Goal: Find contact information: Find contact information

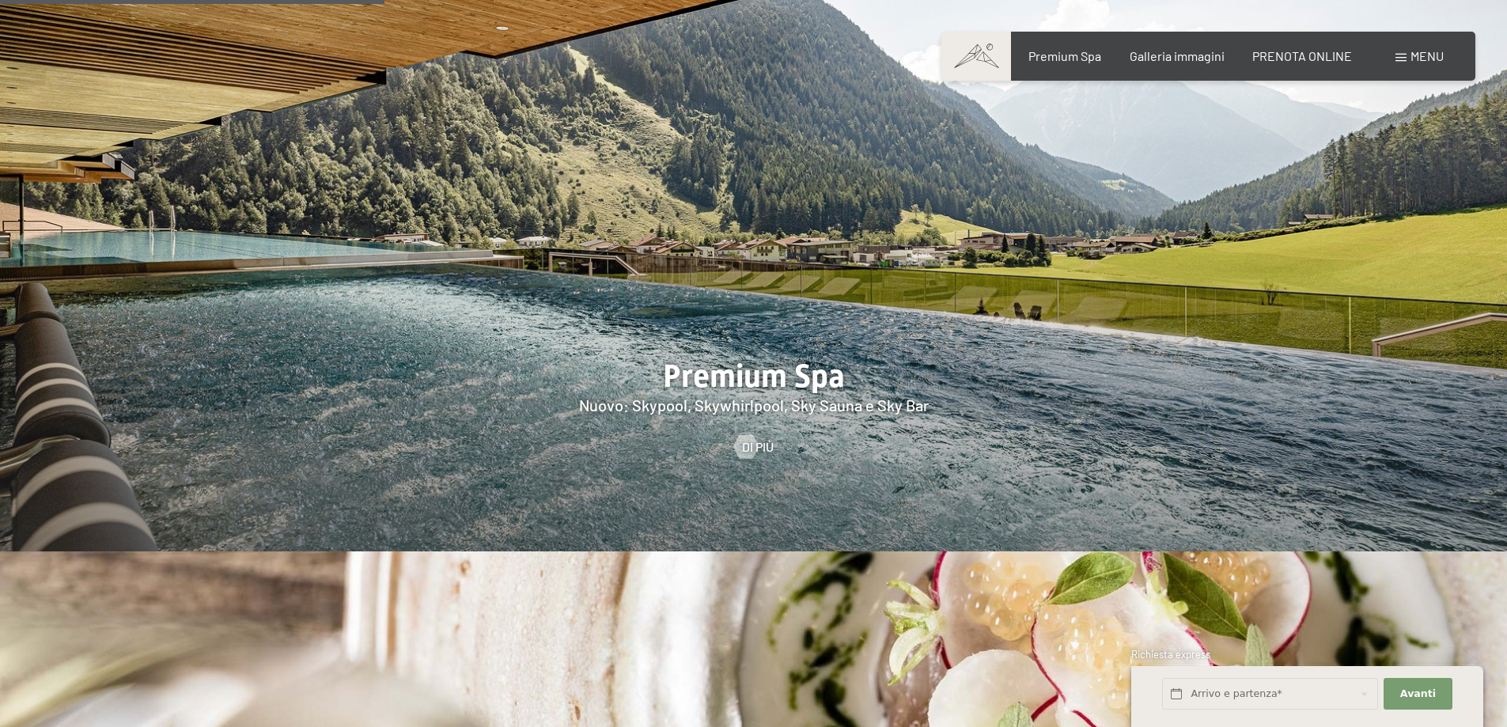
scroll to position [2374, 0]
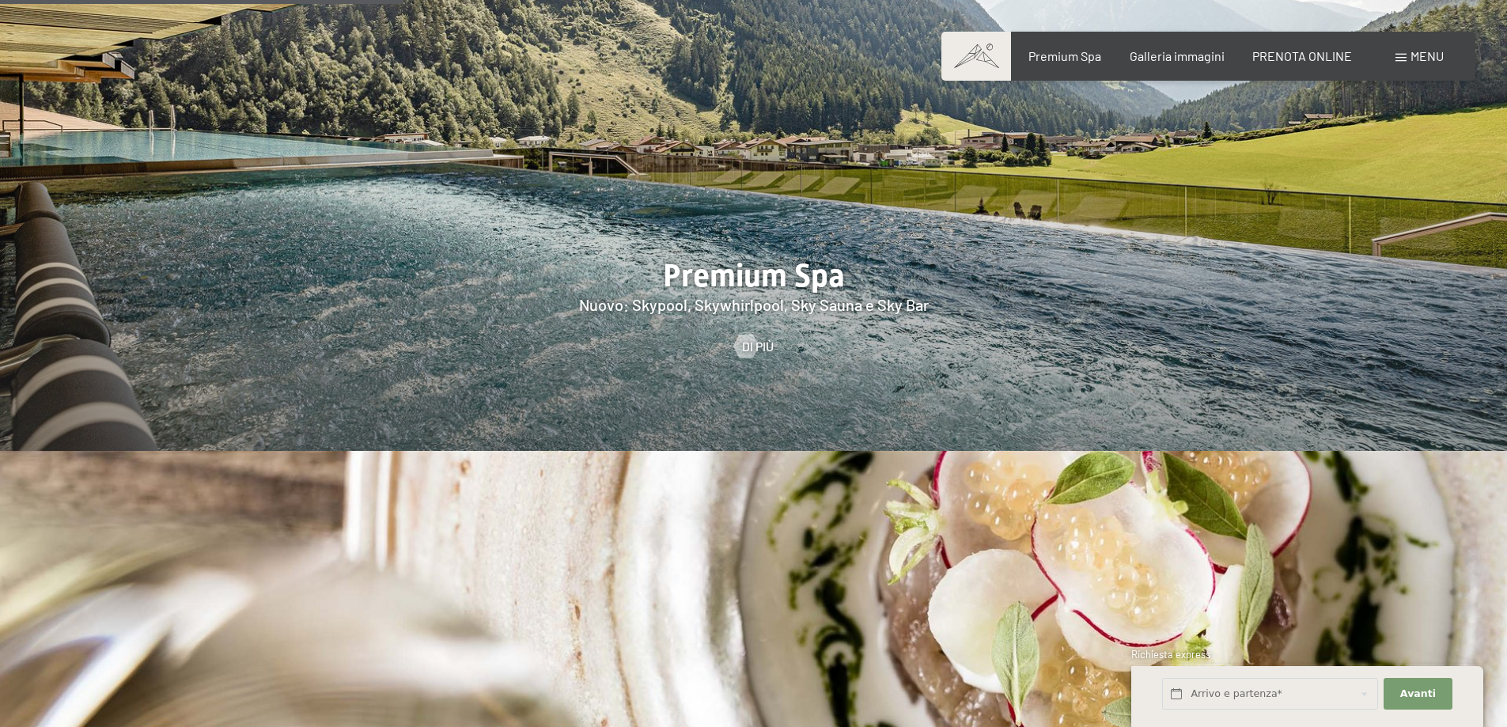
drag, startPoint x: 614, startPoint y: 427, endPoint x: 1412, endPoint y: 51, distance: 882.0
click at [1412, 51] on span "Menu" at bounding box center [1427, 55] width 33 height 15
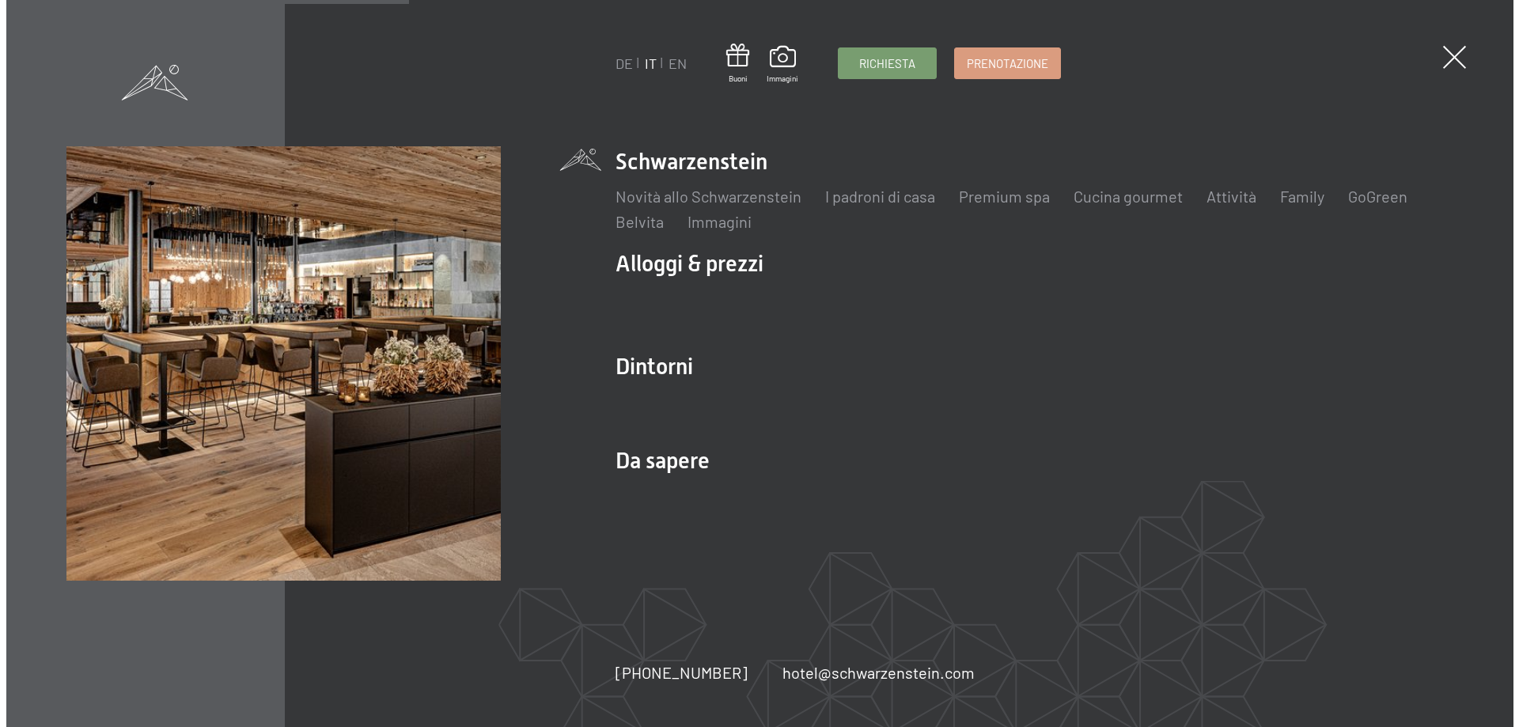
scroll to position [2378, 0]
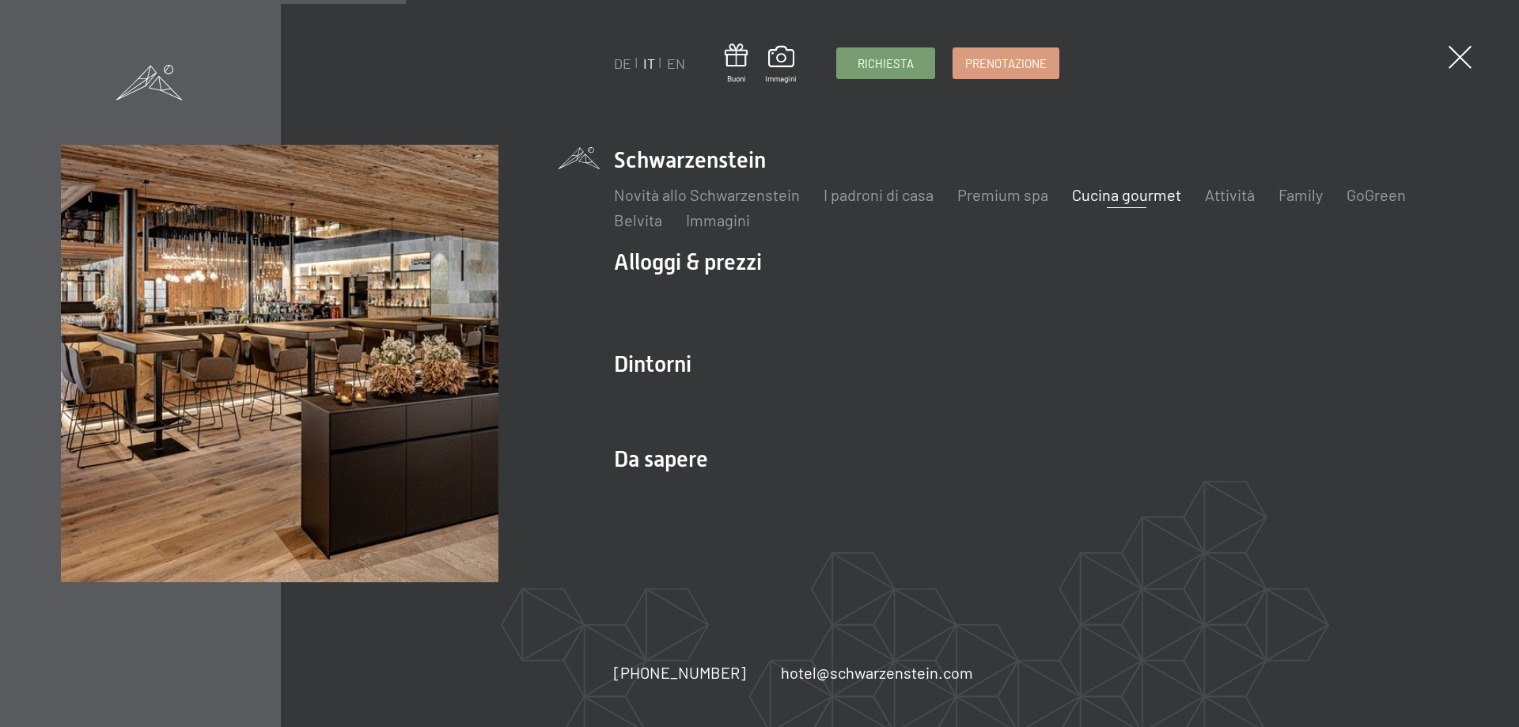
click at [1129, 198] on link "Cucina gourmet" at bounding box center [1126, 194] width 109 height 19
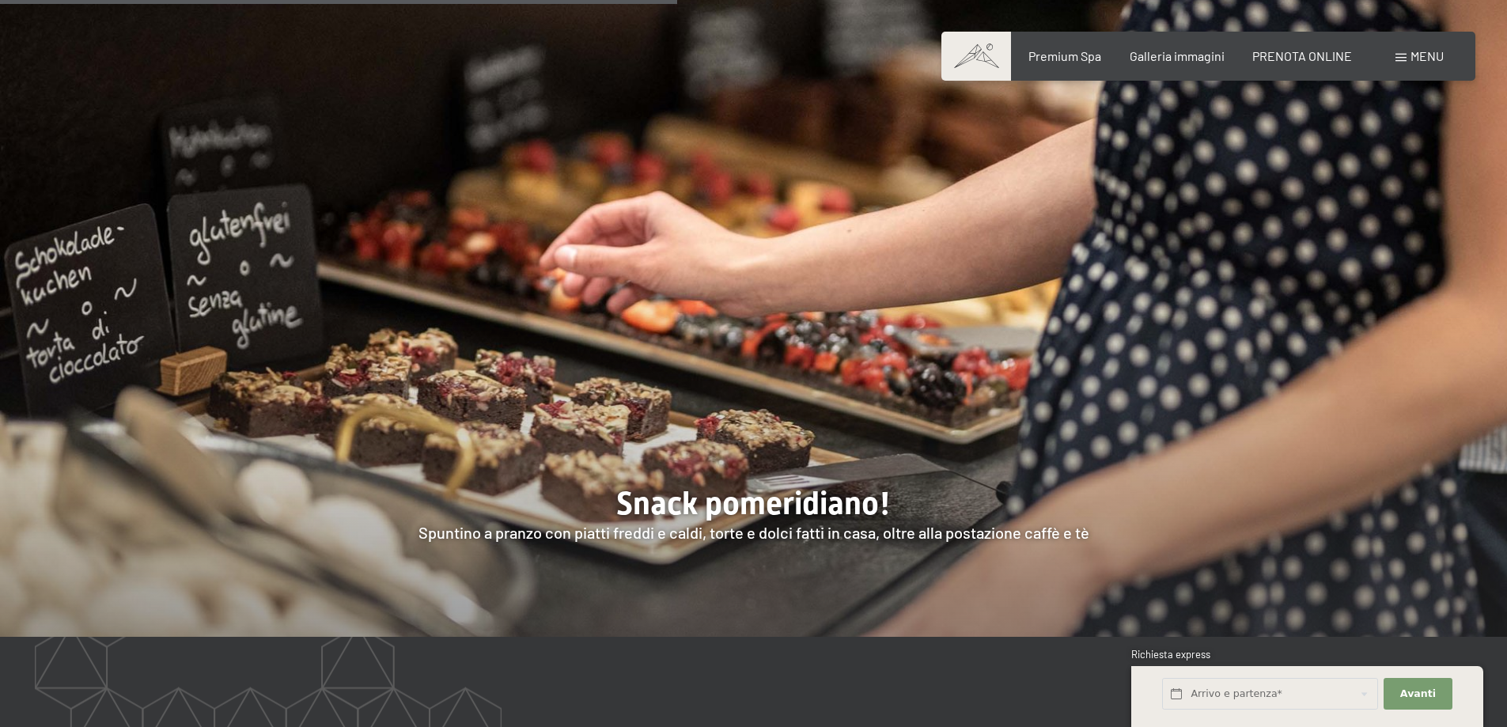
scroll to position [2611, 0]
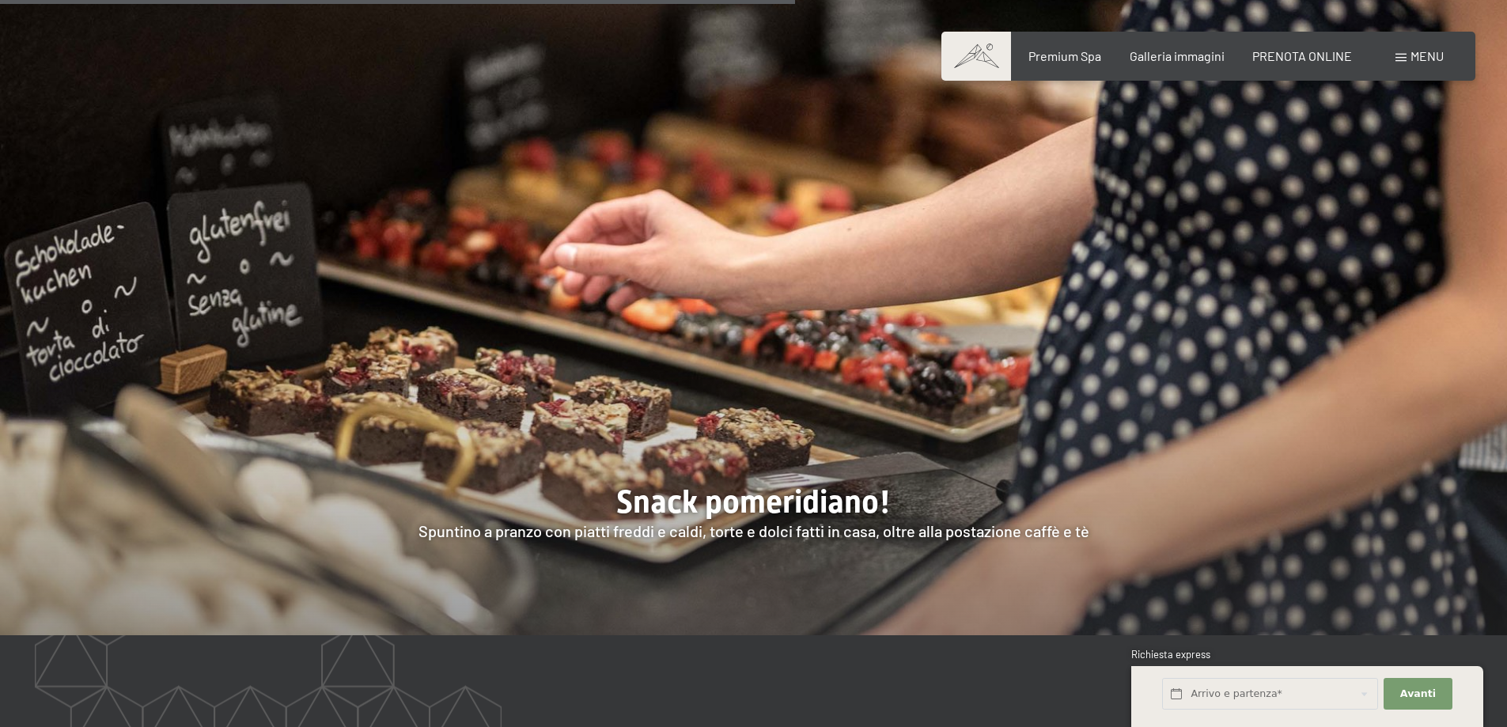
click at [1173, 65] on div "Prenotazione Richiesta Premium Spa Galleria immagini PRENOTA ONLINE Menu DE IT …" at bounding box center [1208, 55] width 471 height 17
click at [1177, 60] on span "Galleria immagini" at bounding box center [1177, 53] width 95 height 15
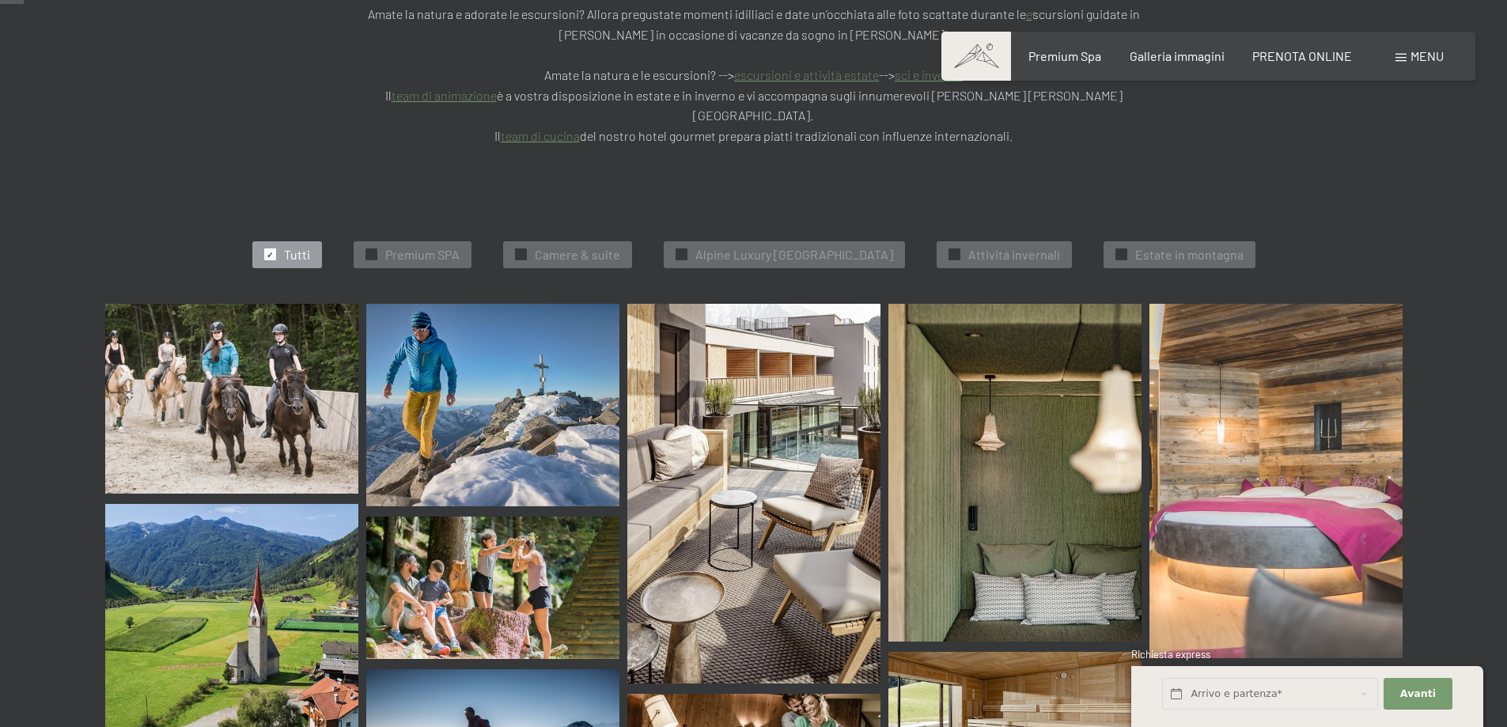
scroll to position [475, 0]
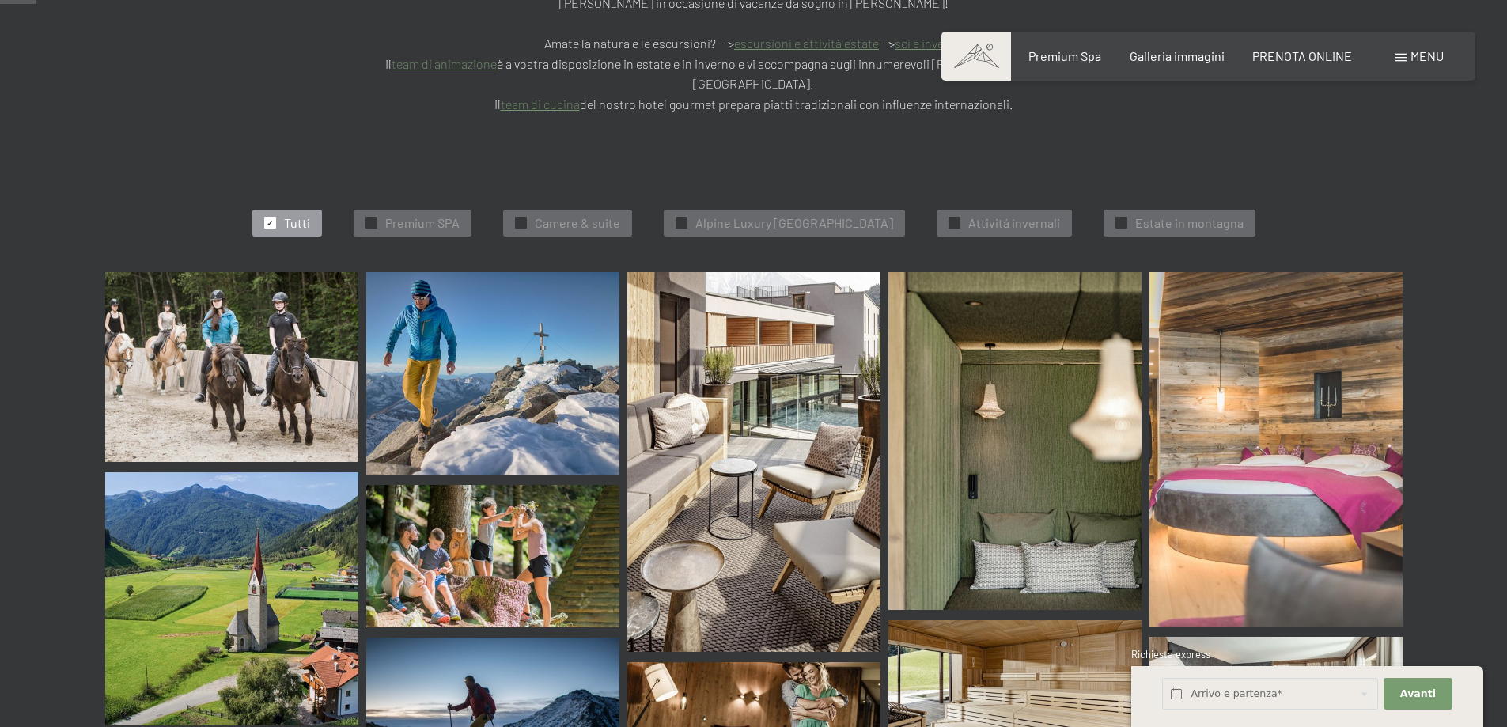
click at [1257, 344] on img at bounding box center [1276, 449] width 253 height 354
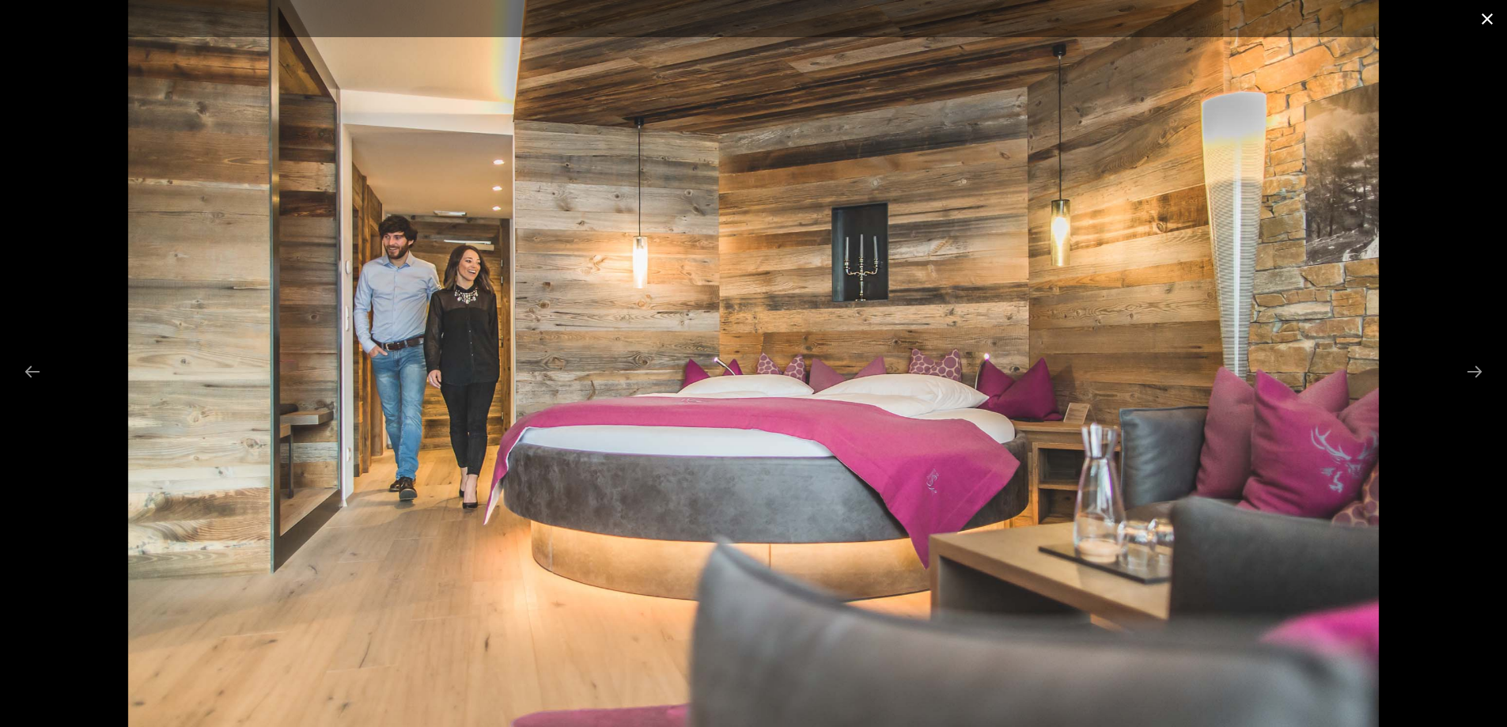
click at [1486, 18] on button "Close gallery" at bounding box center [1488, 18] width 40 height 37
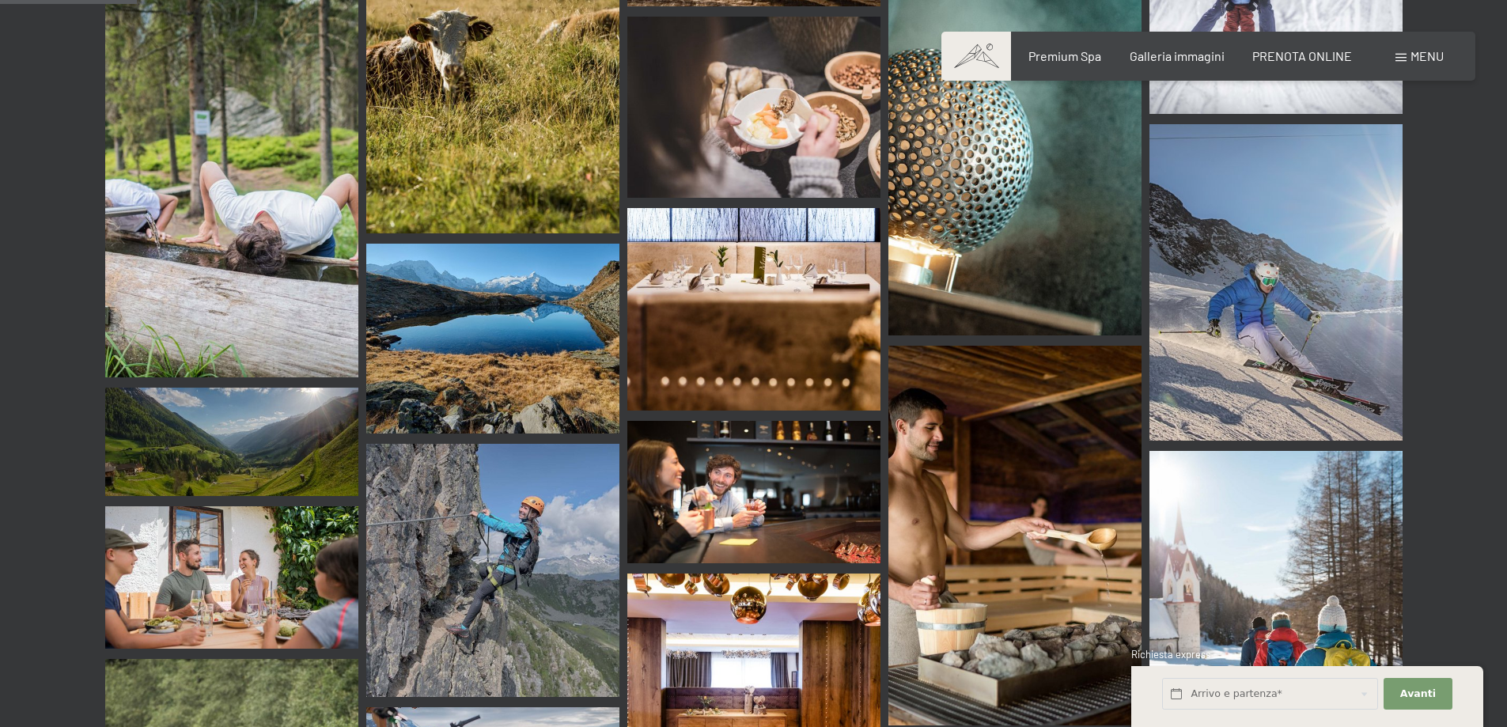
scroll to position [1820, 0]
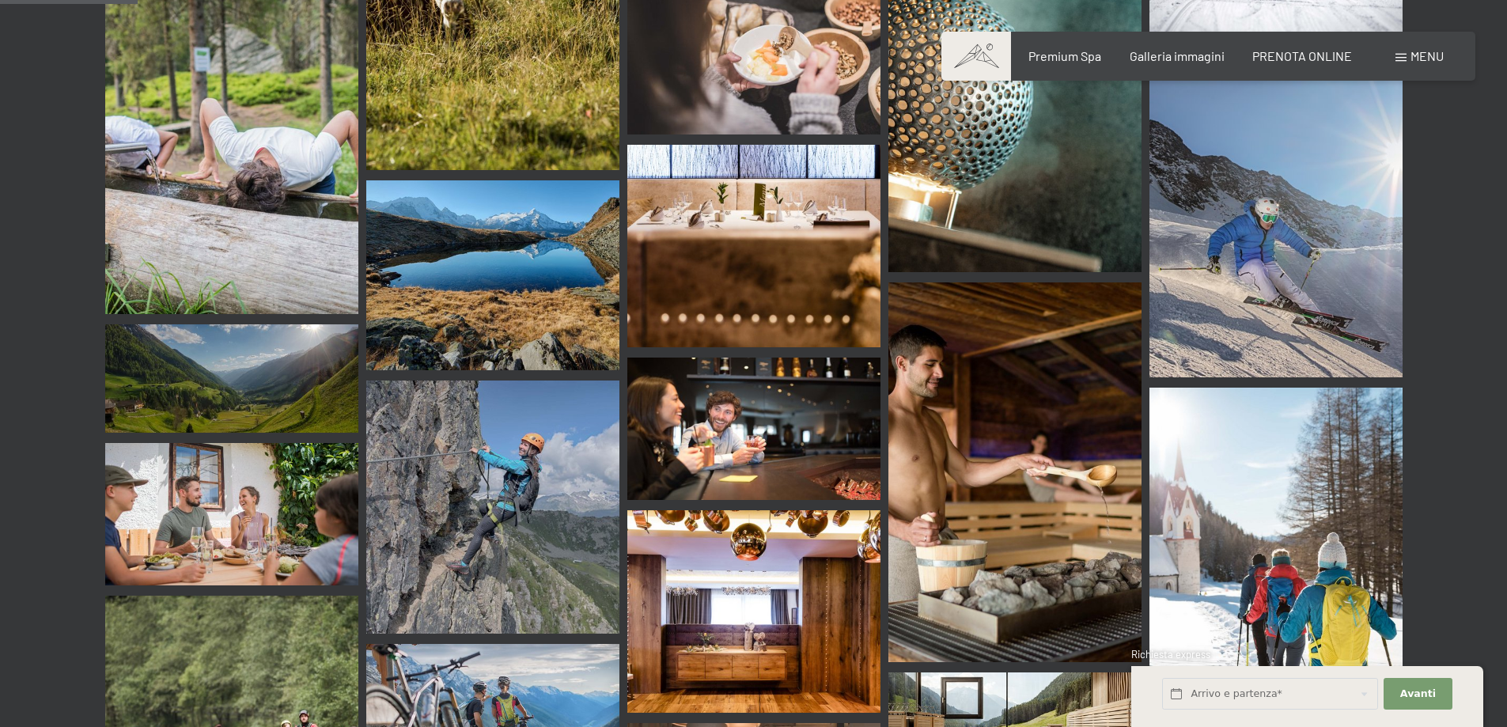
click at [797, 513] on img at bounding box center [753, 611] width 253 height 203
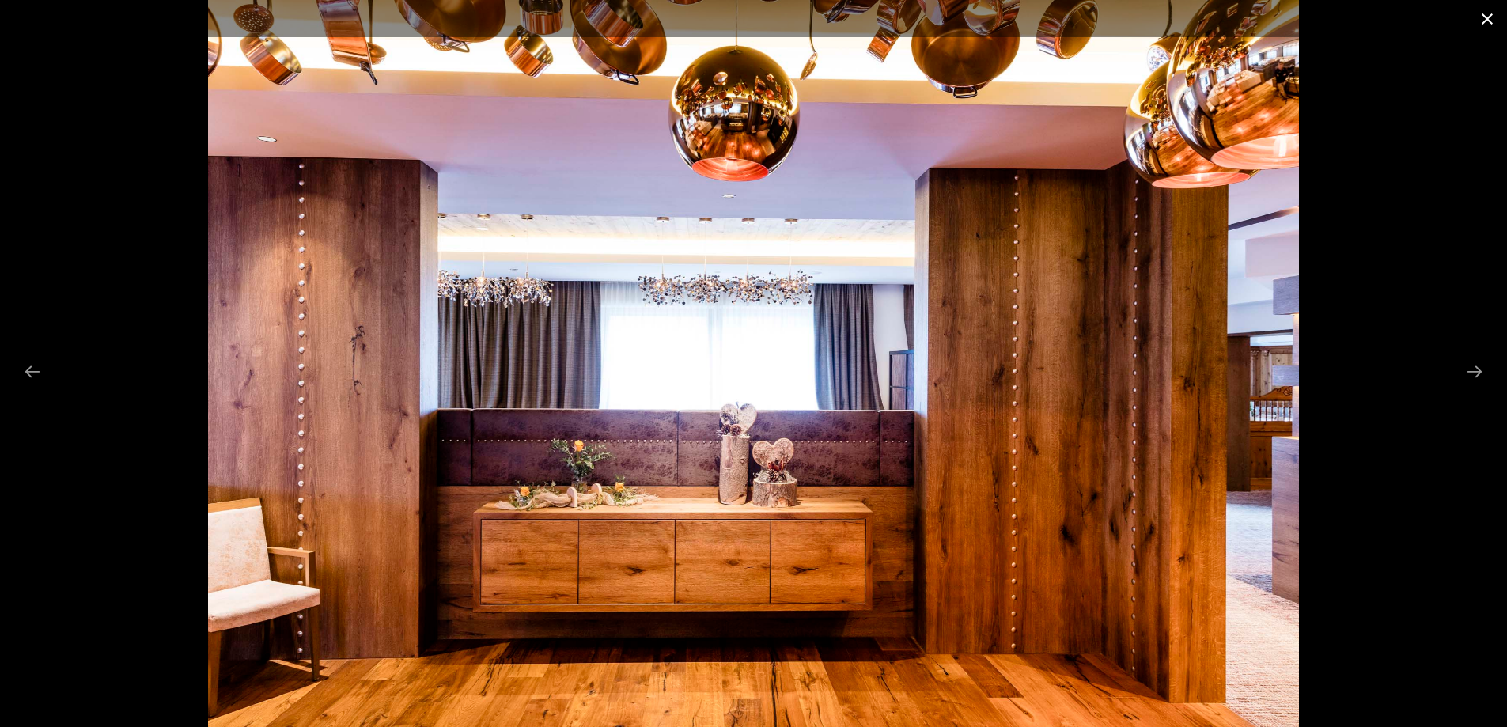
click at [1483, 17] on button "Close gallery" at bounding box center [1488, 18] width 40 height 37
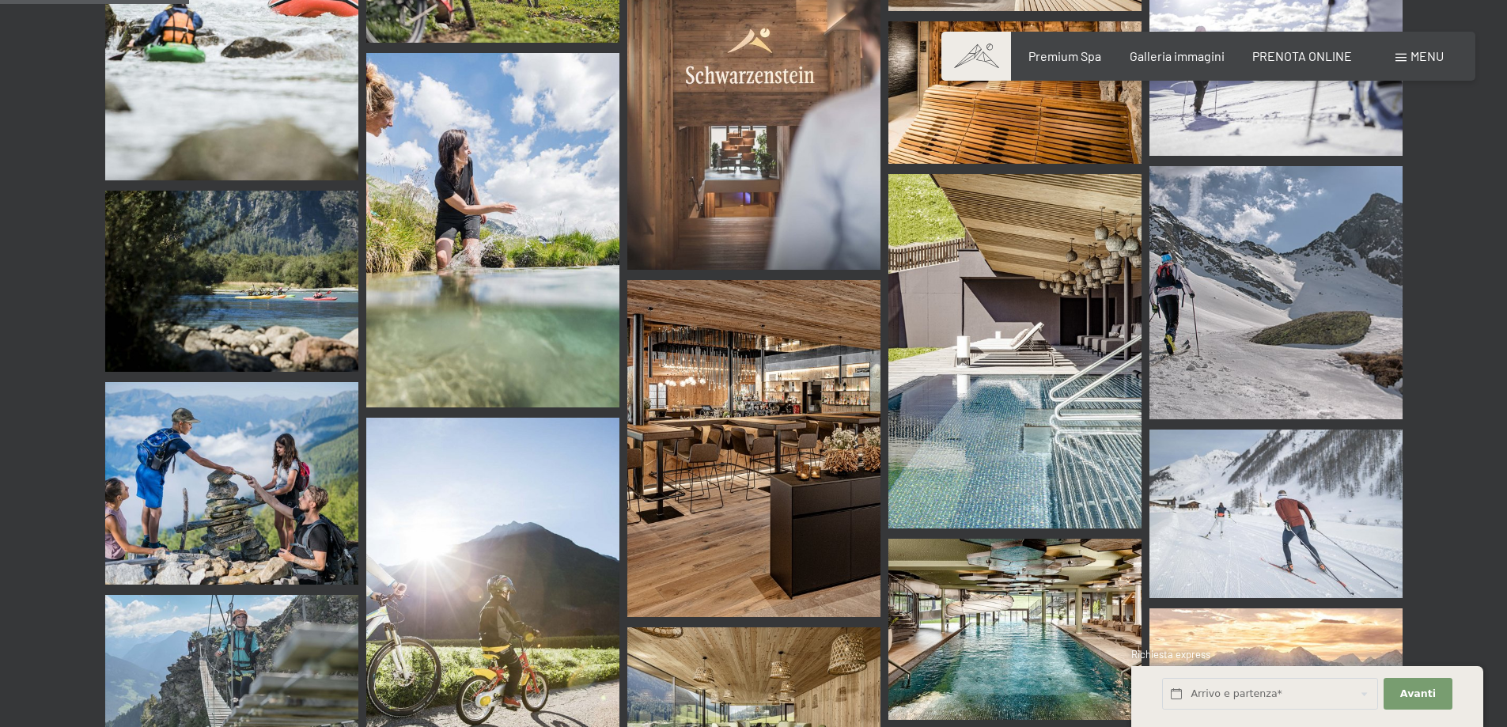
scroll to position [2611, 0]
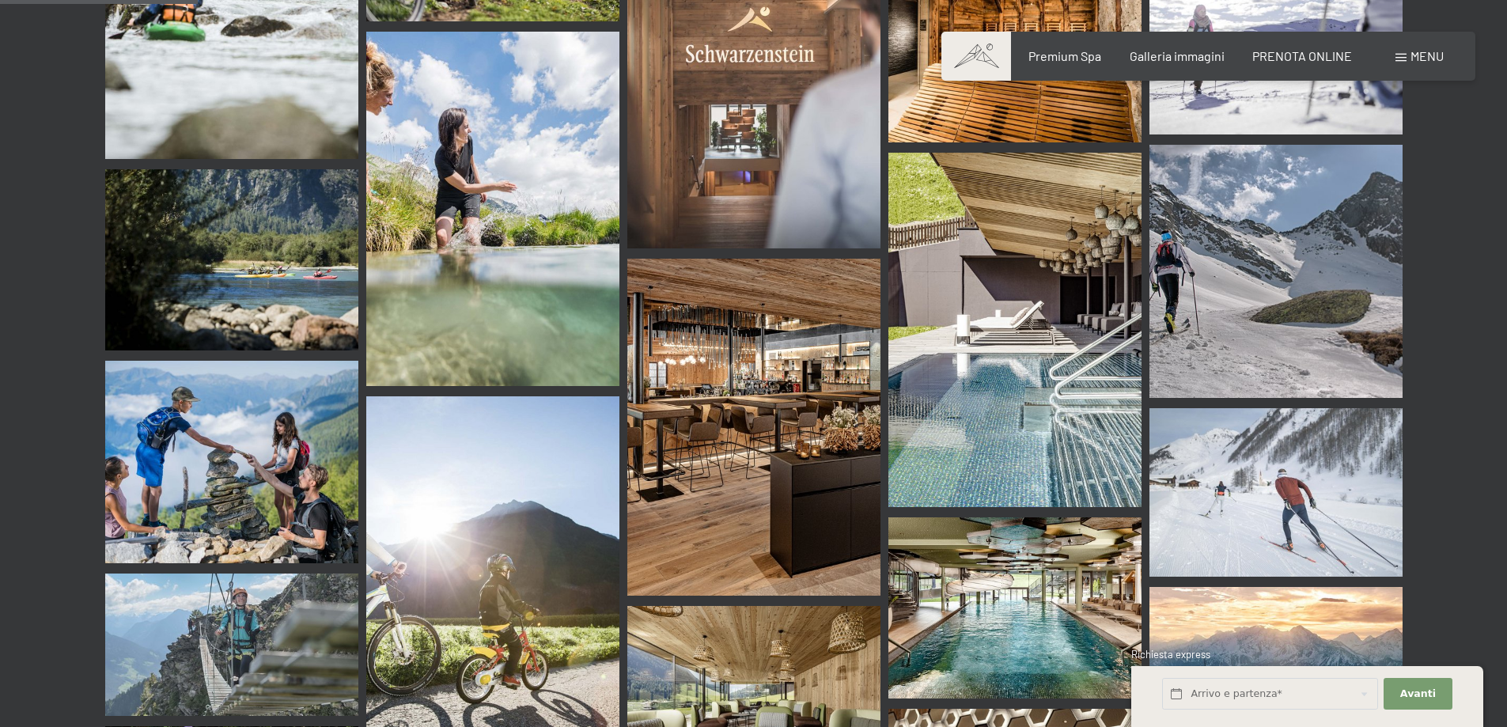
click at [756, 374] on img at bounding box center [753, 428] width 253 height 338
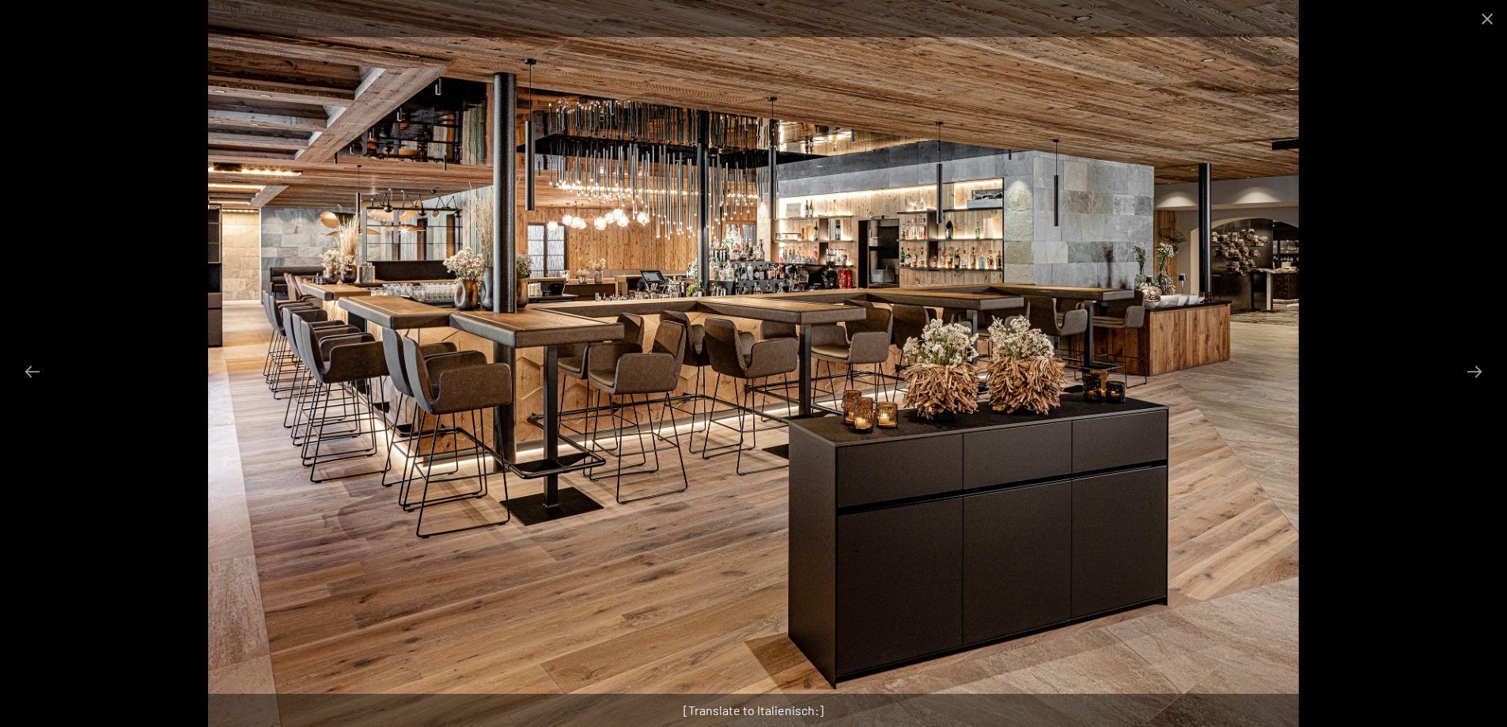
click at [771, 207] on img at bounding box center [753, 363] width 1091 height 727
drag, startPoint x: 1483, startPoint y: 21, endPoint x: 1408, endPoint y: 185, distance: 179.9
click at [1409, 184] on div "[Translate to Italienisch:]" at bounding box center [753, 363] width 1507 height 727
click at [1481, 21] on button "Close gallery" at bounding box center [1488, 18] width 40 height 37
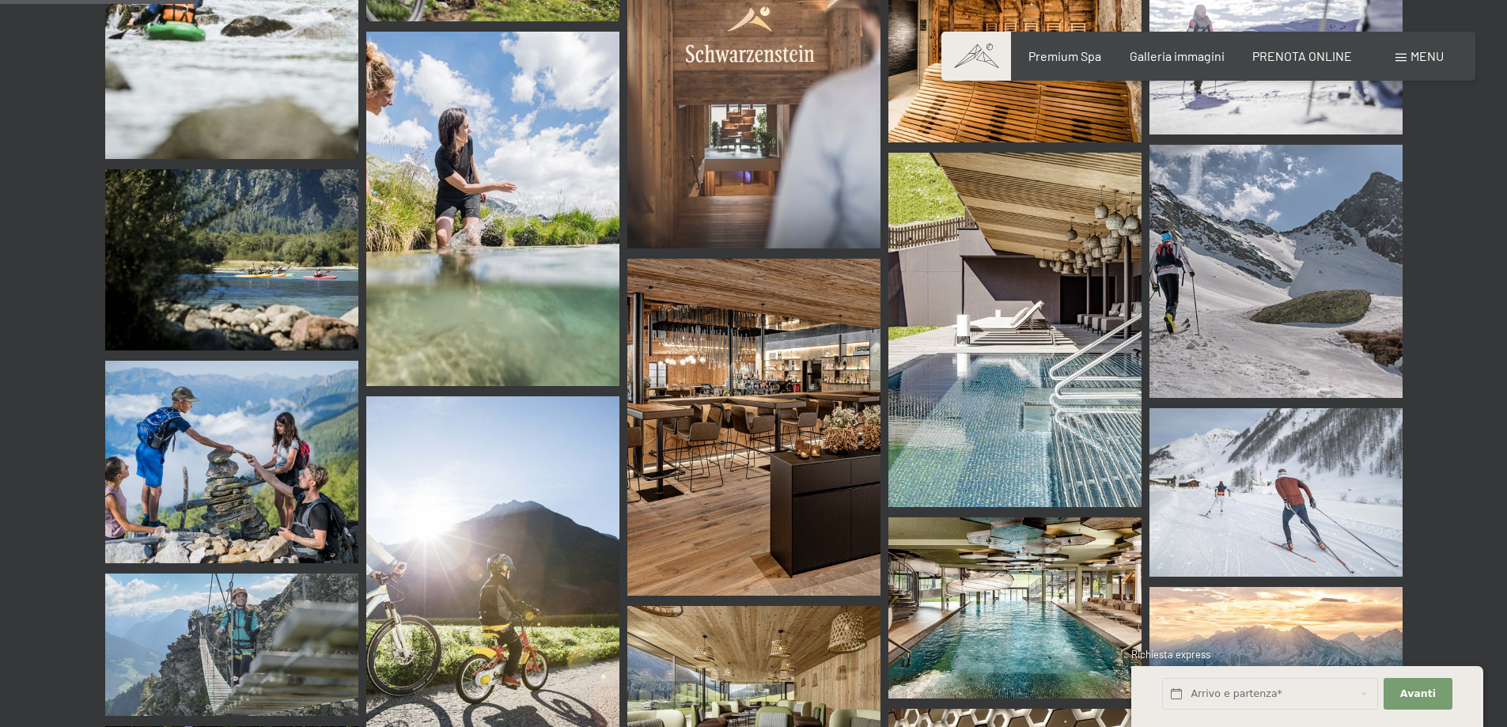
click at [1002, 299] on img at bounding box center [1015, 330] width 253 height 354
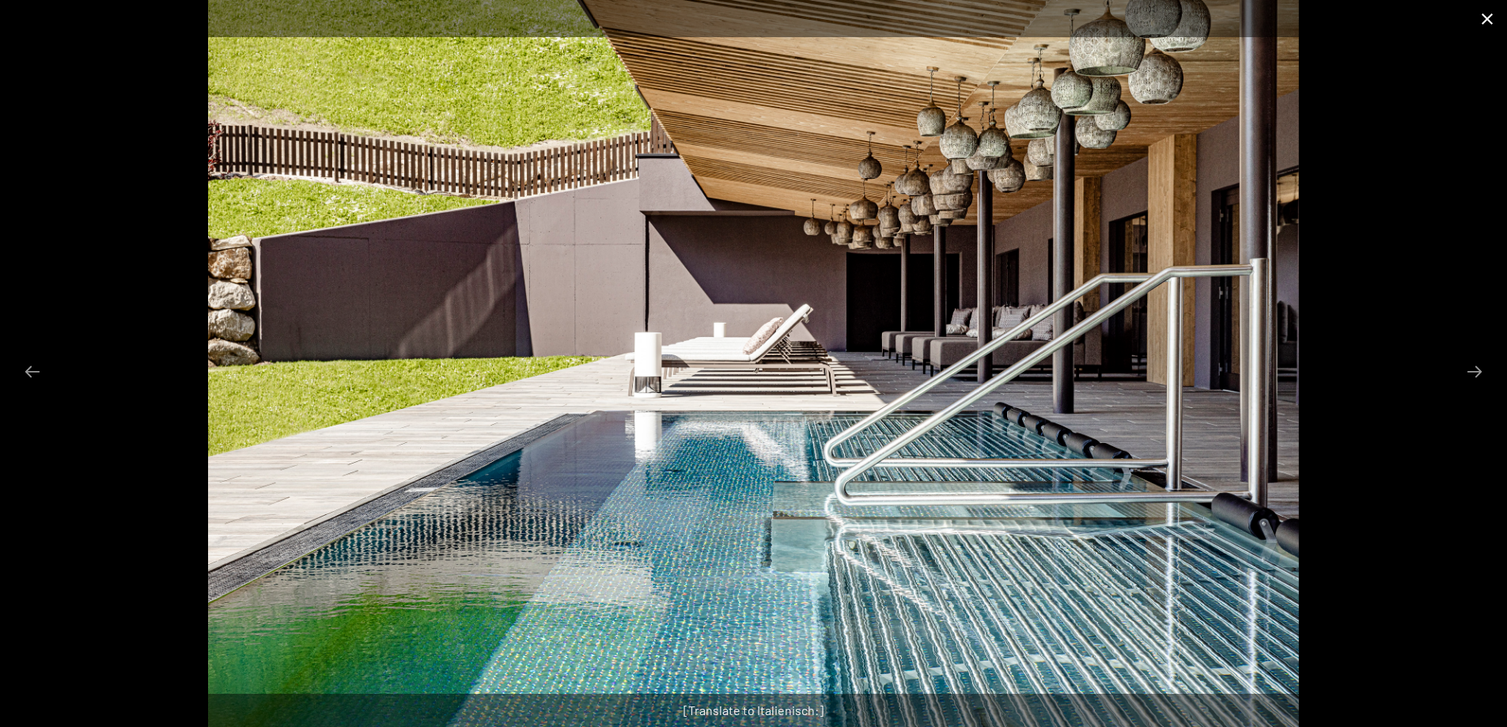
click at [1495, 23] on button "Close gallery" at bounding box center [1488, 18] width 40 height 37
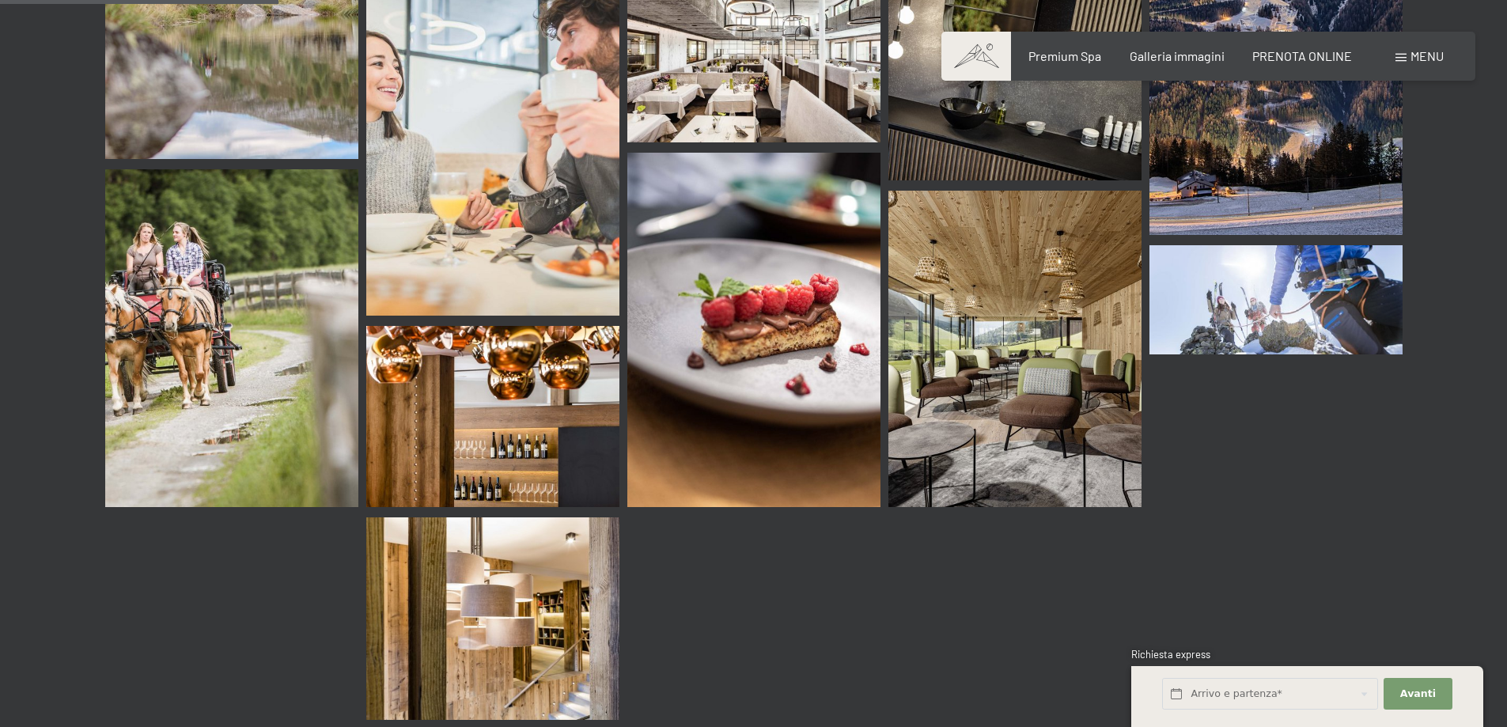
scroll to position [3719, 0]
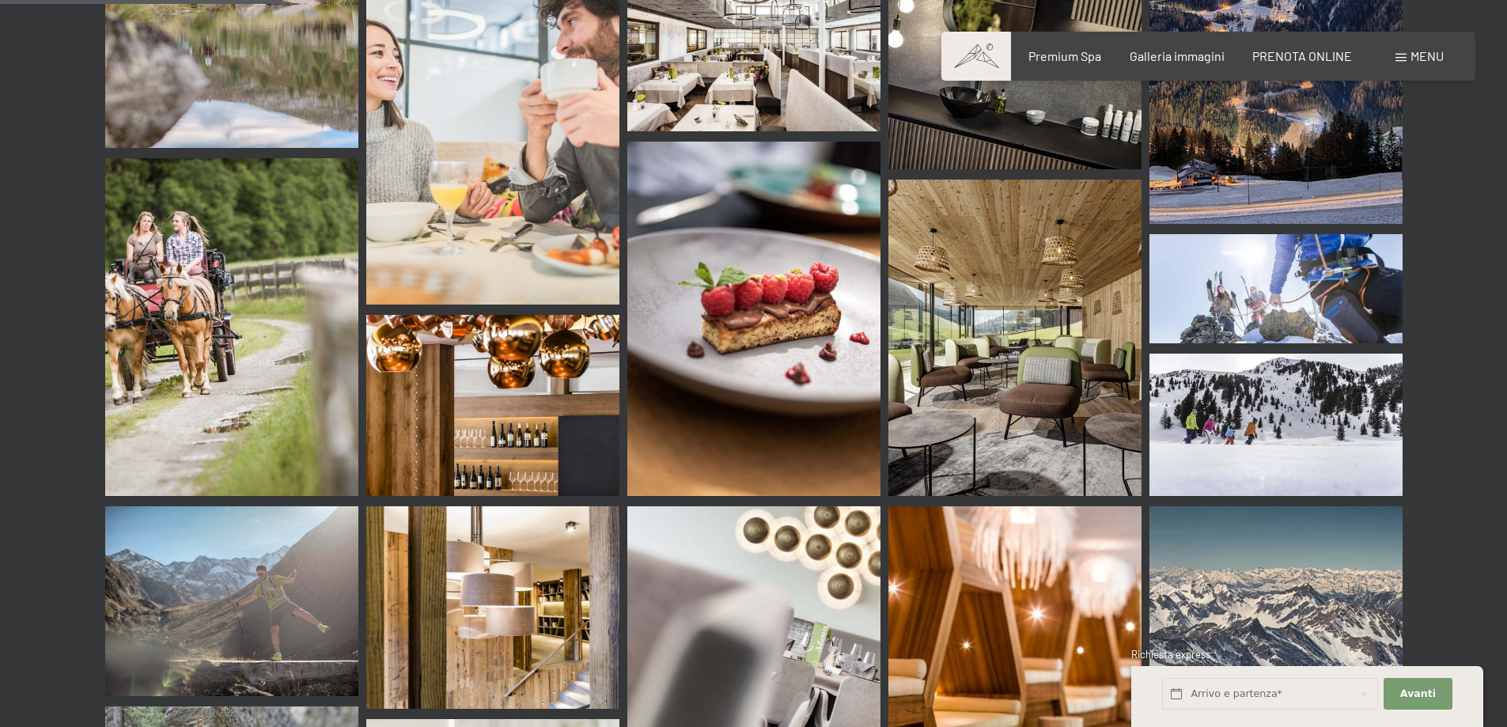
click at [503, 338] on img at bounding box center [492, 405] width 253 height 181
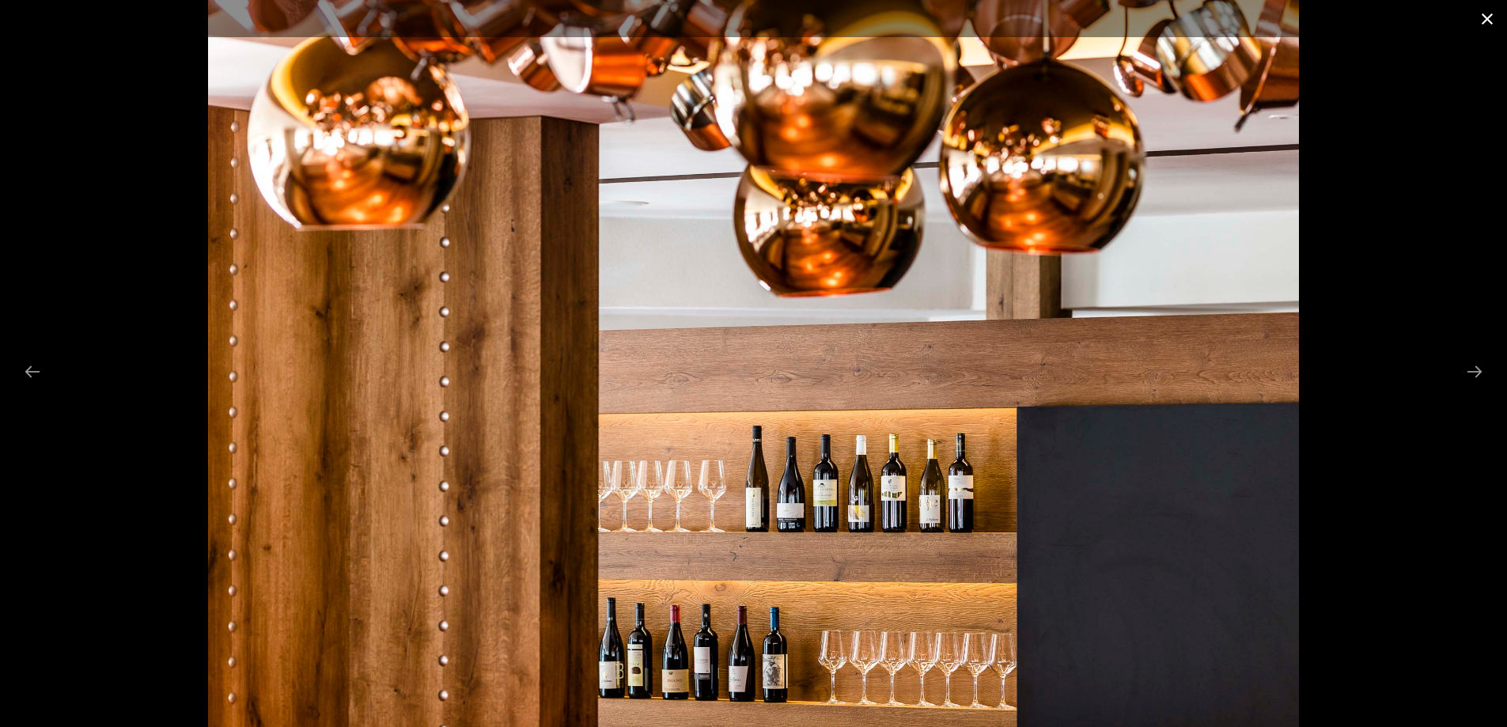
click at [1483, 12] on button "Close gallery" at bounding box center [1488, 18] width 40 height 37
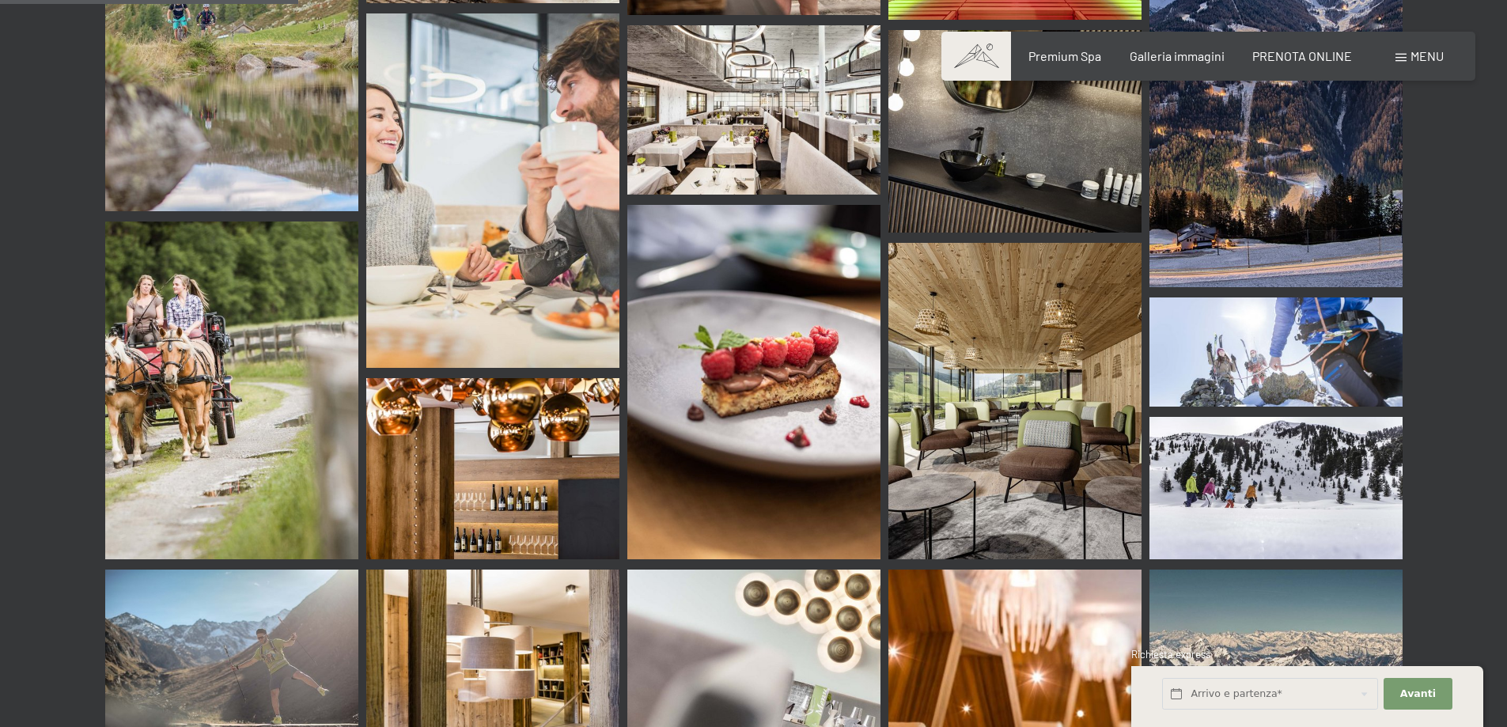
scroll to position [3640, 0]
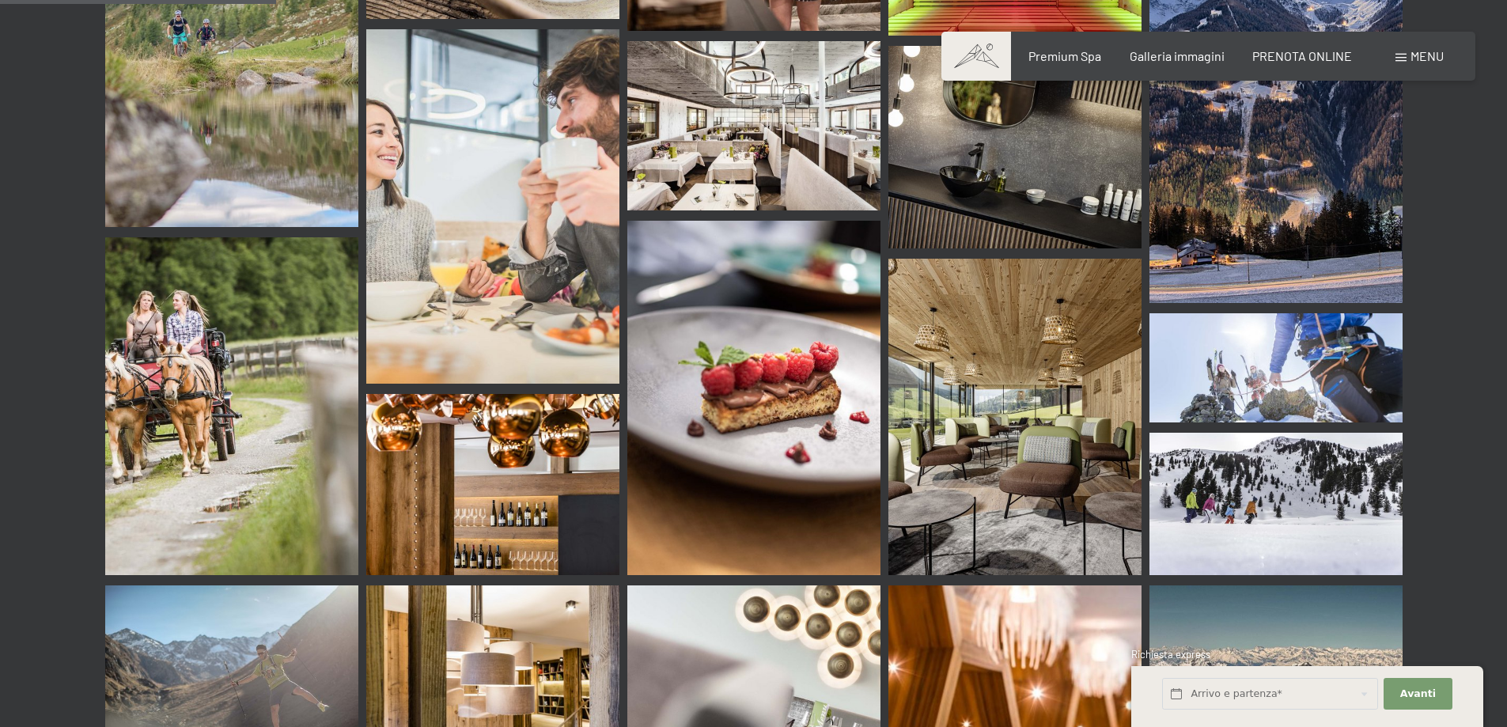
click at [1044, 356] on img at bounding box center [1015, 417] width 253 height 316
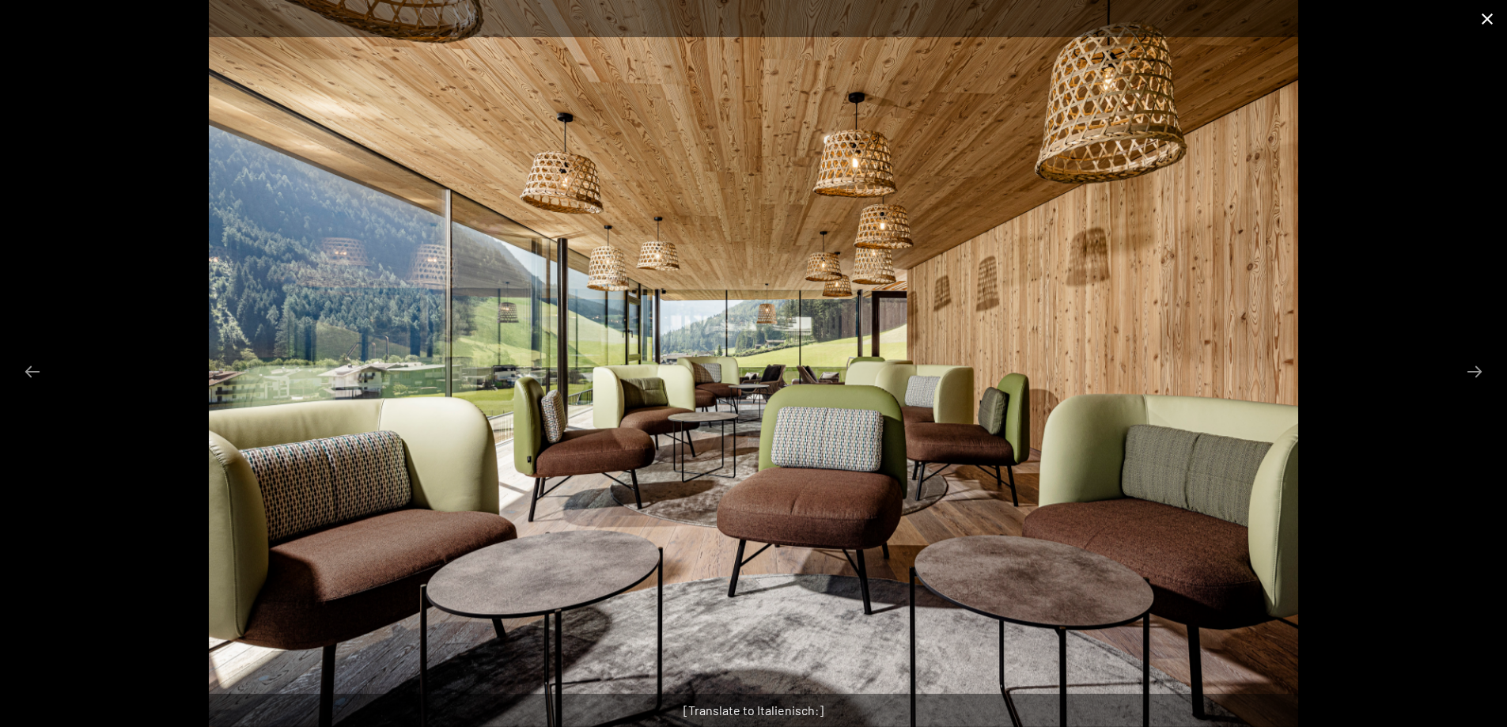
click at [1486, 14] on button "Close gallery" at bounding box center [1488, 18] width 40 height 37
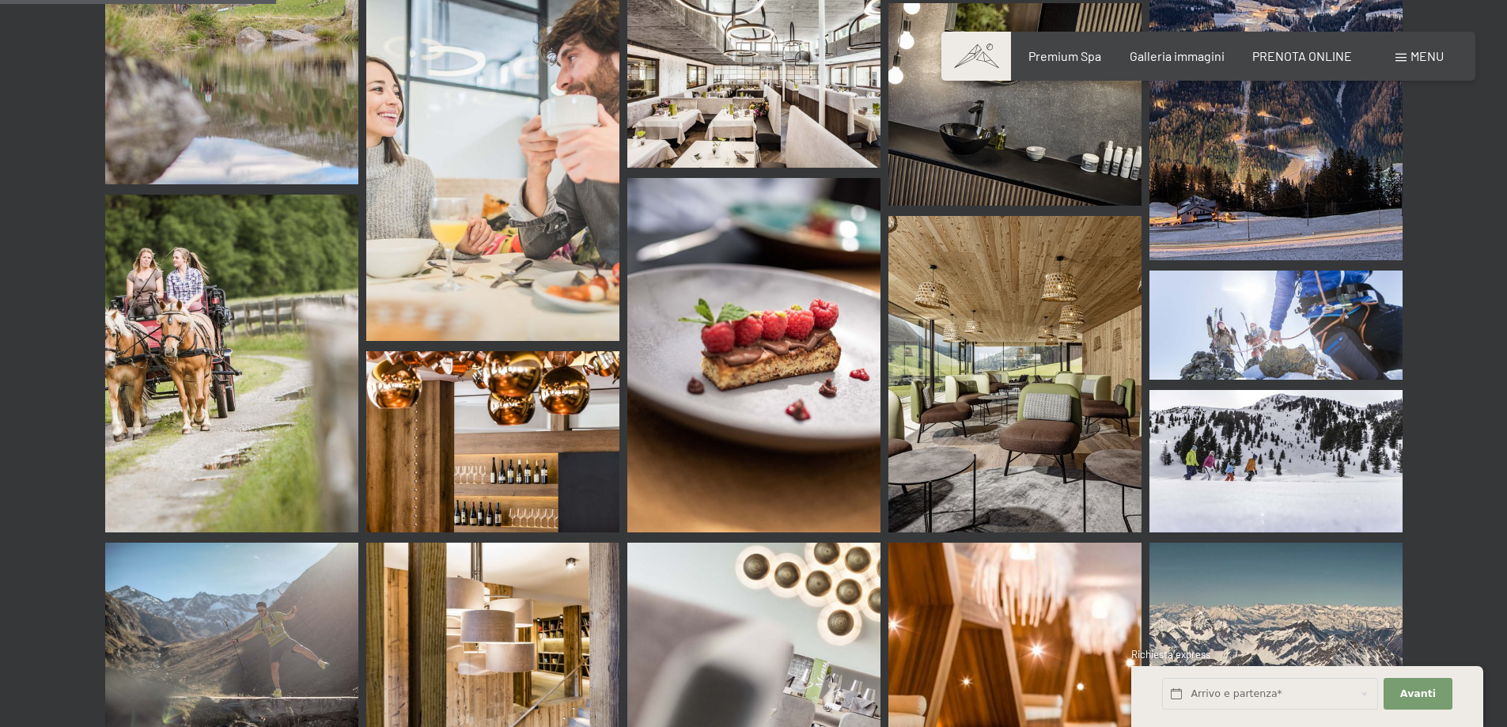
scroll to position [4114, 0]
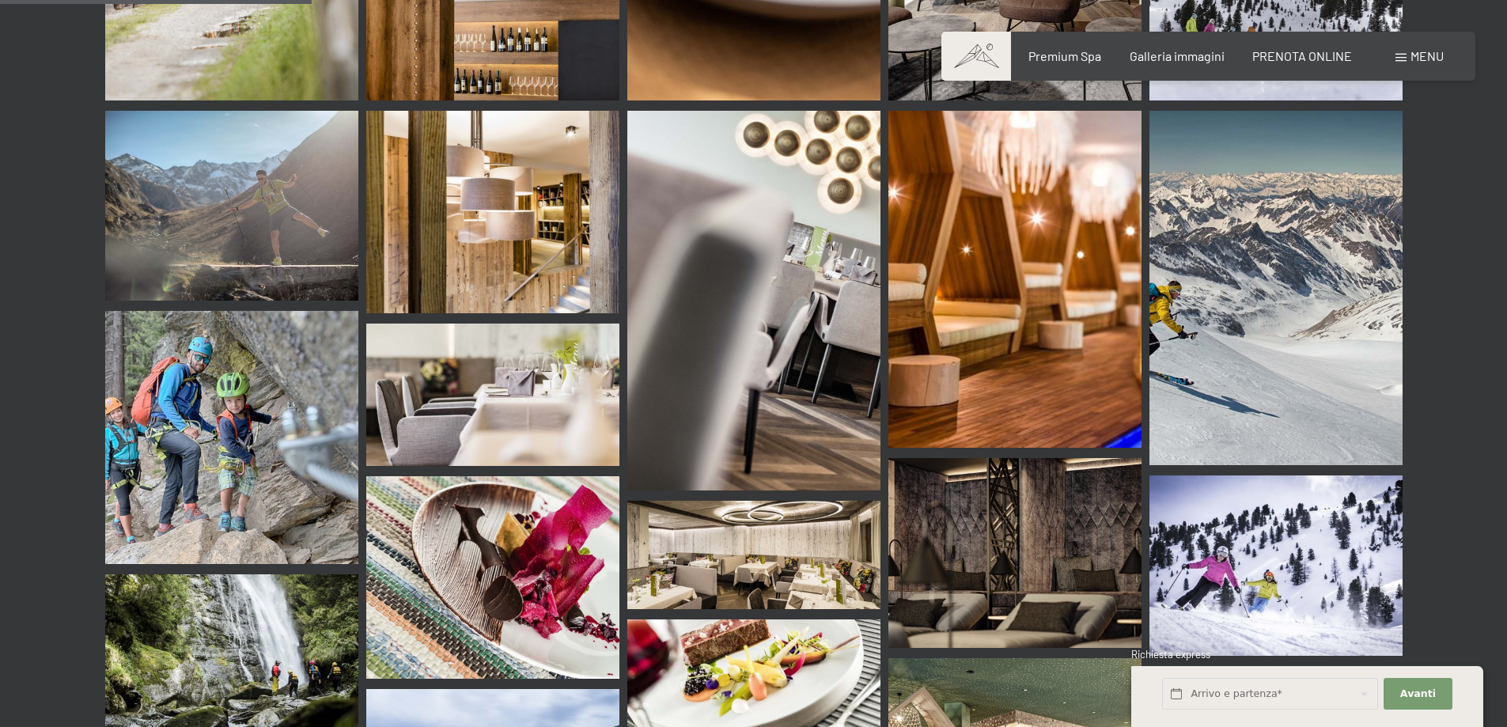
click at [1029, 207] on img at bounding box center [1015, 280] width 253 height 338
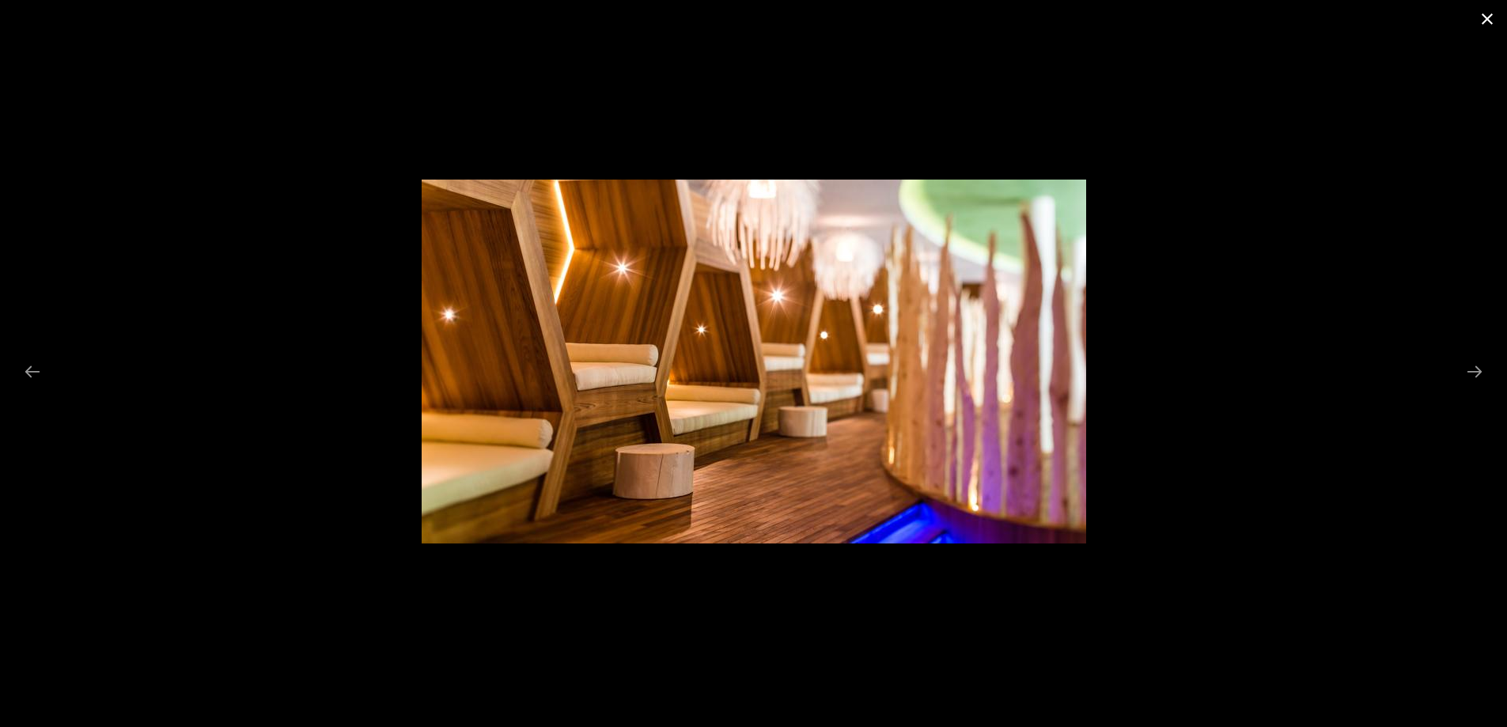
click at [1478, 19] on button "Close gallery" at bounding box center [1488, 18] width 40 height 37
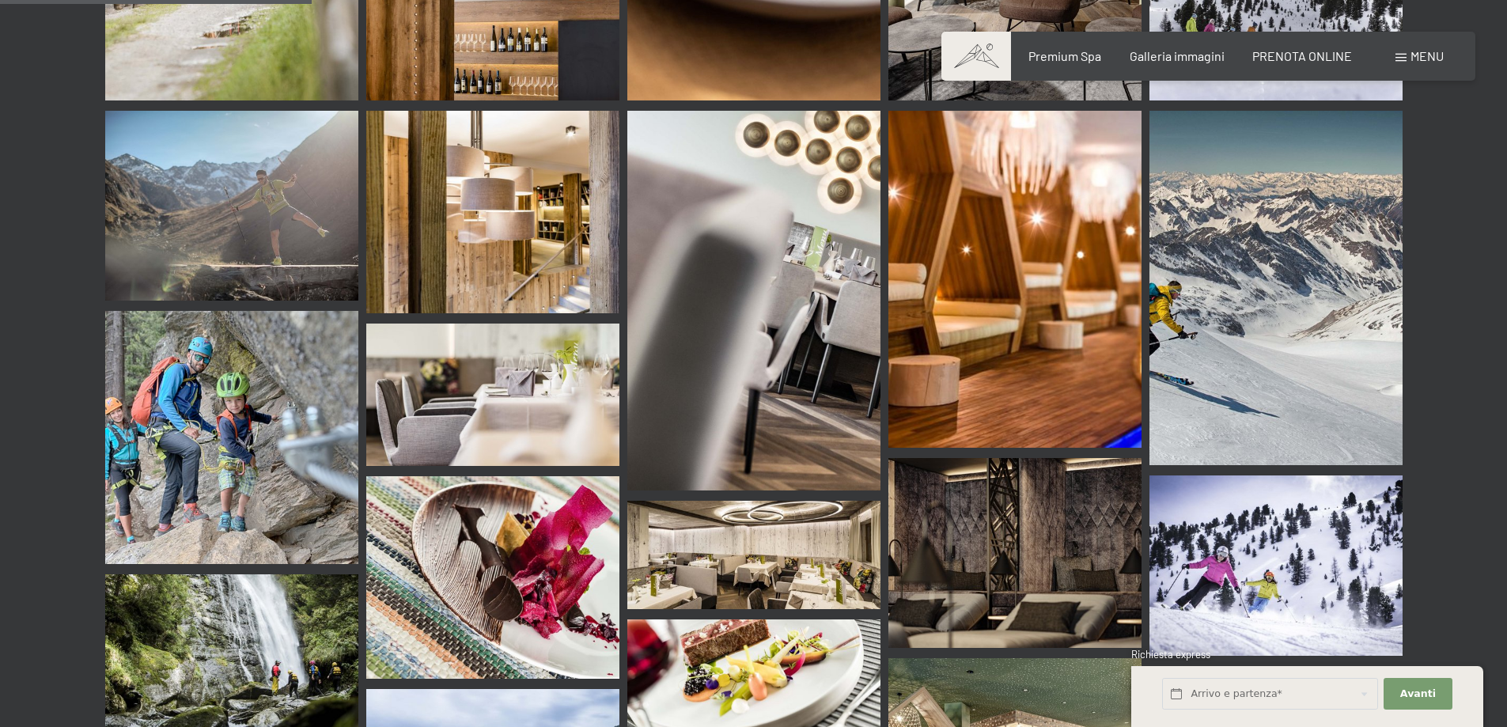
click at [997, 479] on img at bounding box center [1015, 553] width 253 height 190
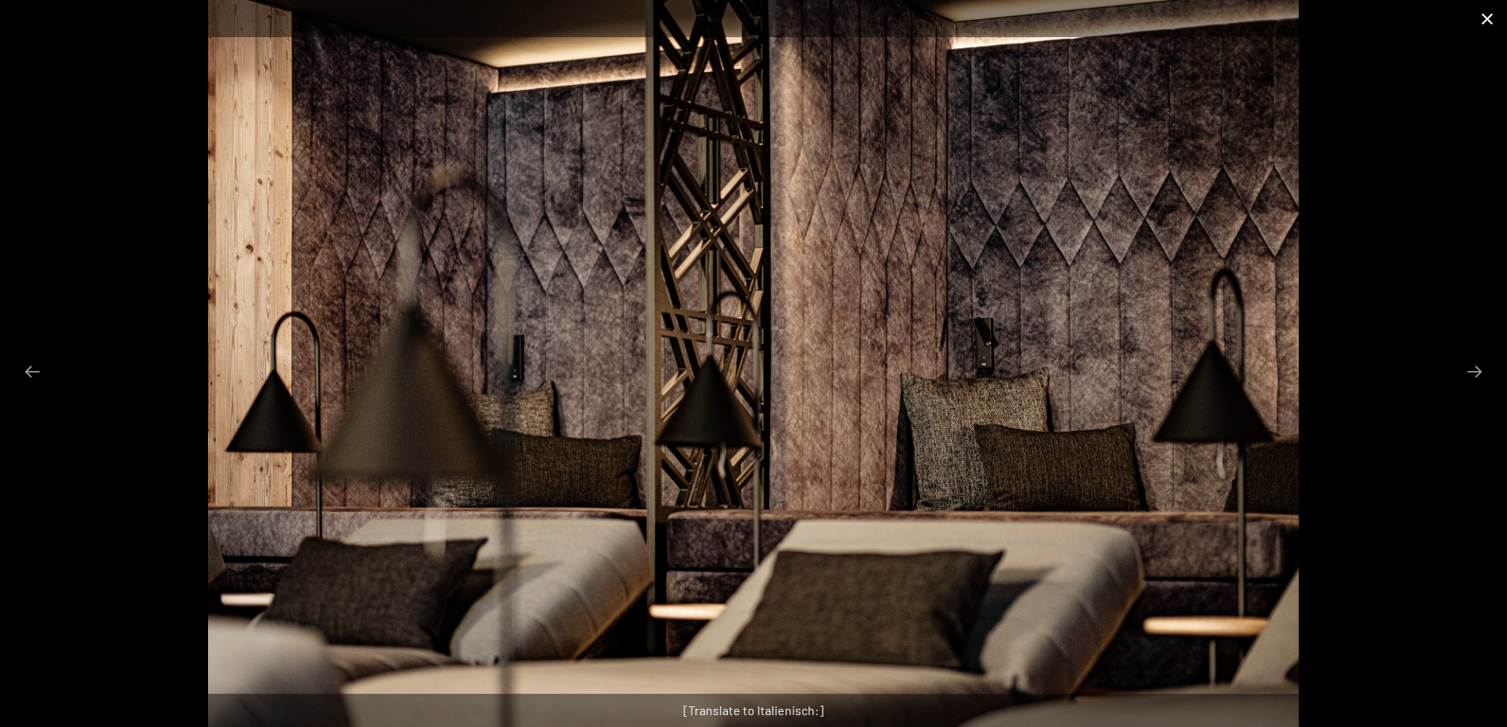
click at [1503, 4] on button "Close gallery" at bounding box center [1488, 18] width 40 height 37
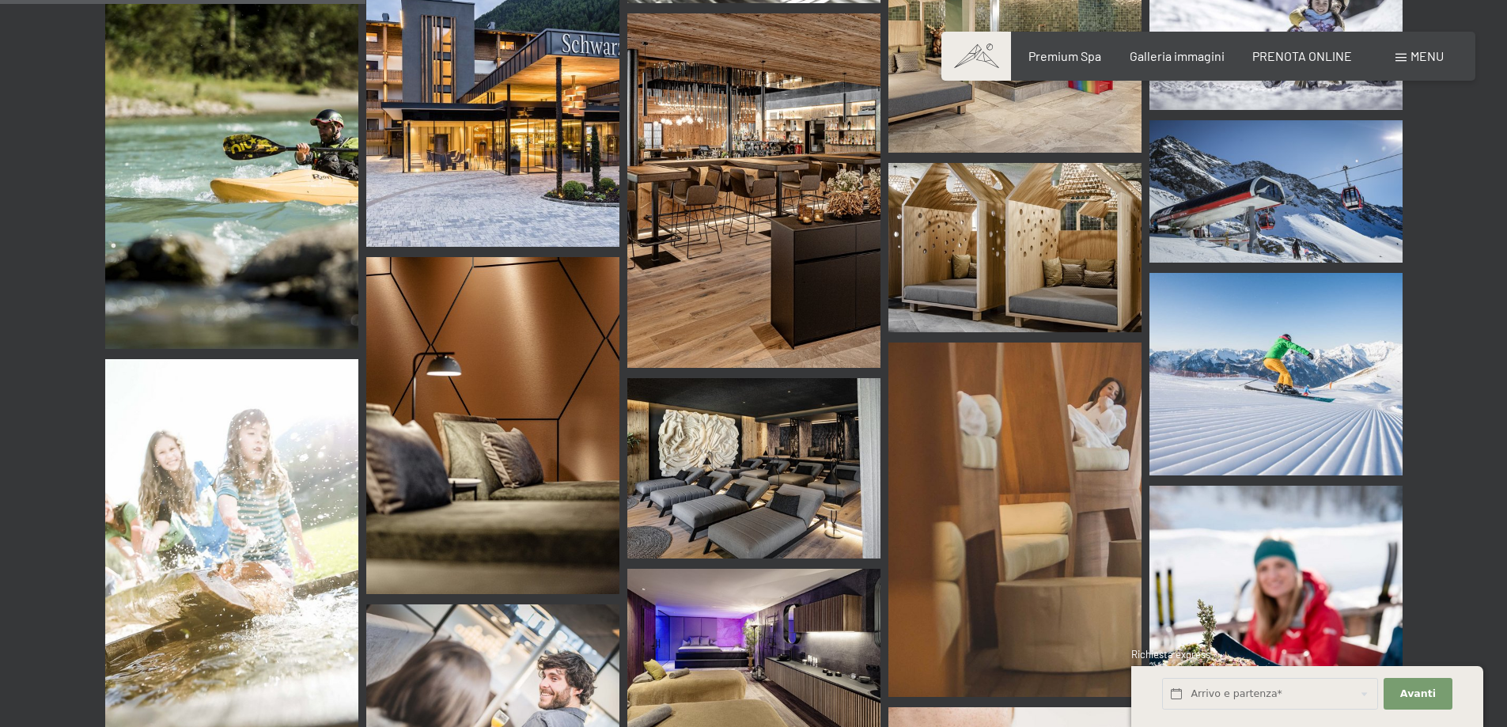
scroll to position [4905, 0]
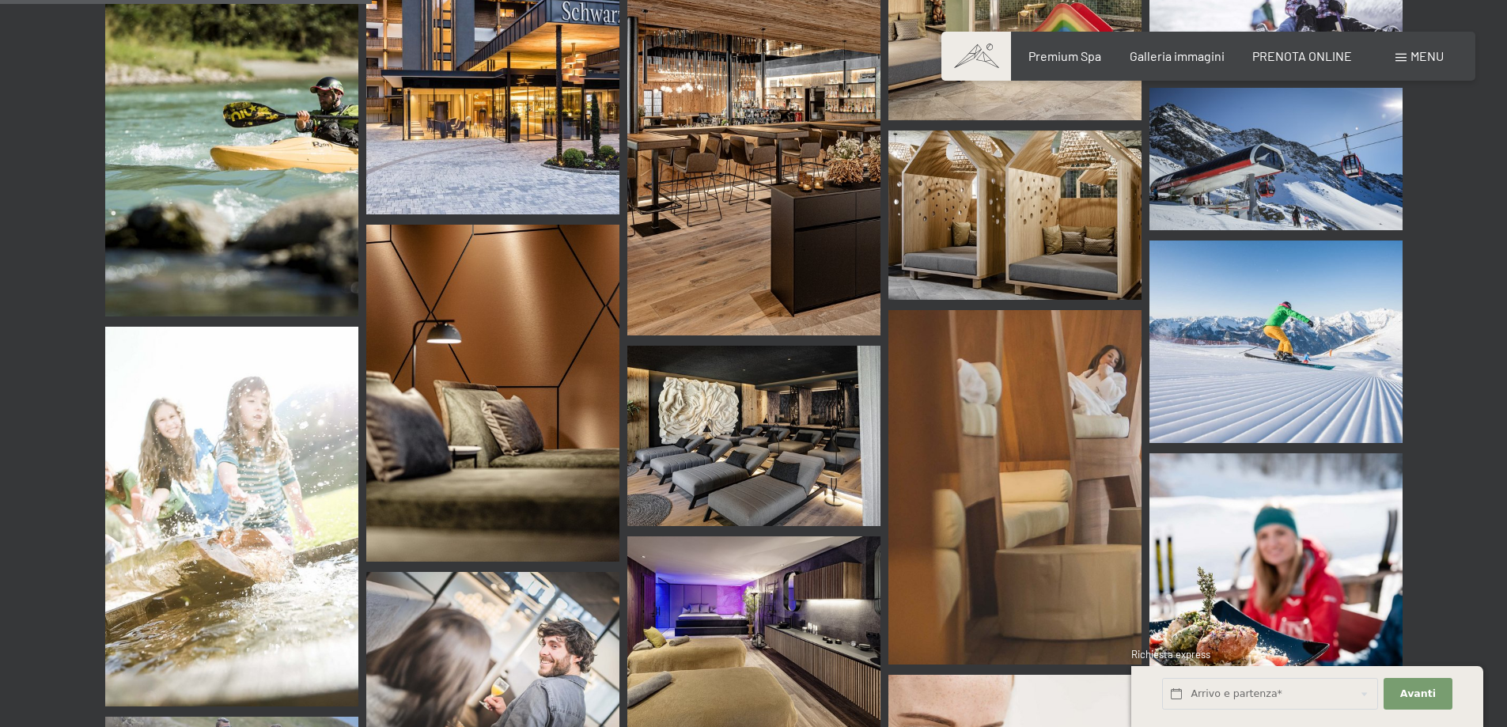
click at [728, 383] on img at bounding box center [753, 436] width 253 height 181
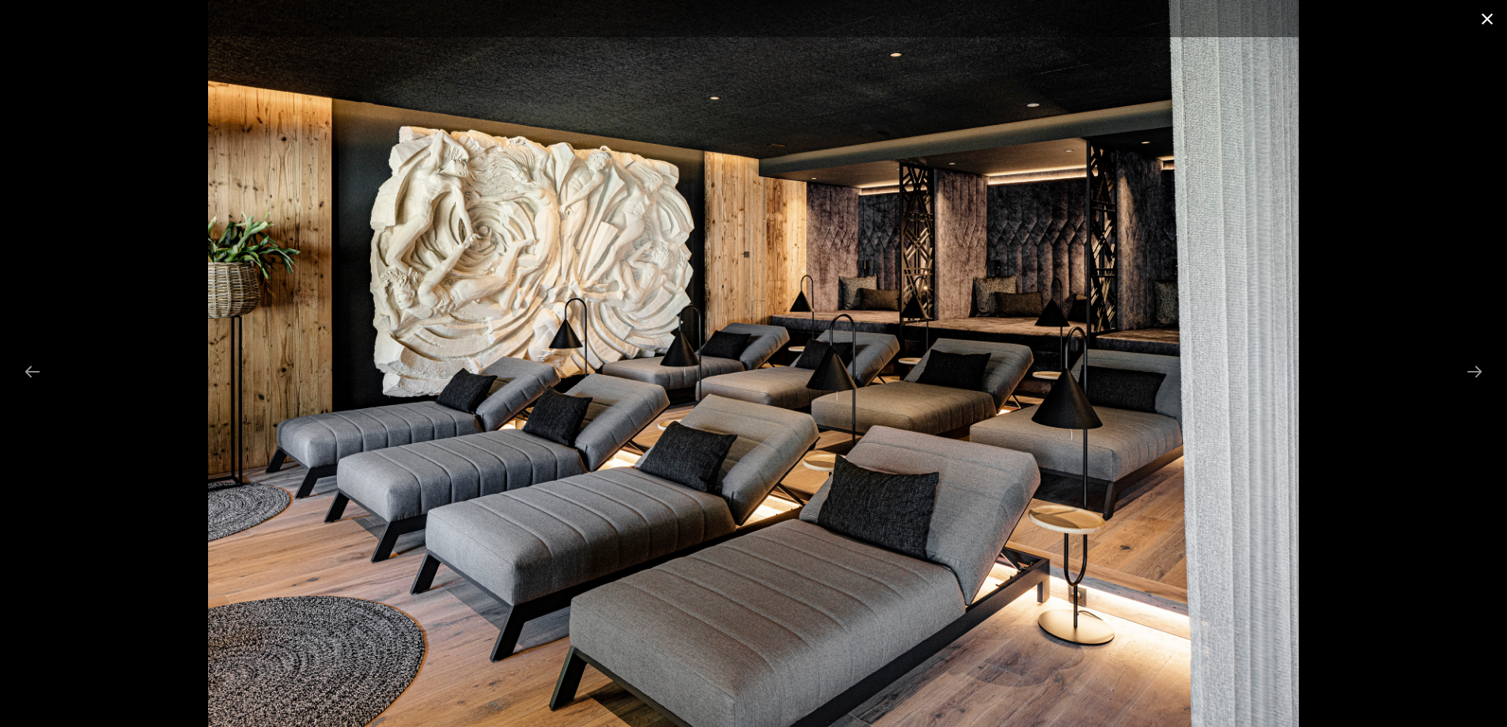
click at [1484, 13] on button "Close gallery" at bounding box center [1488, 18] width 40 height 37
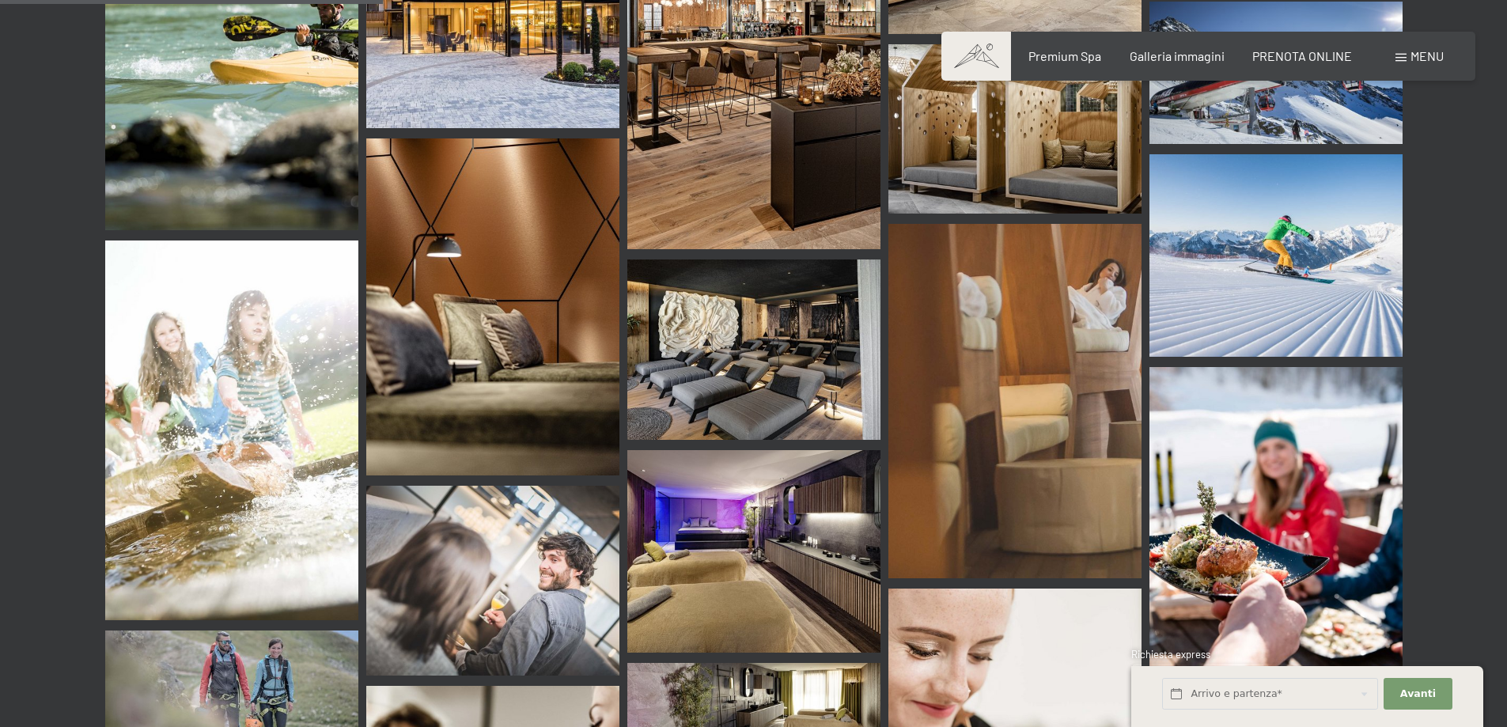
scroll to position [5222, 0]
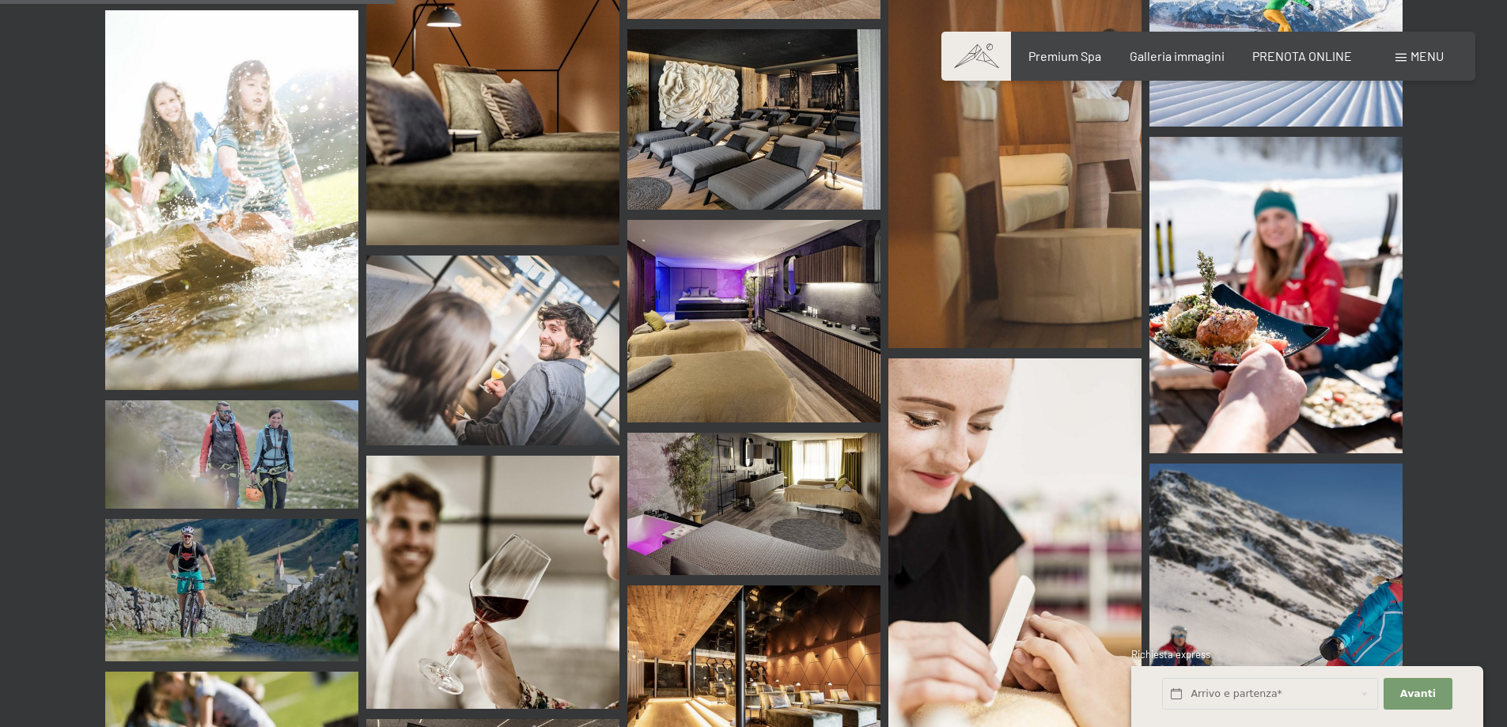
click at [767, 311] on img at bounding box center [753, 321] width 253 height 203
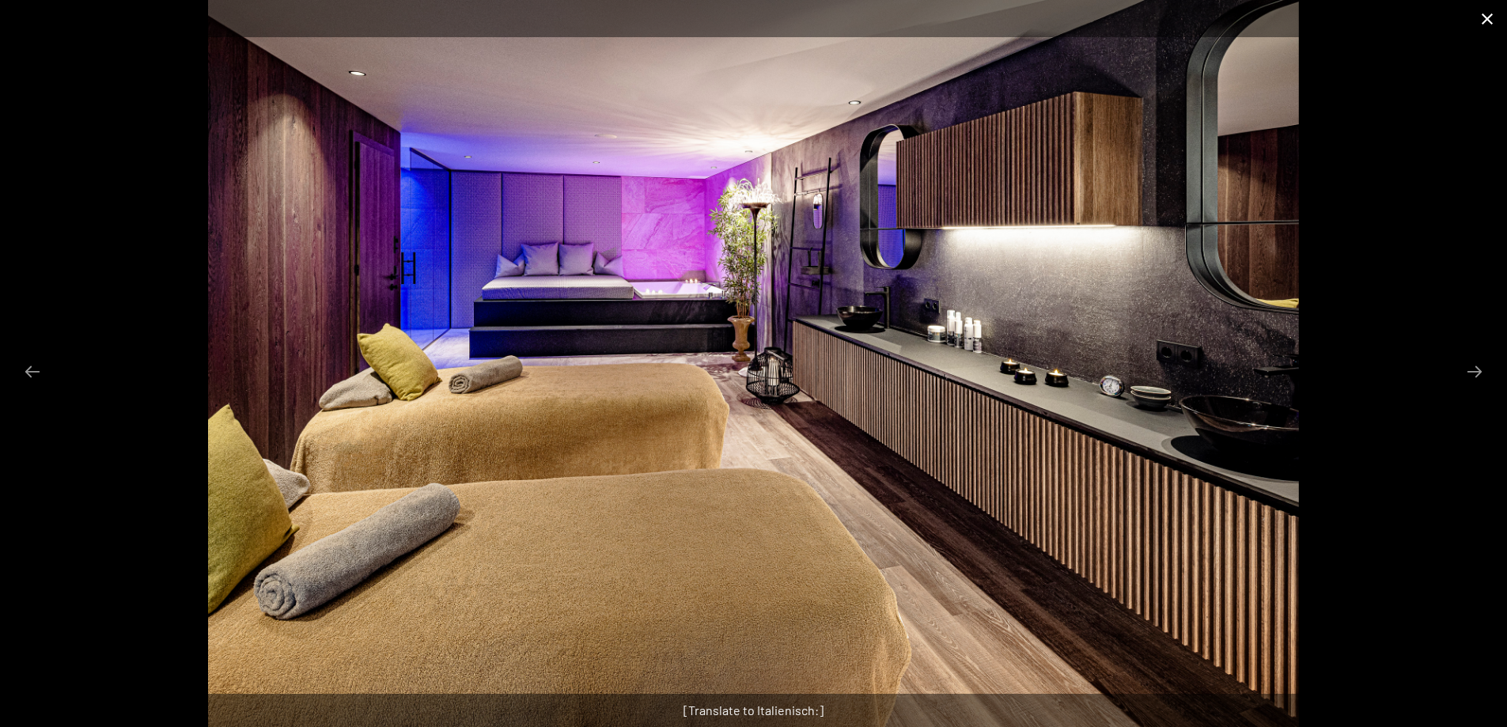
click at [1489, 13] on button "Close gallery" at bounding box center [1488, 18] width 40 height 37
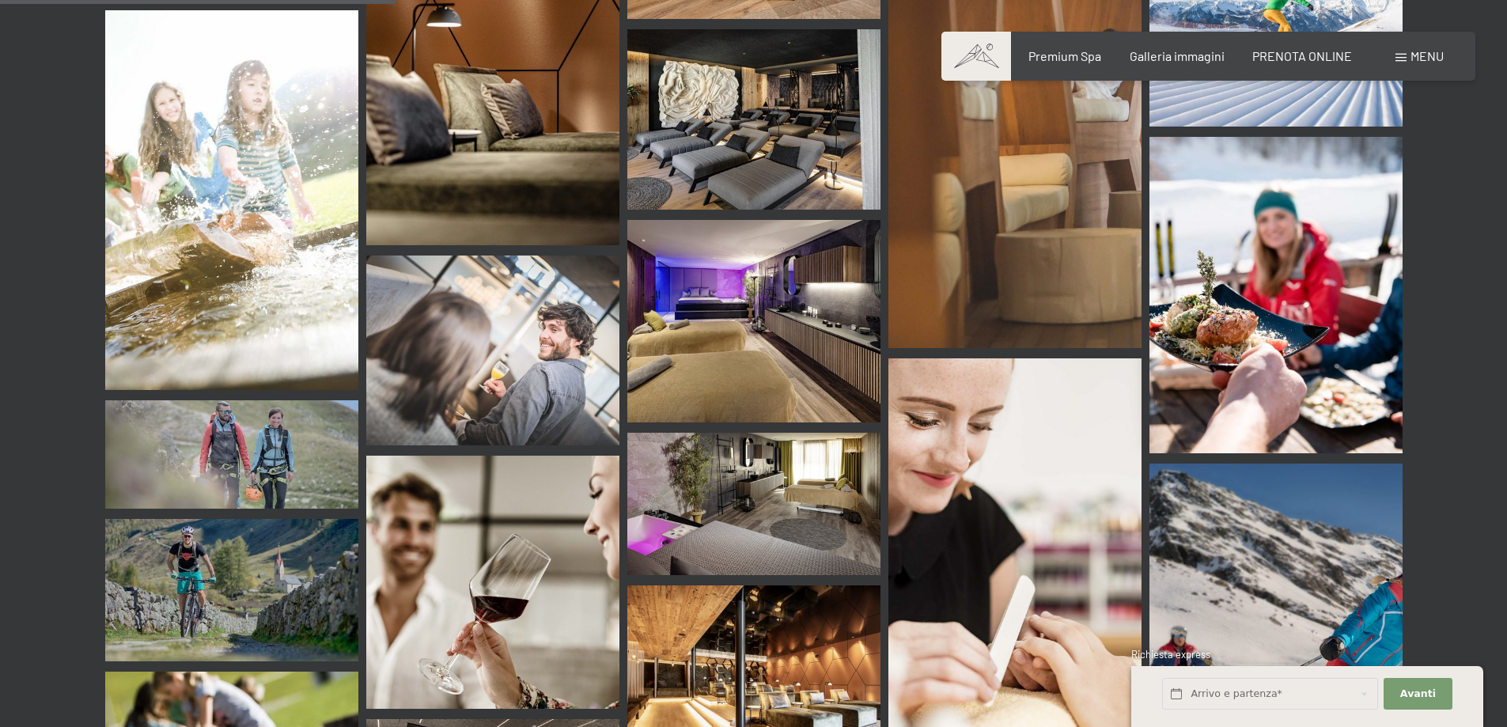
scroll to position [5459, 0]
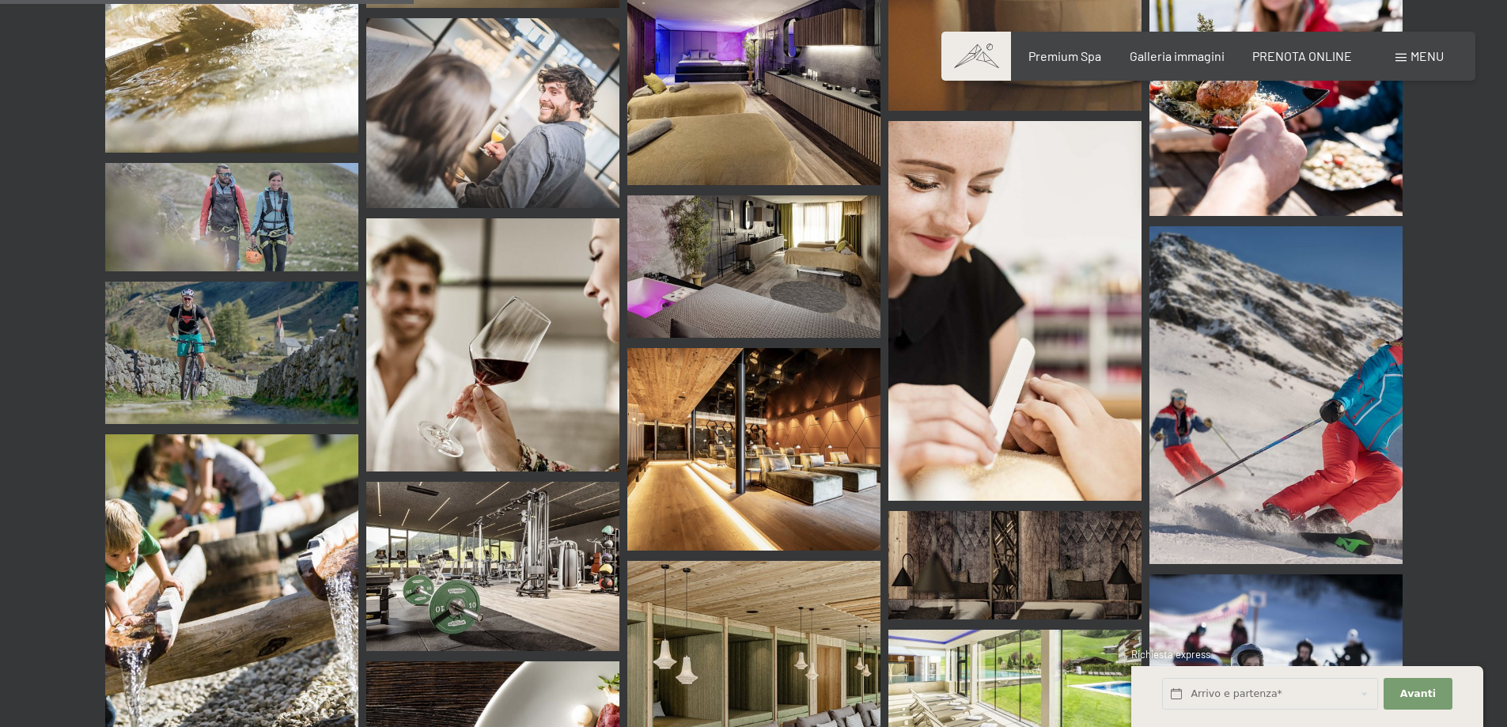
click at [813, 430] on img at bounding box center [753, 449] width 253 height 203
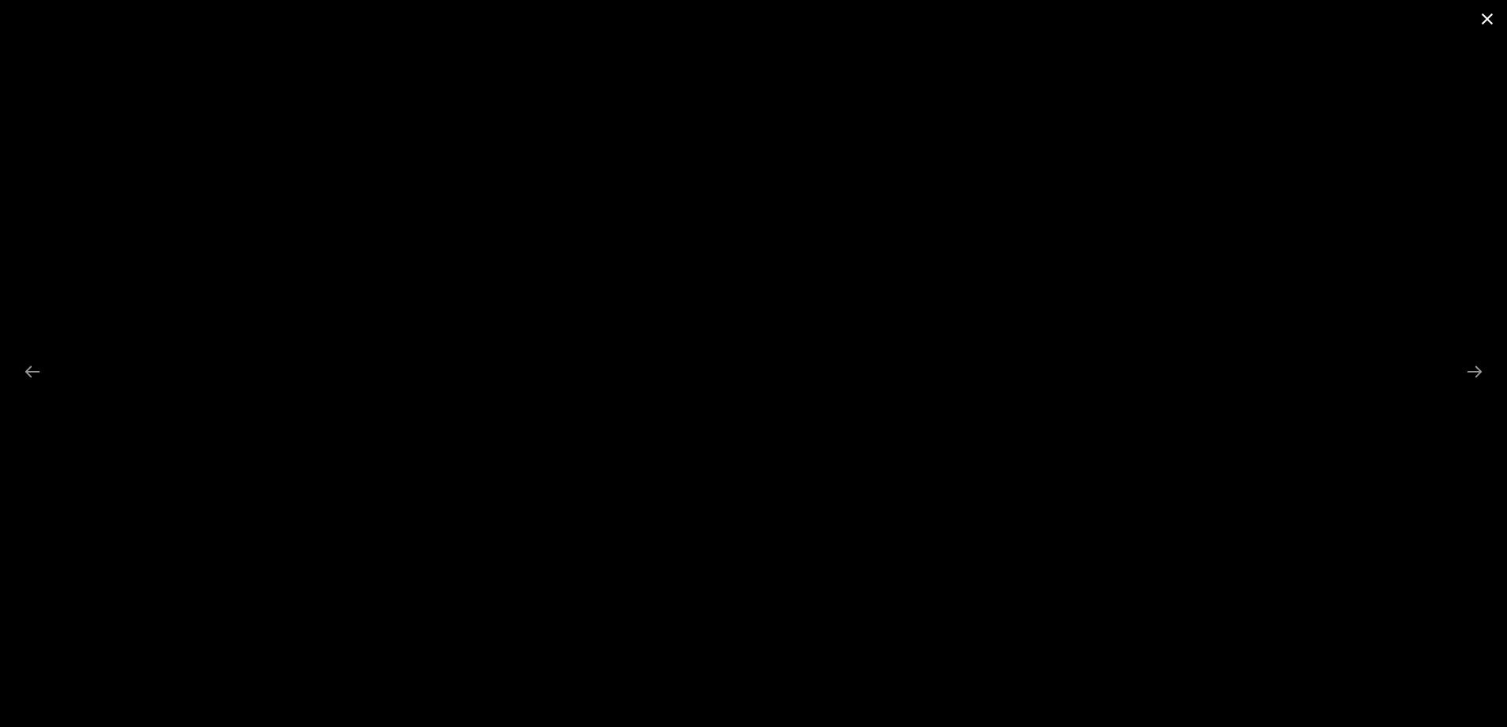
click at [1484, 18] on button "Close gallery" at bounding box center [1488, 18] width 40 height 37
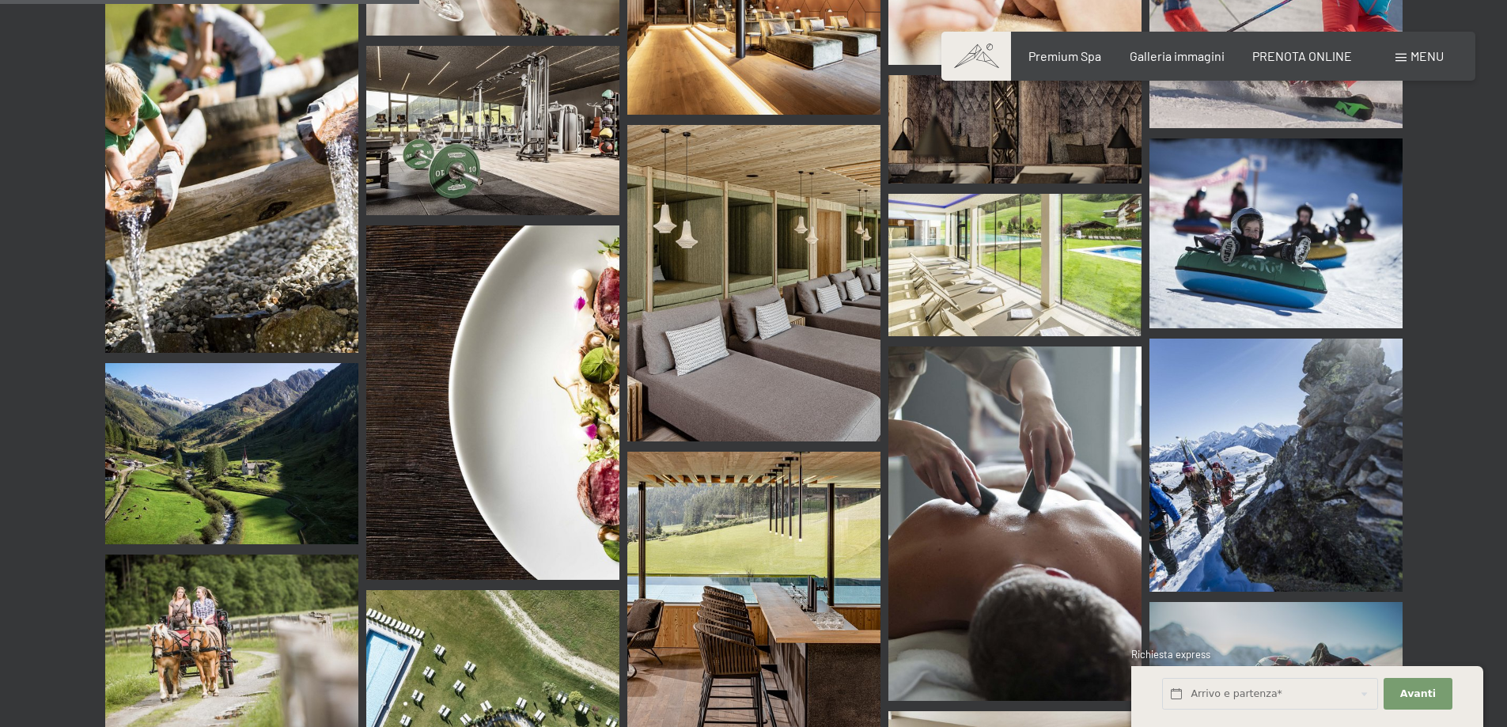
scroll to position [5934, 0]
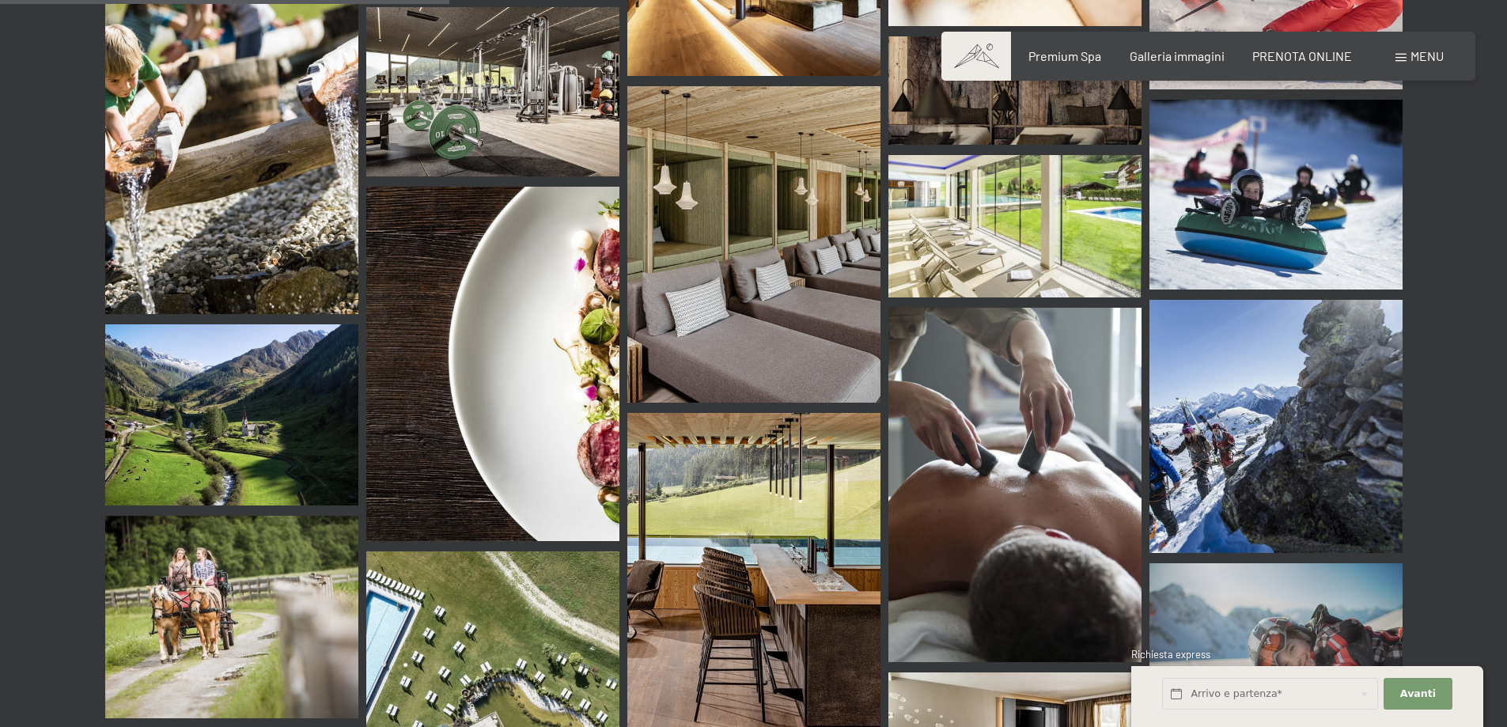
click at [697, 466] on img at bounding box center [753, 582] width 253 height 338
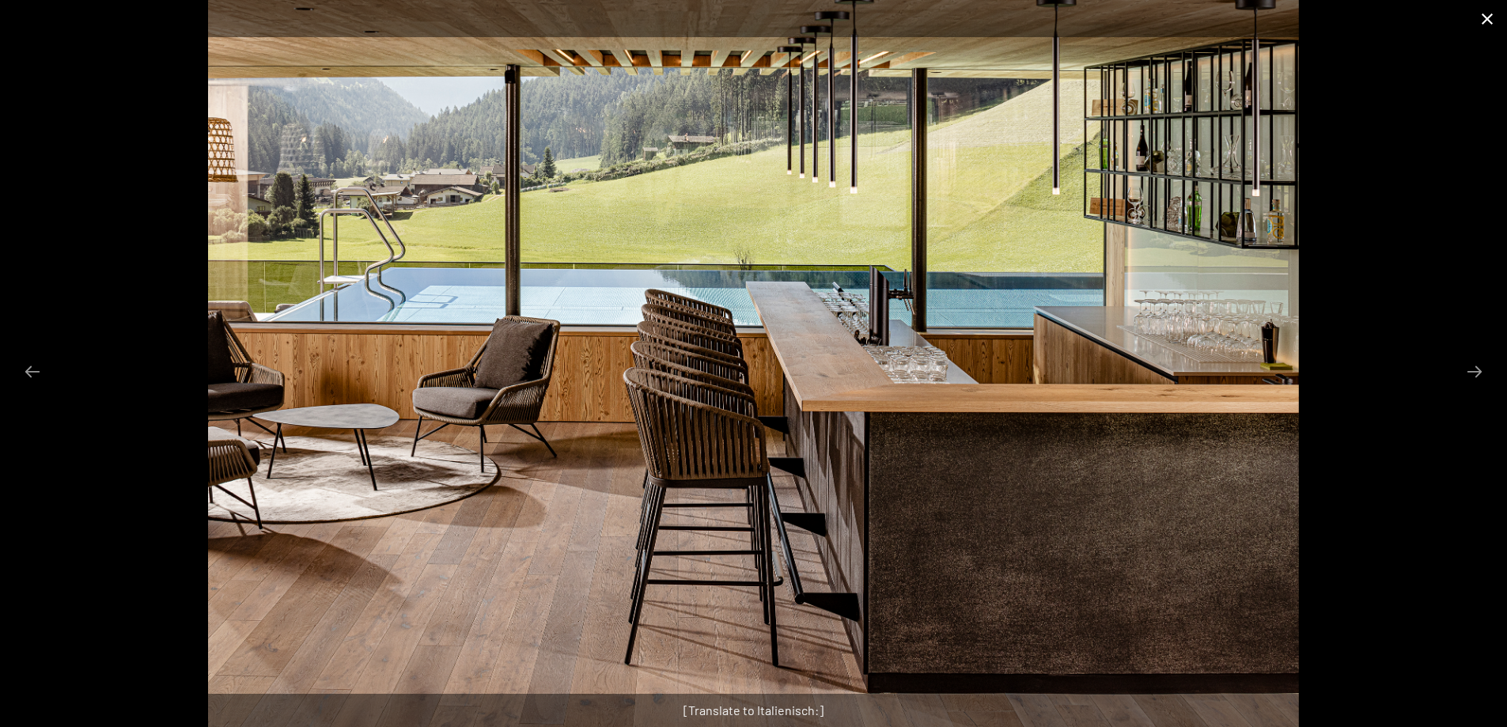
click at [1491, 25] on button "Close gallery" at bounding box center [1488, 18] width 40 height 37
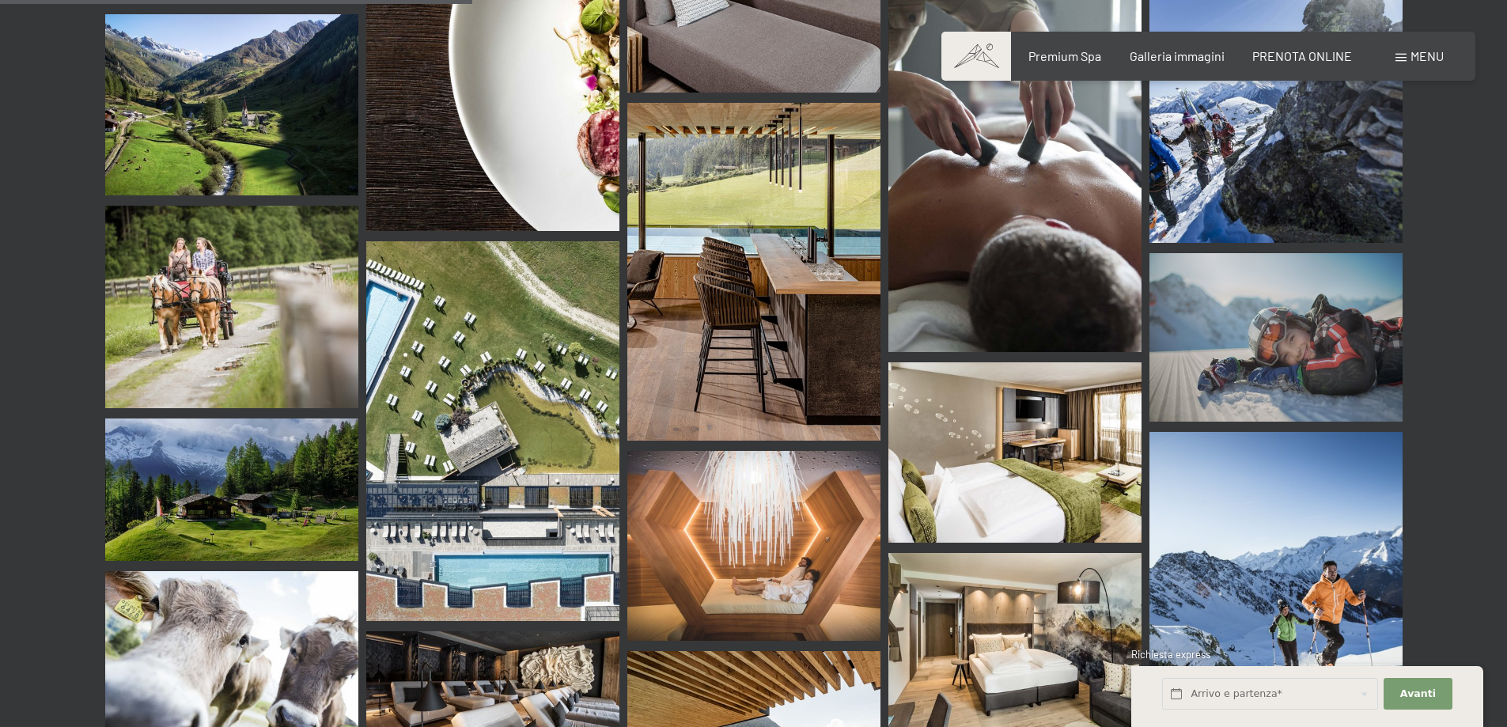
scroll to position [6251, 0]
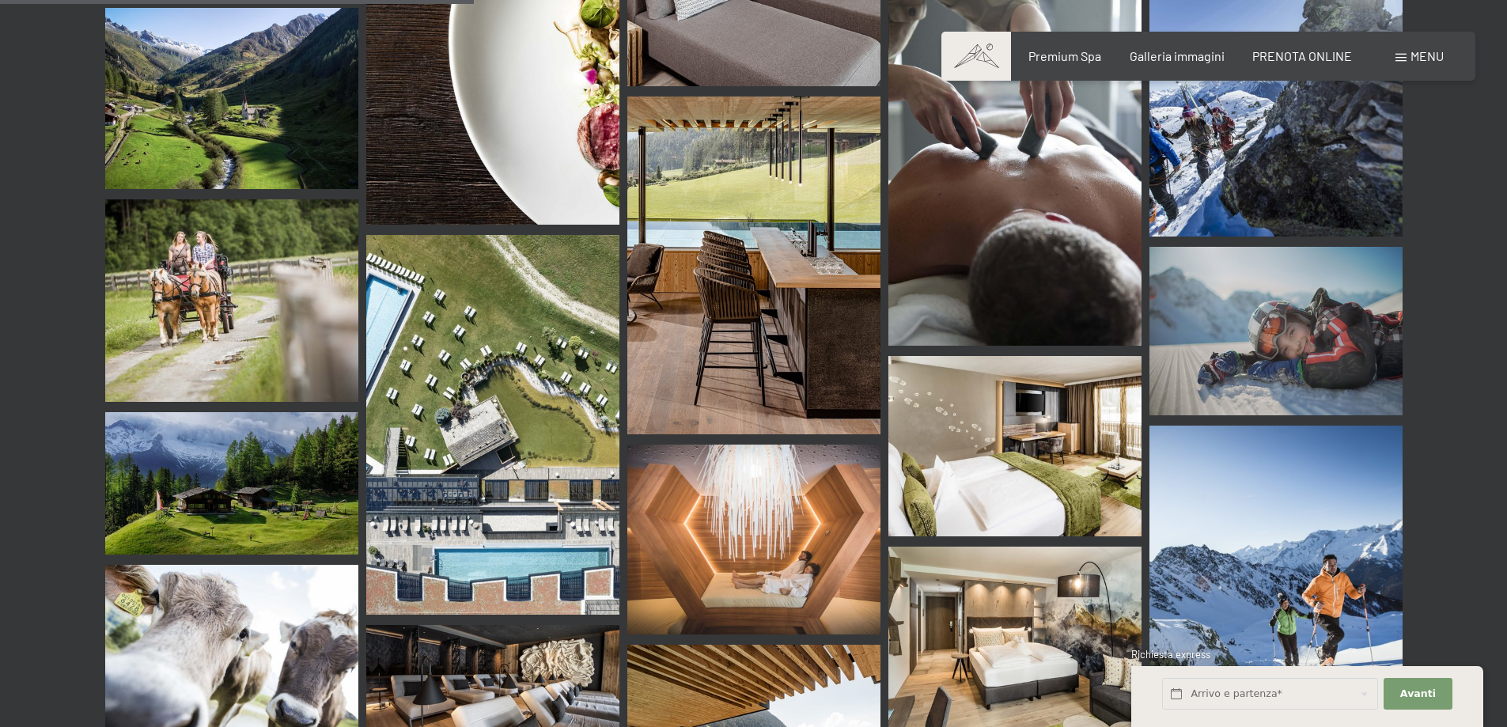
click at [729, 498] on img at bounding box center [753, 540] width 253 height 190
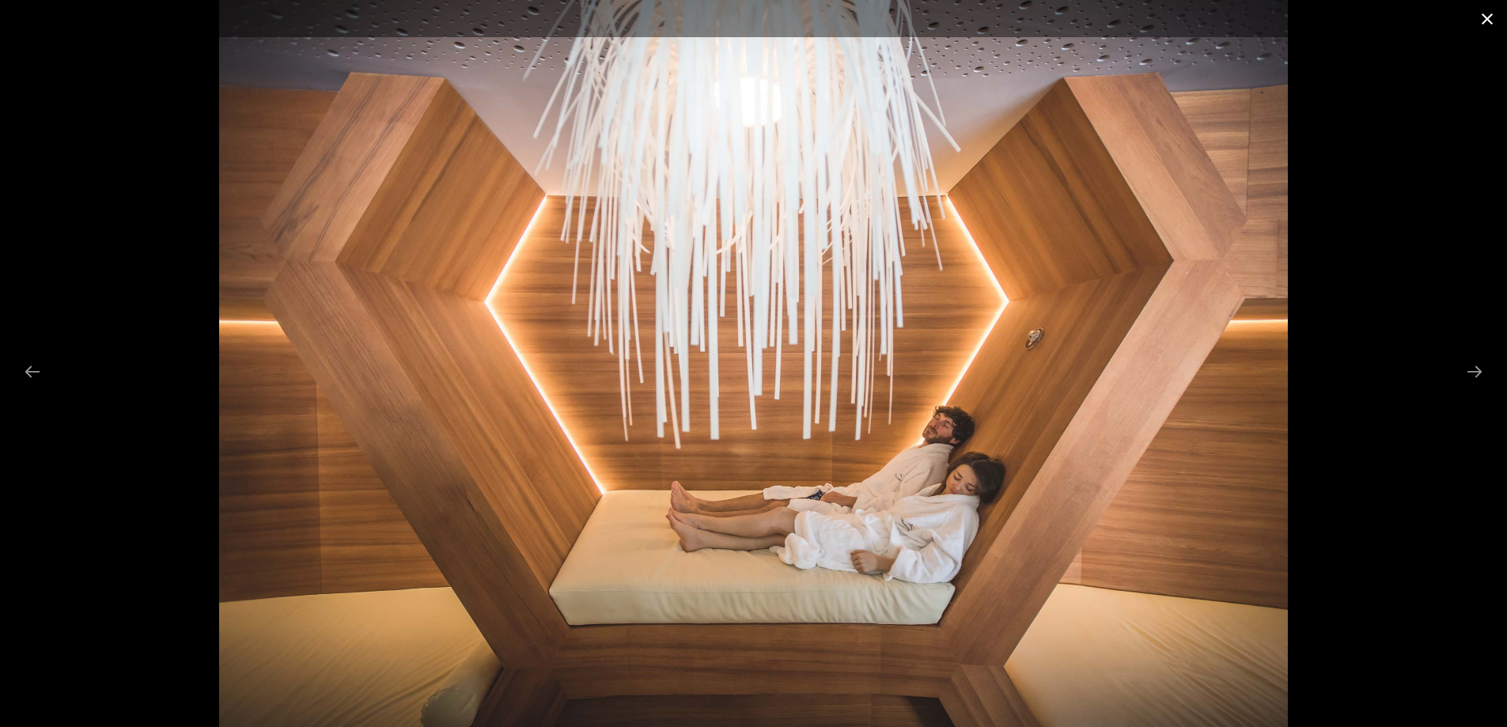
click at [1480, 21] on button "Close gallery" at bounding box center [1488, 18] width 40 height 37
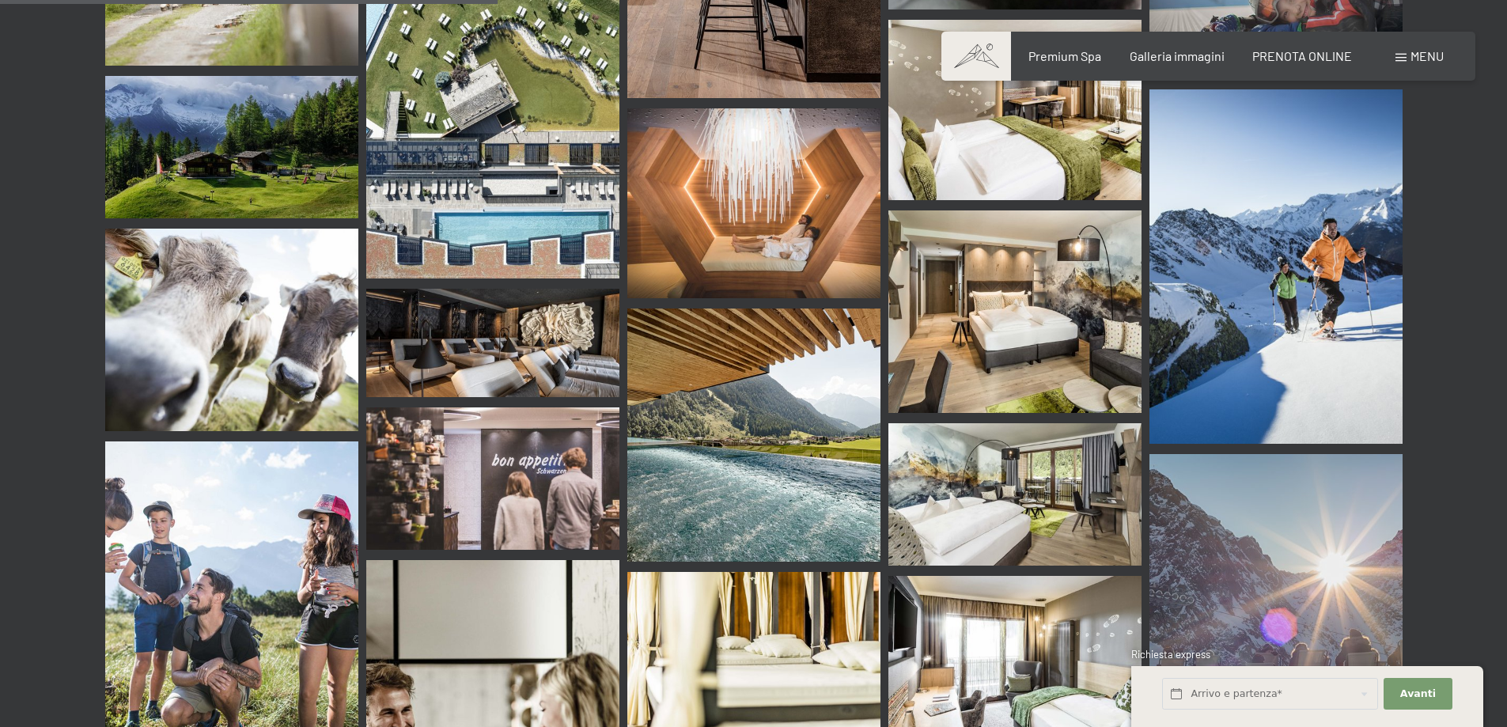
scroll to position [6567, 0]
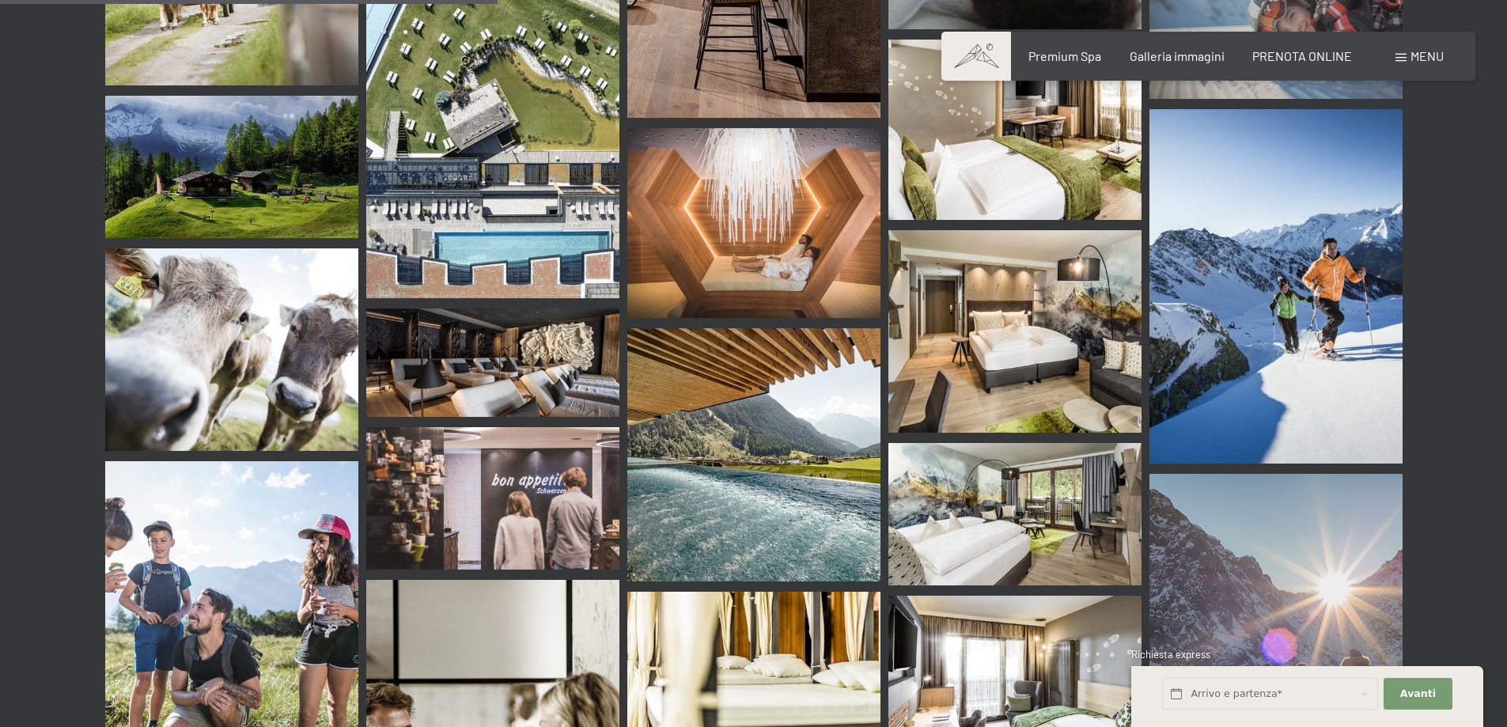
click at [972, 365] on img at bounding box center [1015, 331] width 253 height 203
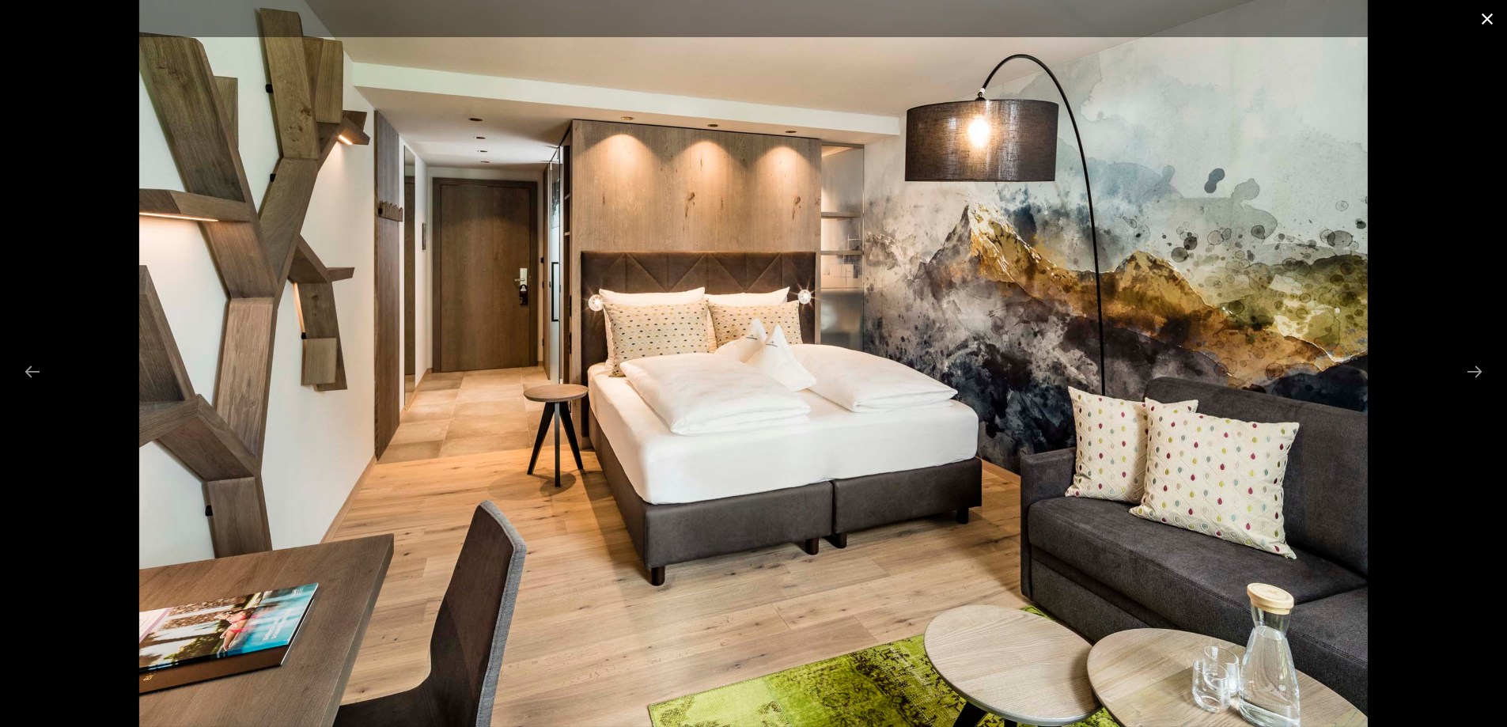
click at [1480, 12] on button "Close gallery" at bounding box center [1488, 18] width 40 height 37
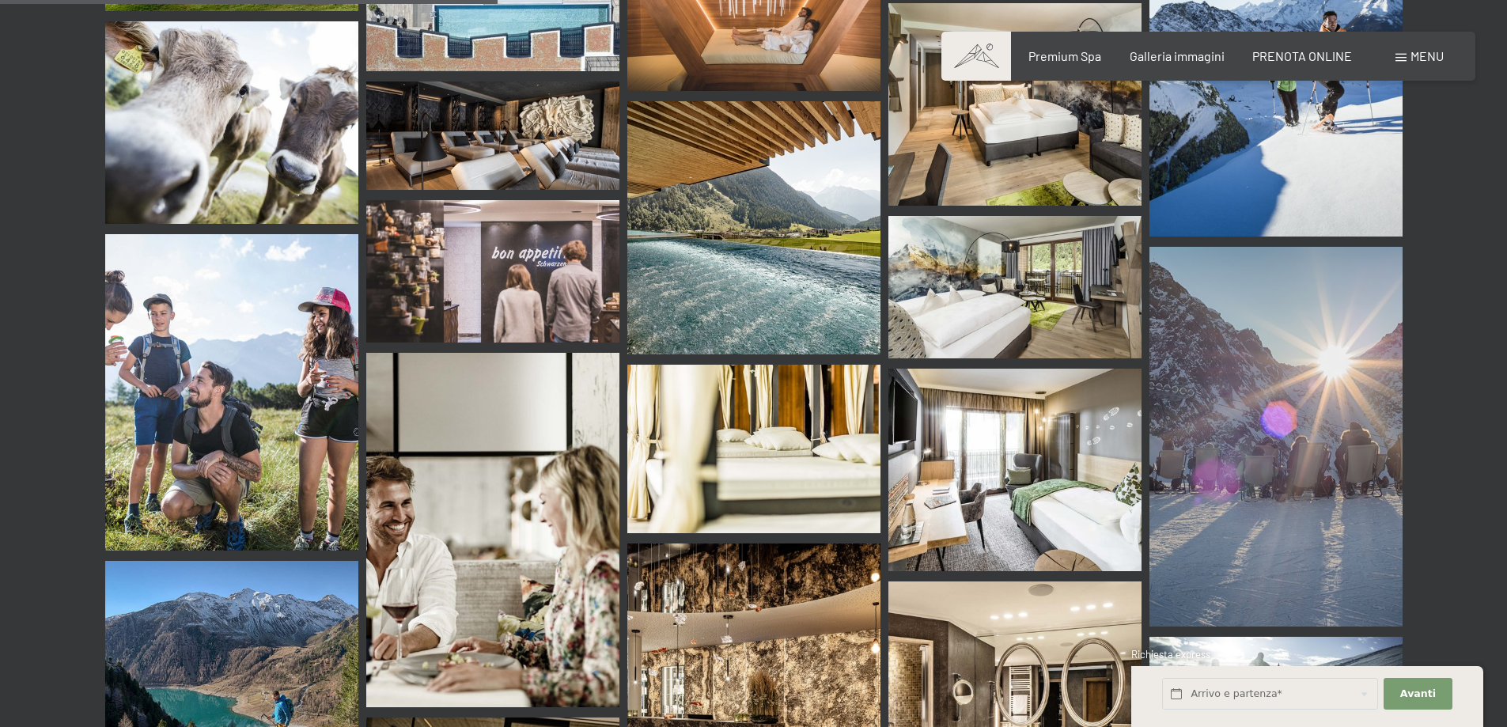
scroll to position [7042, 0]
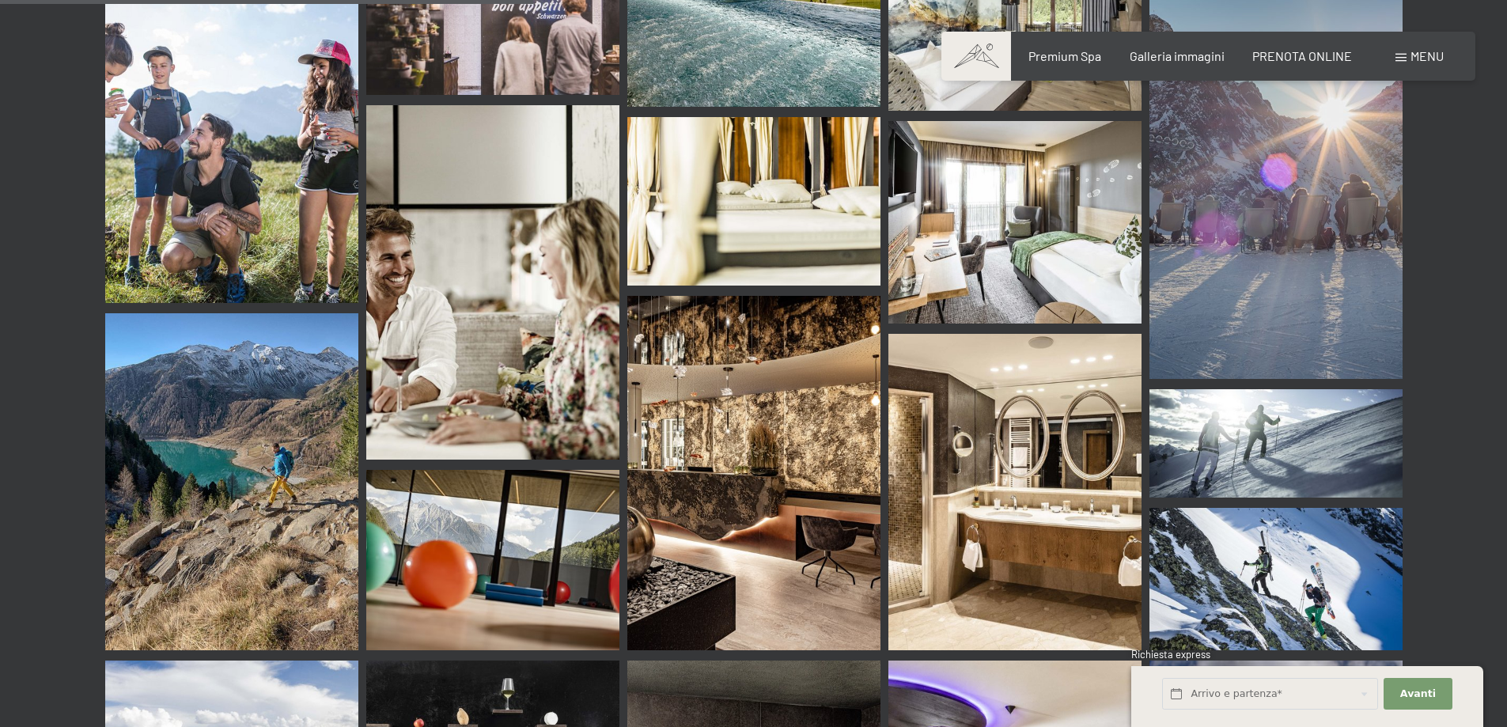
click at [741, 406] on img at bounding box center [753, 473] width 253 height 354
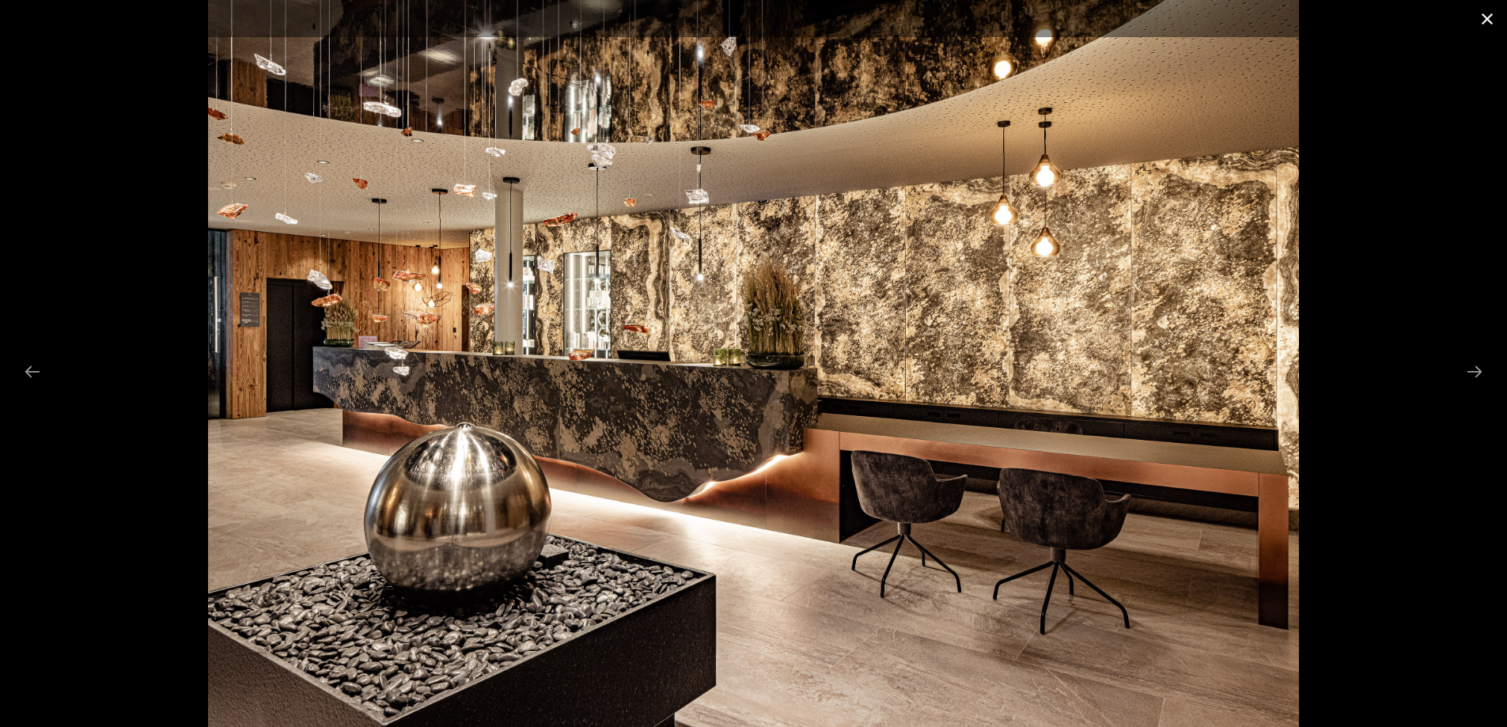
click at [1487, 21] on button "Close gallery" at bounding box center [1488, 18] width 40 height 37
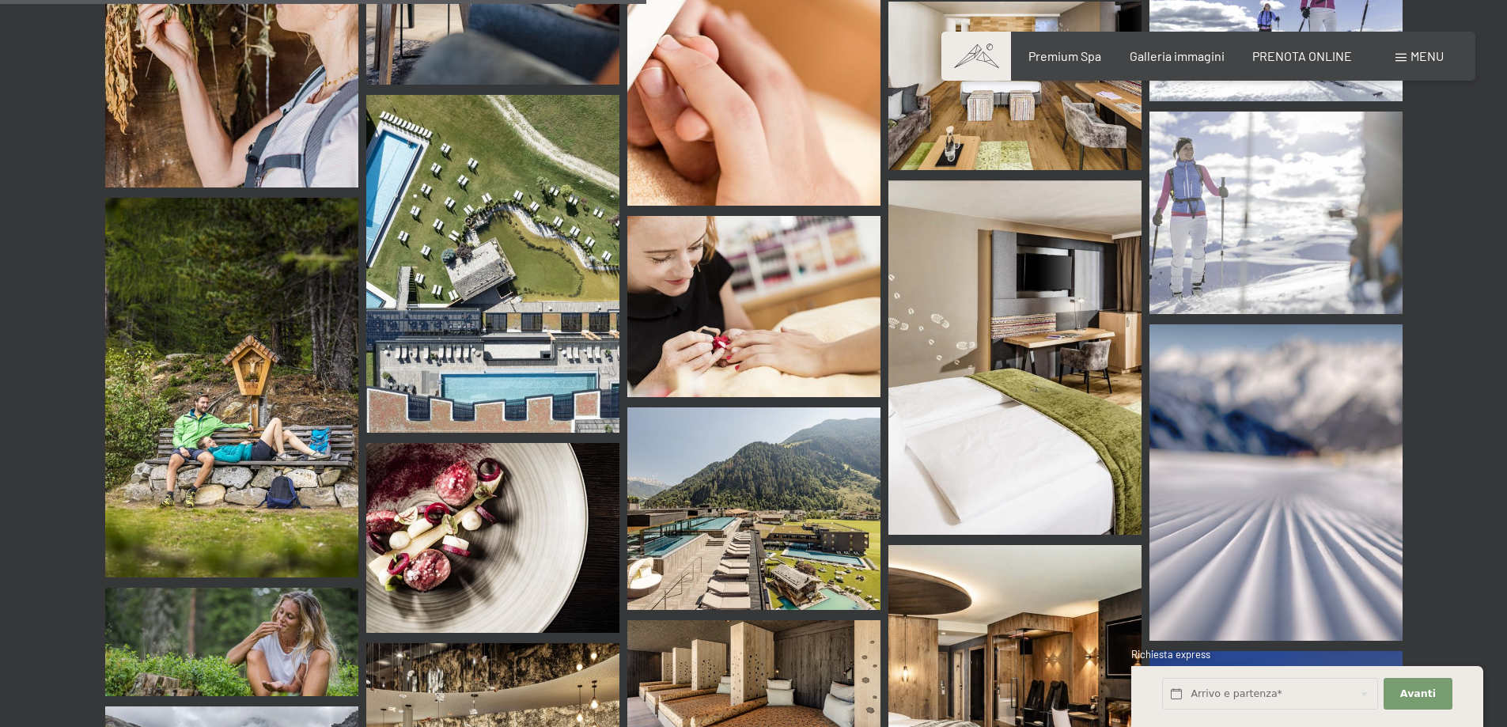
scroll to position [8545, 0]
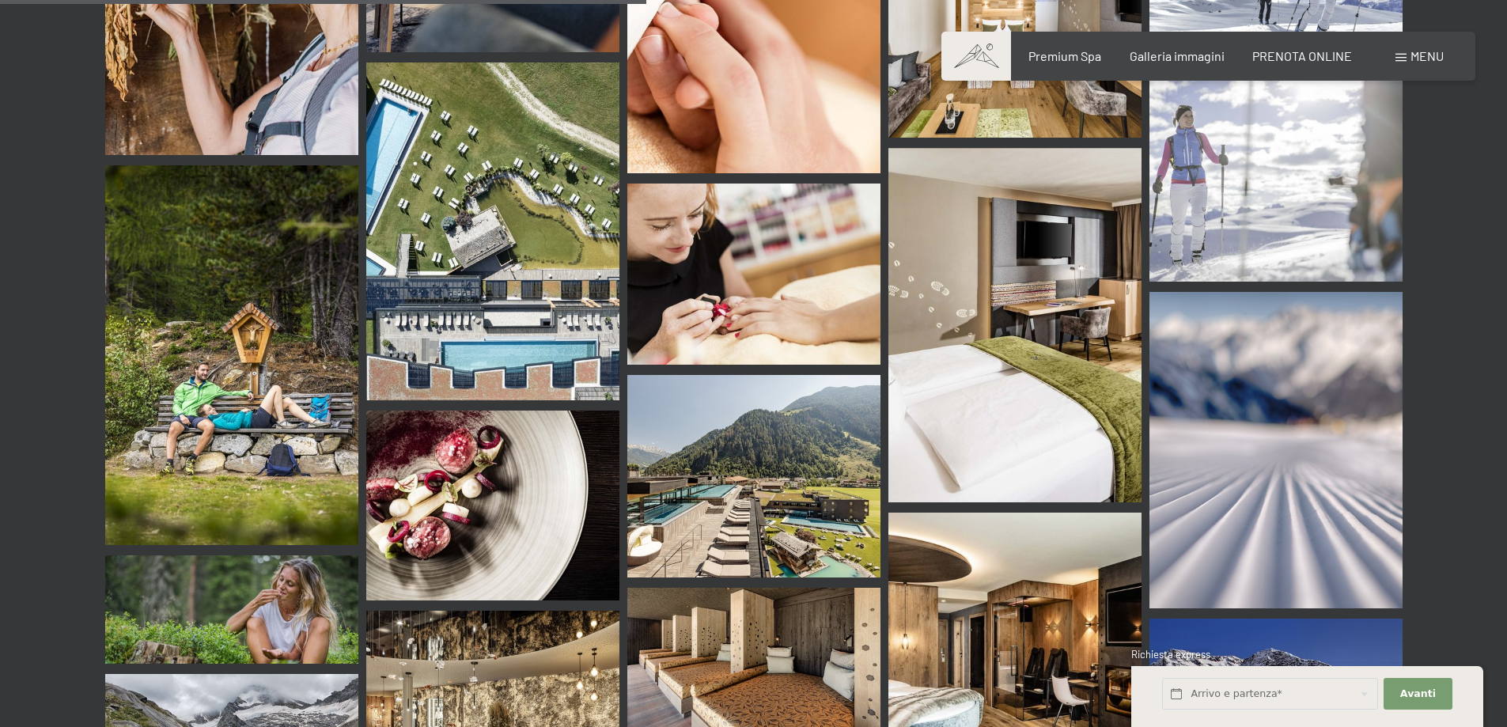
click at [755, 434] on img at bounding box center [753, 476] width 253 height 203
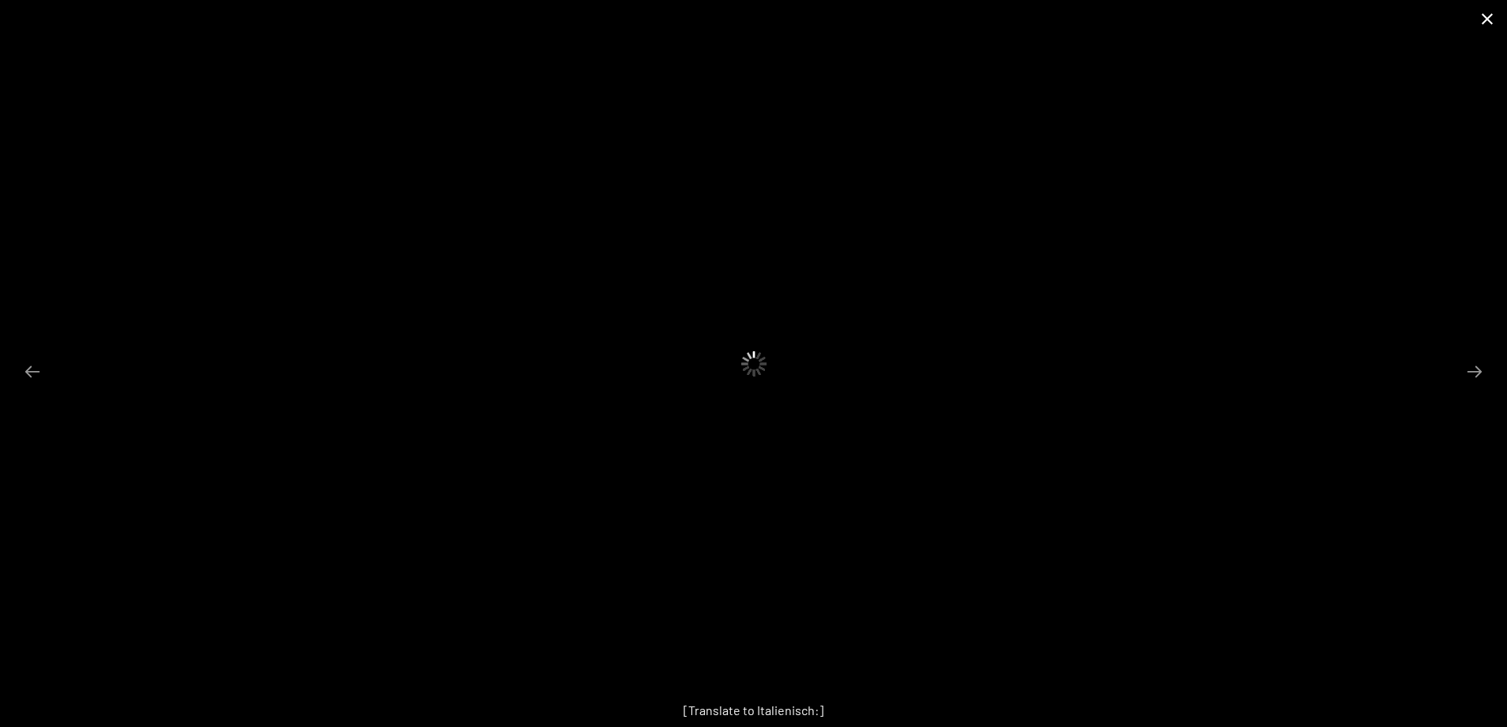
click at [1488, 17] on button "Close gallery" at bounding box center [1488, 18] width 40 height 37
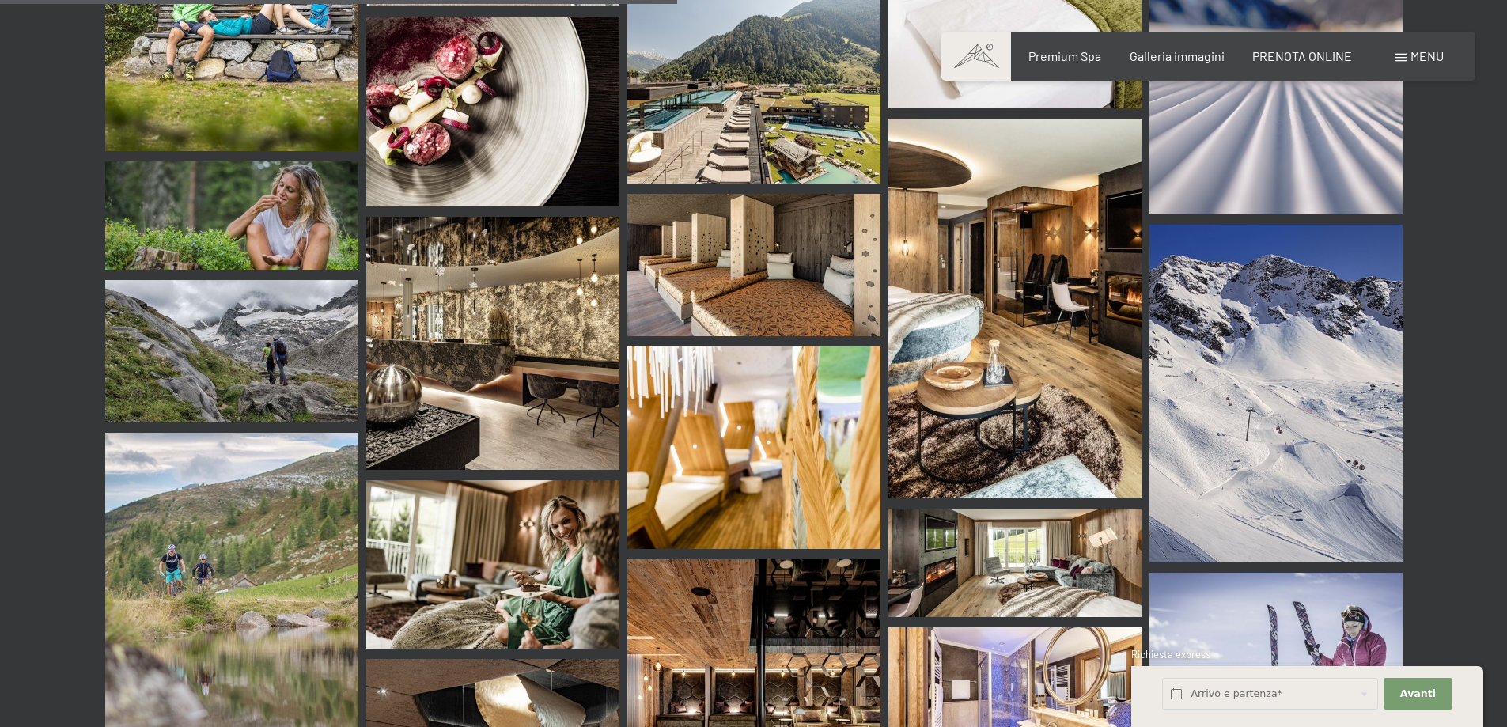
scroll to position [8941, 0]
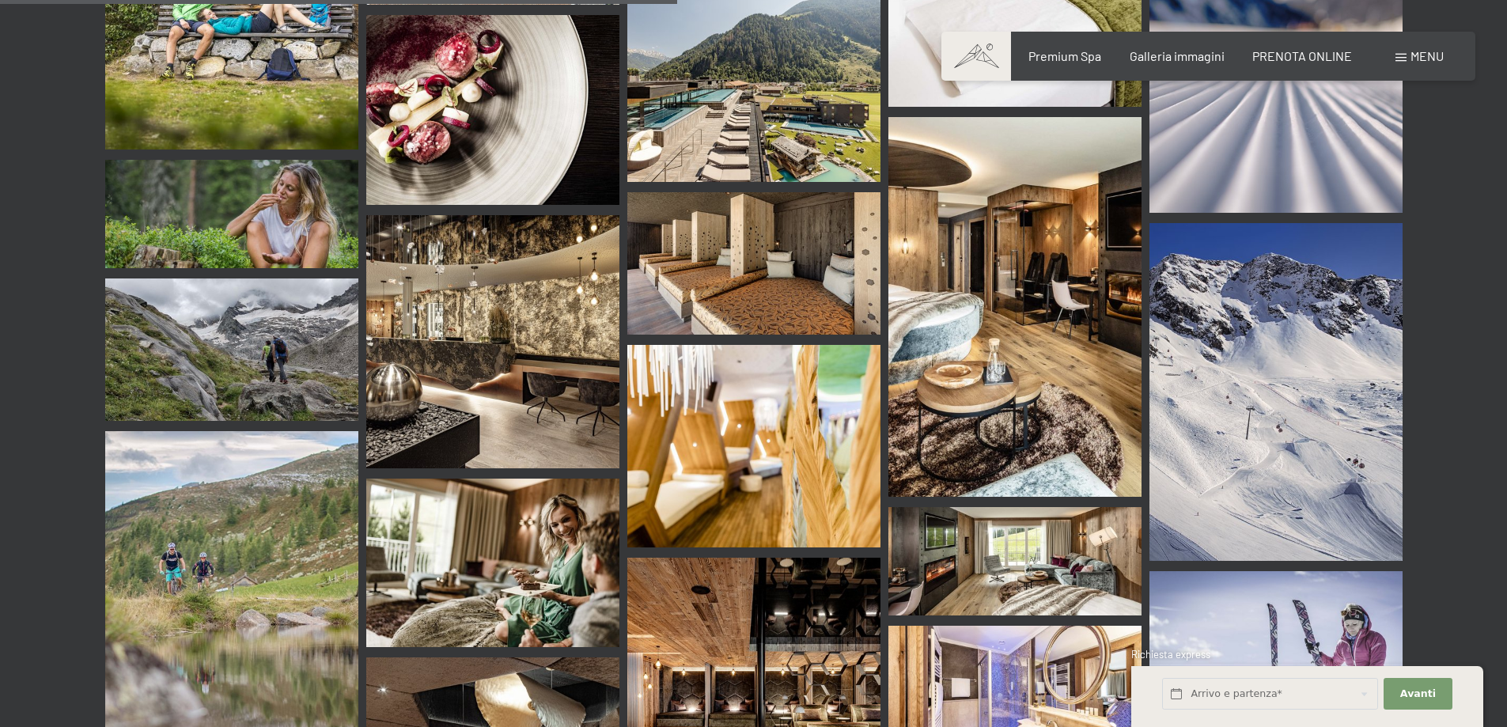
click at [1116, 263] on img at bounding box center [1015, 307] width 253 height 380
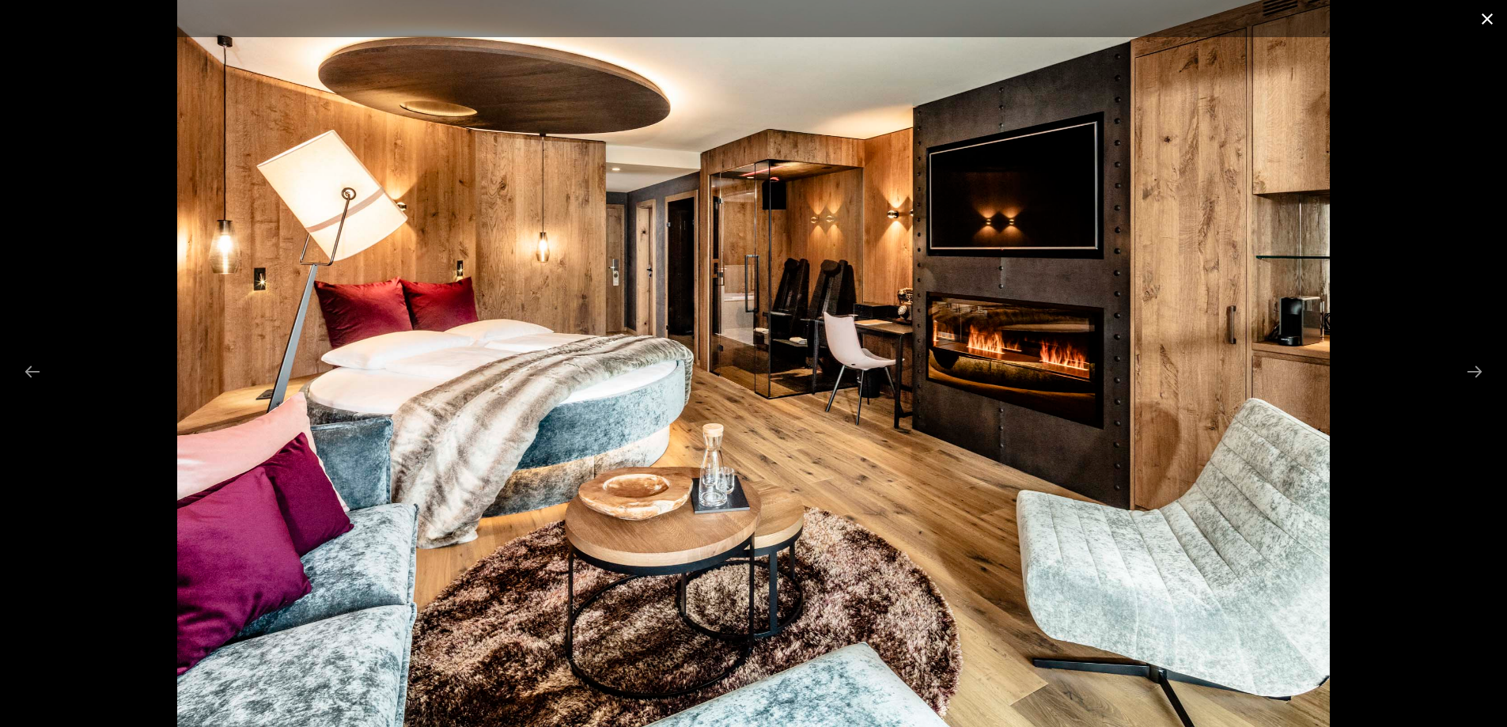
click at [1485, 21] on button "Close gallery" at bounding box center [1488, 18] width 40 height 37
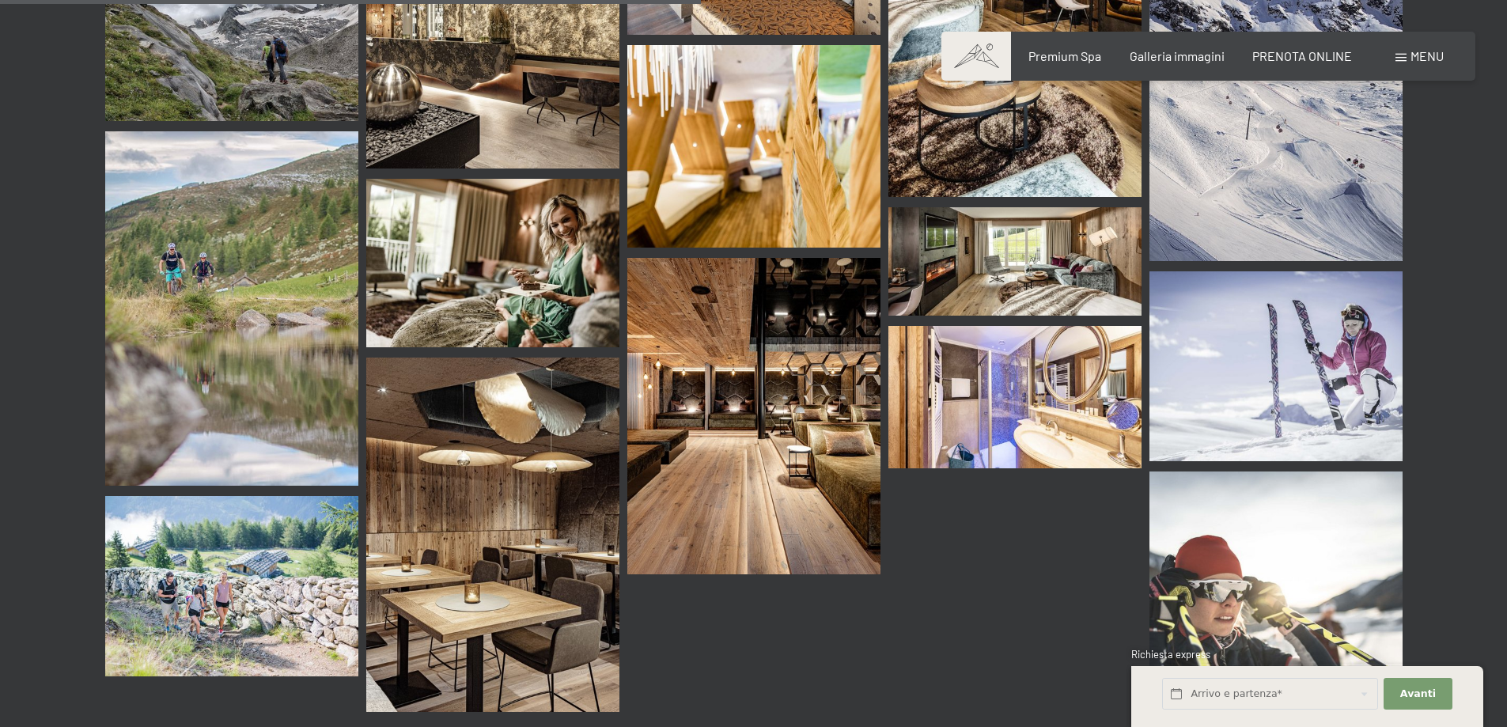
scroll to position [9257, 0]
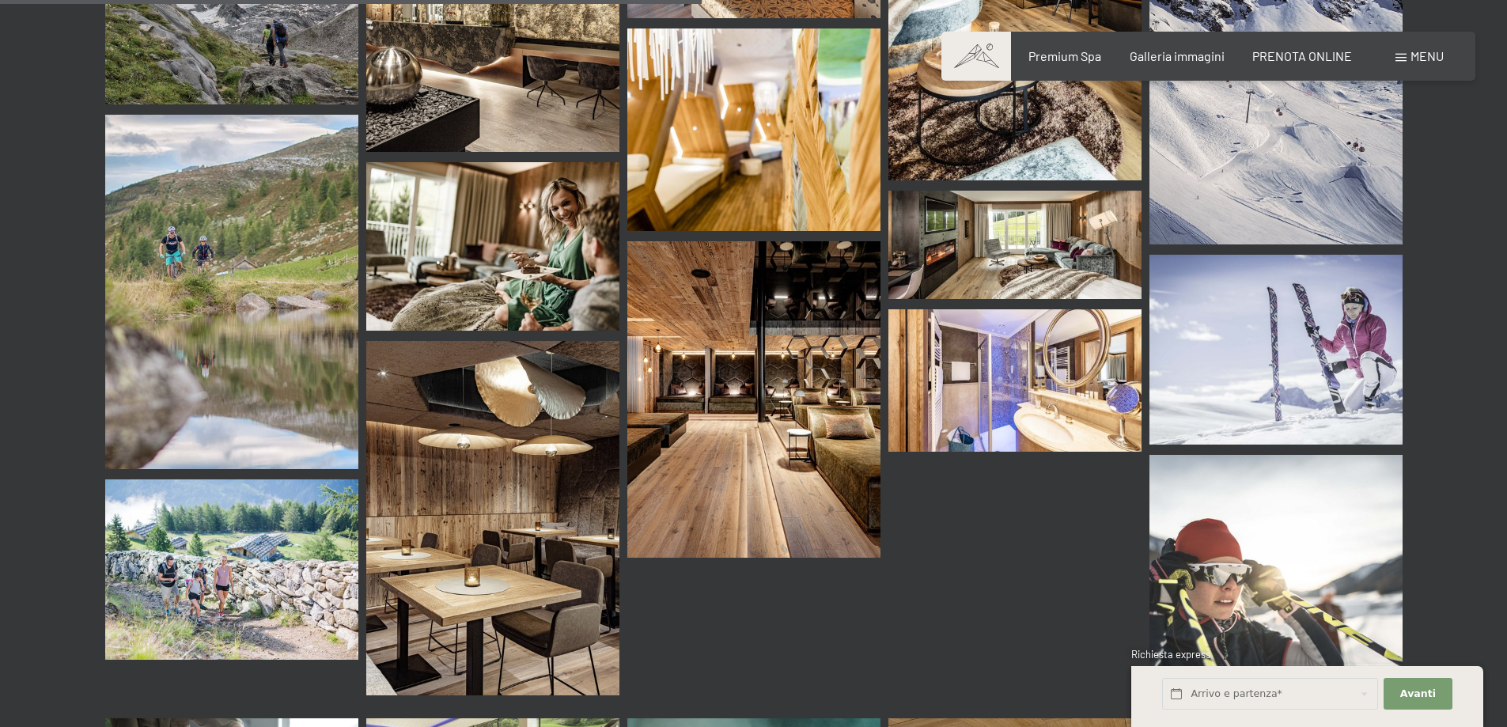
click at [775, 257] on img at bounding box center [753, 399] width 253 height 316
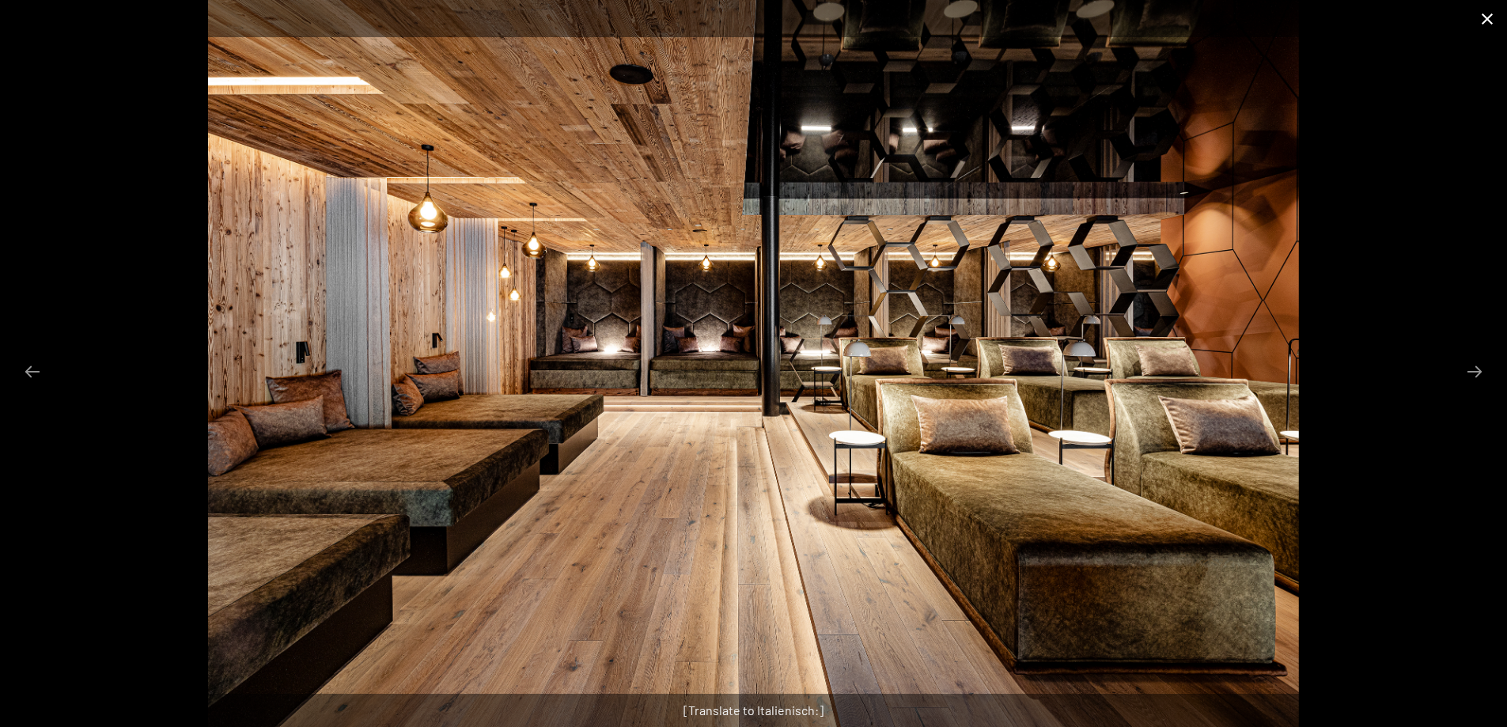
click at [1502, 15] on button "Close gallery" at bounding box center [1488, 18] width 40 height 37
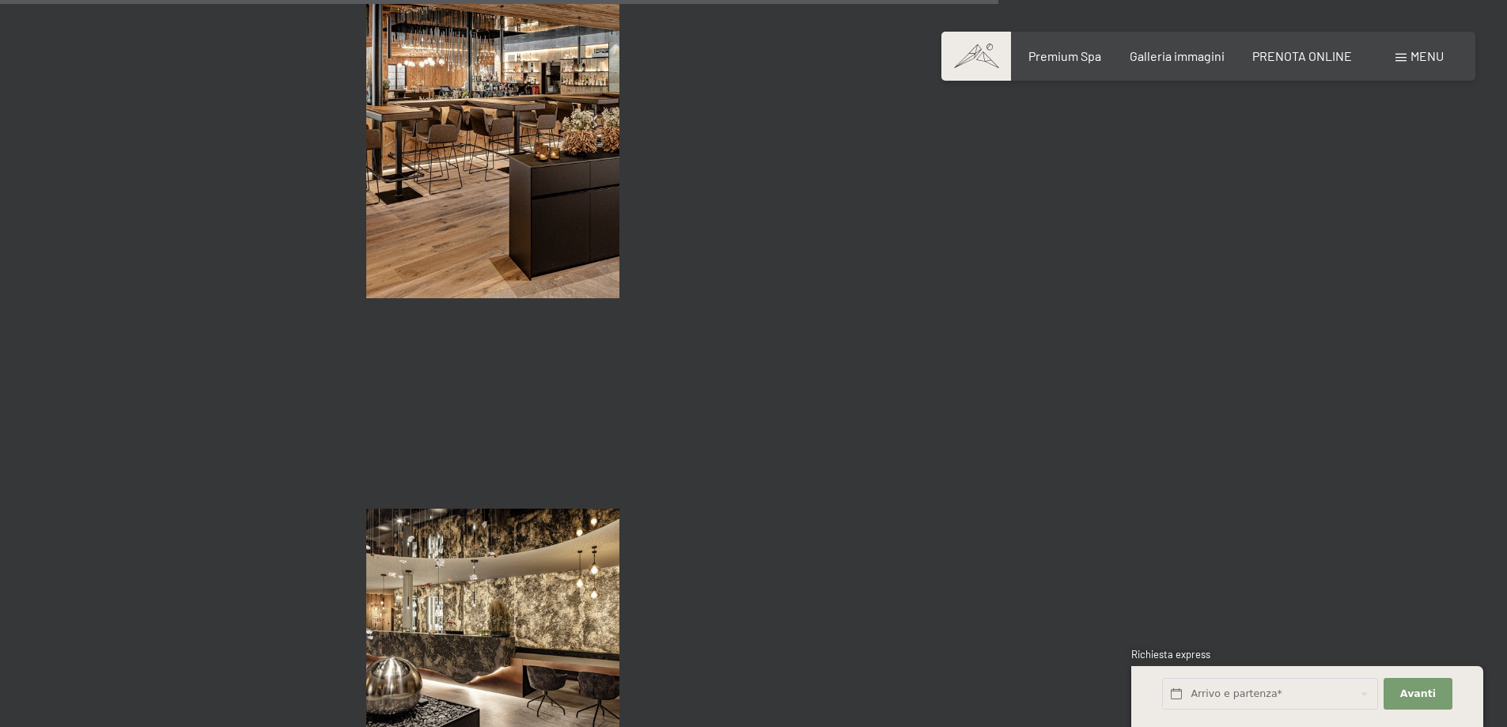
scroll to position [13371, 0]
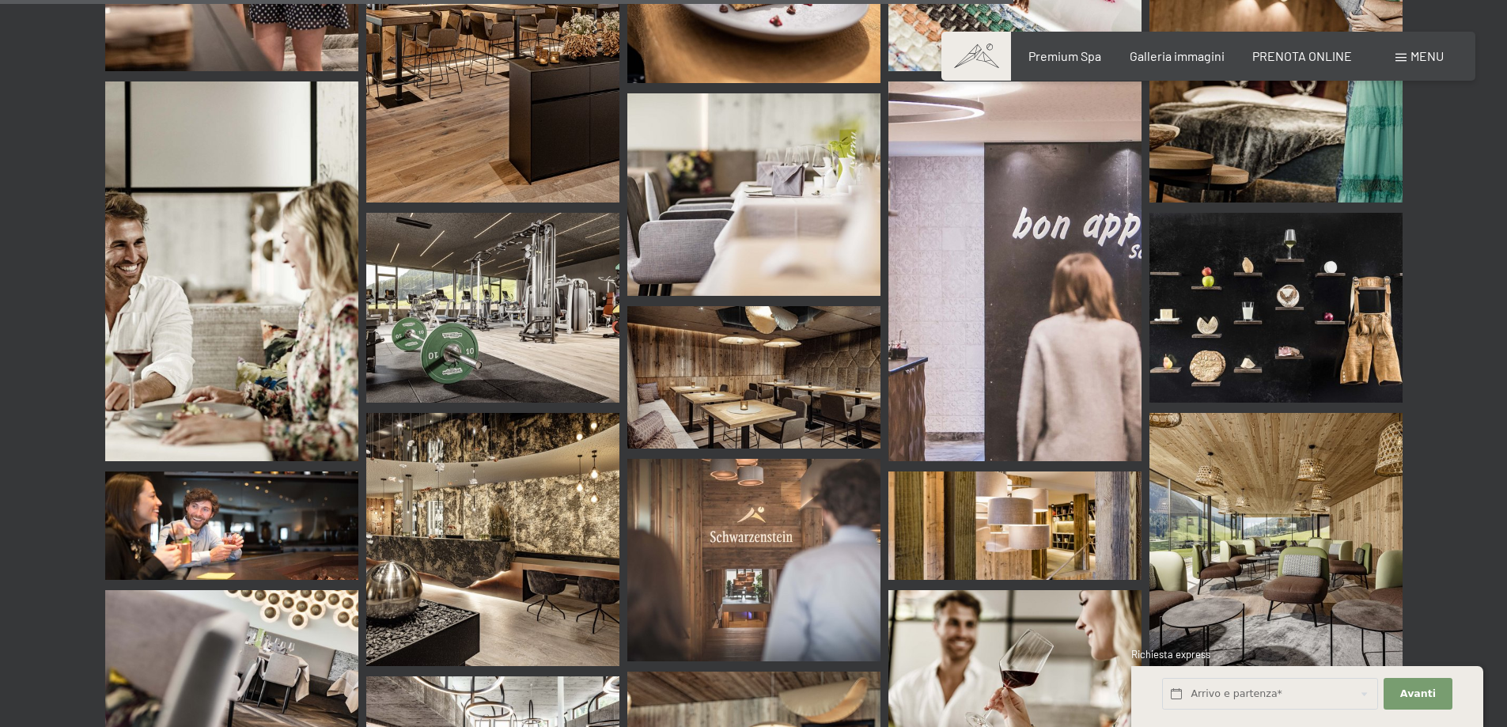
click at [767, 329] on img at bounding box center [753, 377] width 253 height 142
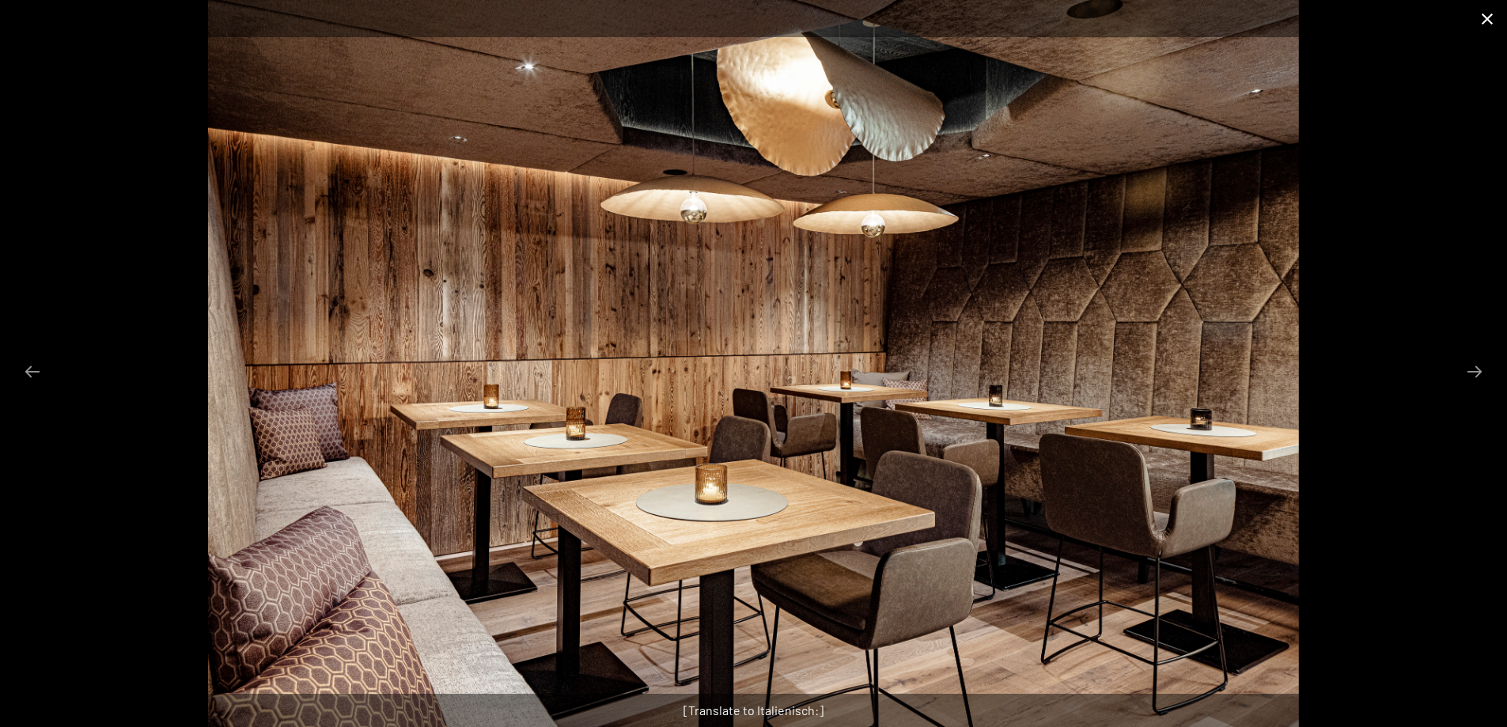
click at [1483, 14] on button "Close gallery" at bounding box center [1488, 18] width 40 height 37
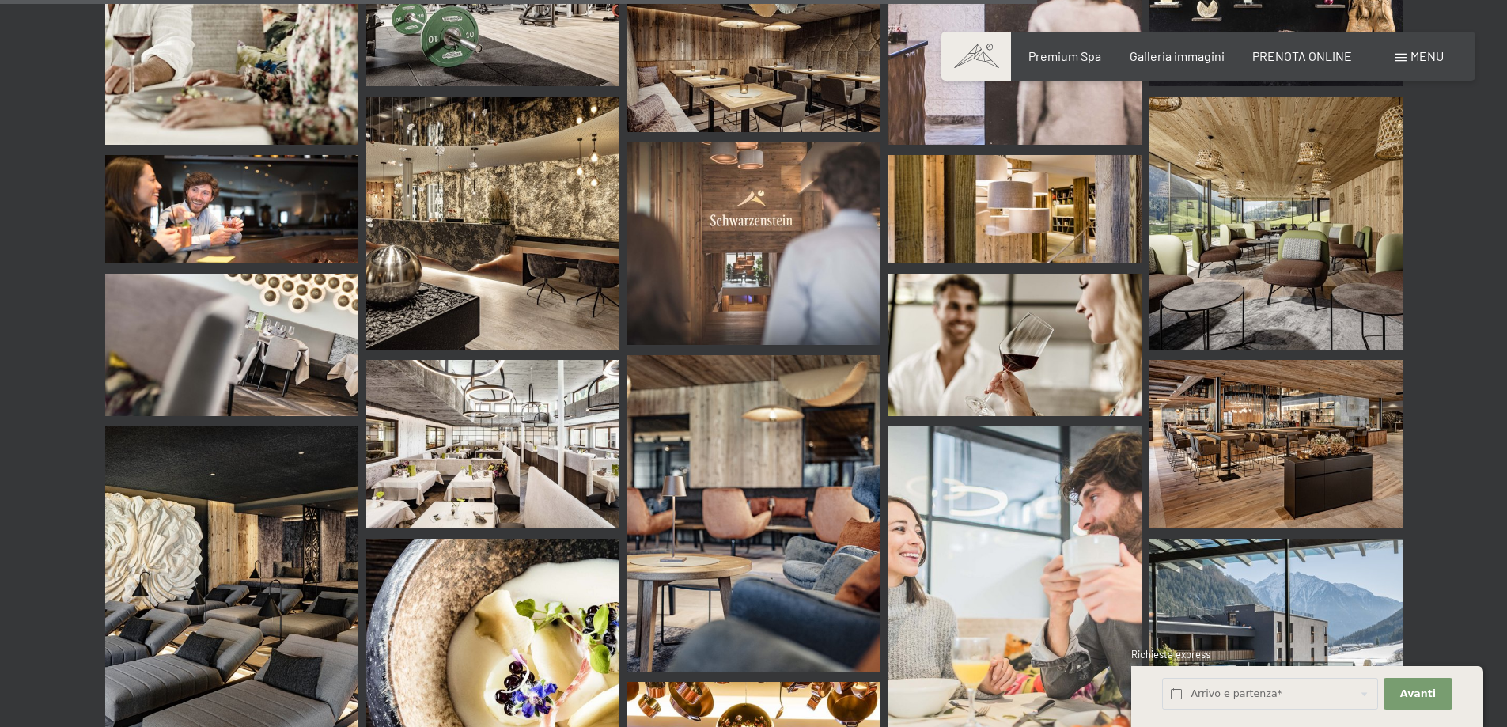
scroll to position [13767, 0]
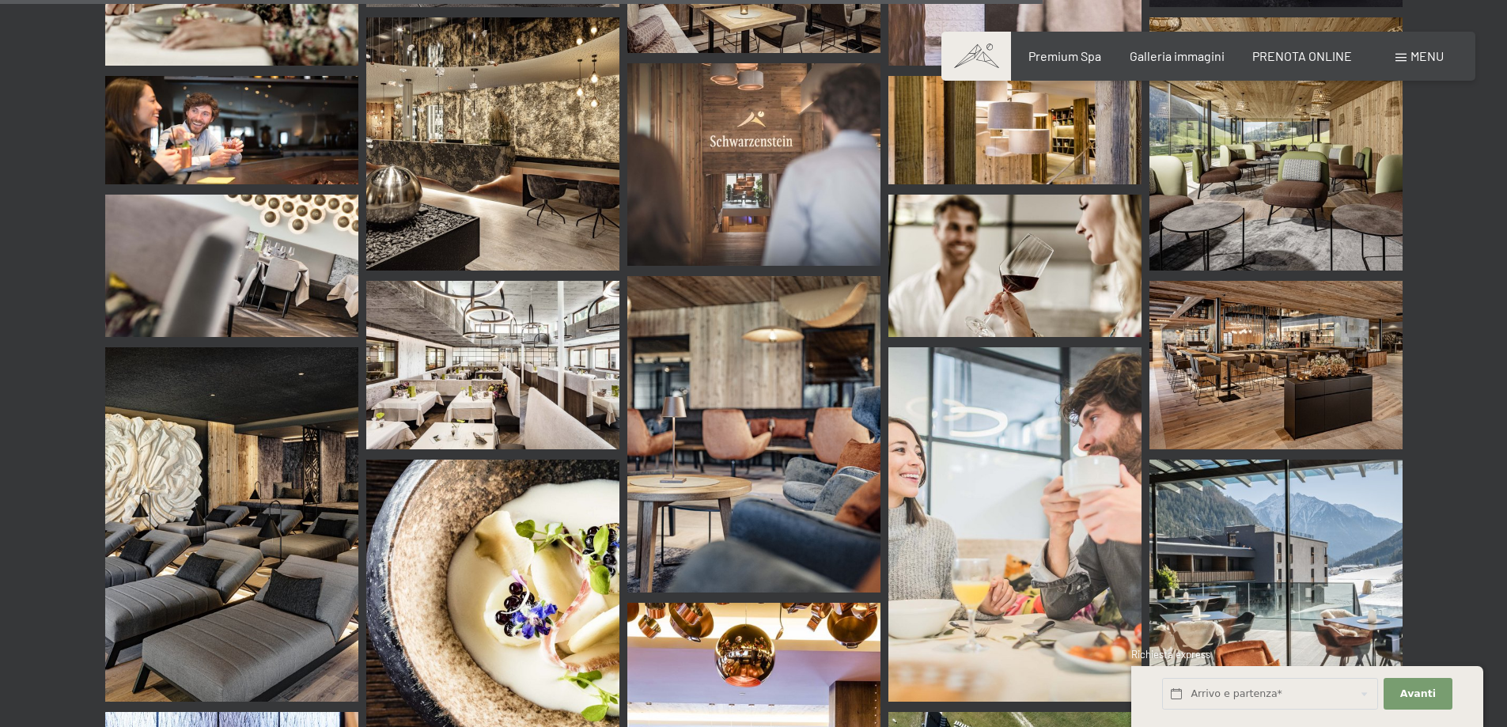
click at [551, 281] on img at bounding box center [492, 365] width 253 height 169
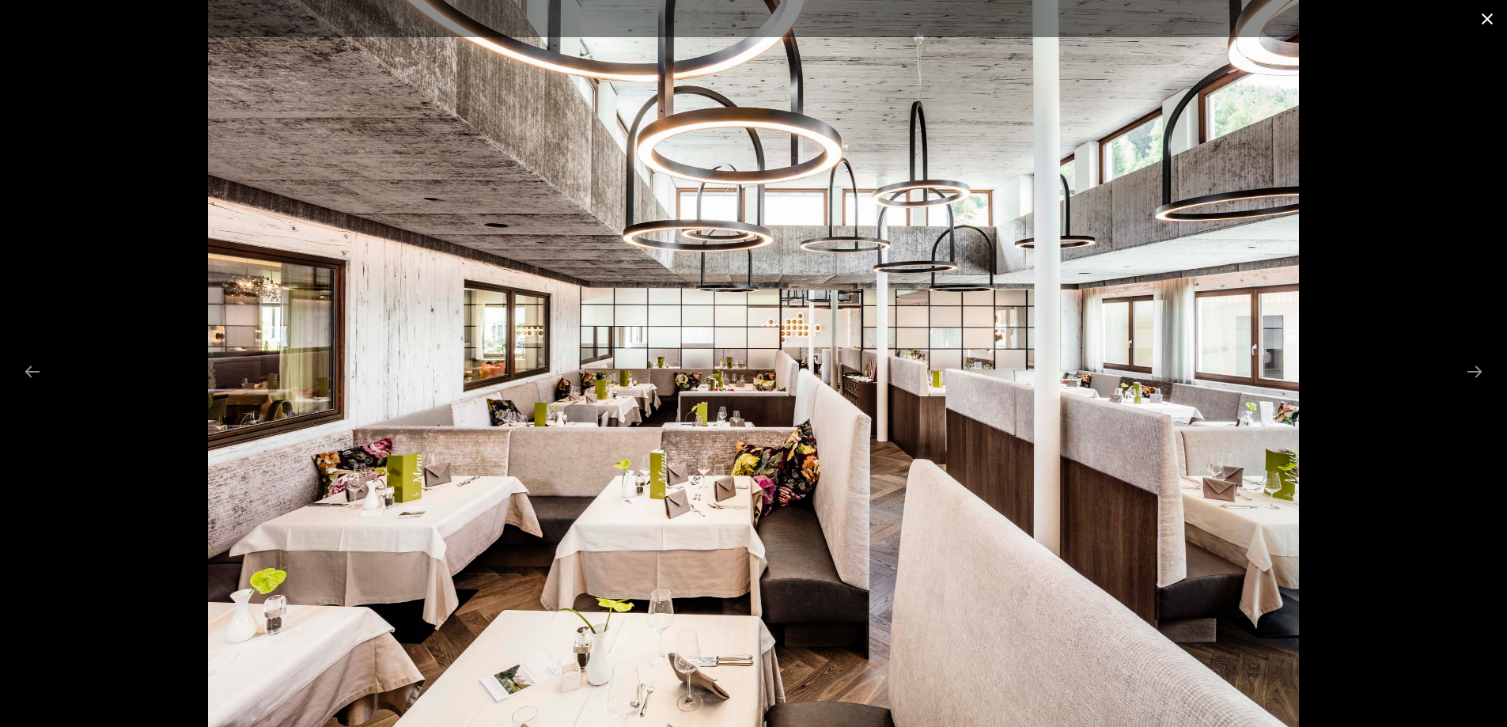
click at [1495, 18] on button "Close gallery" at bounding box center [1488, 18] width 40 height 37
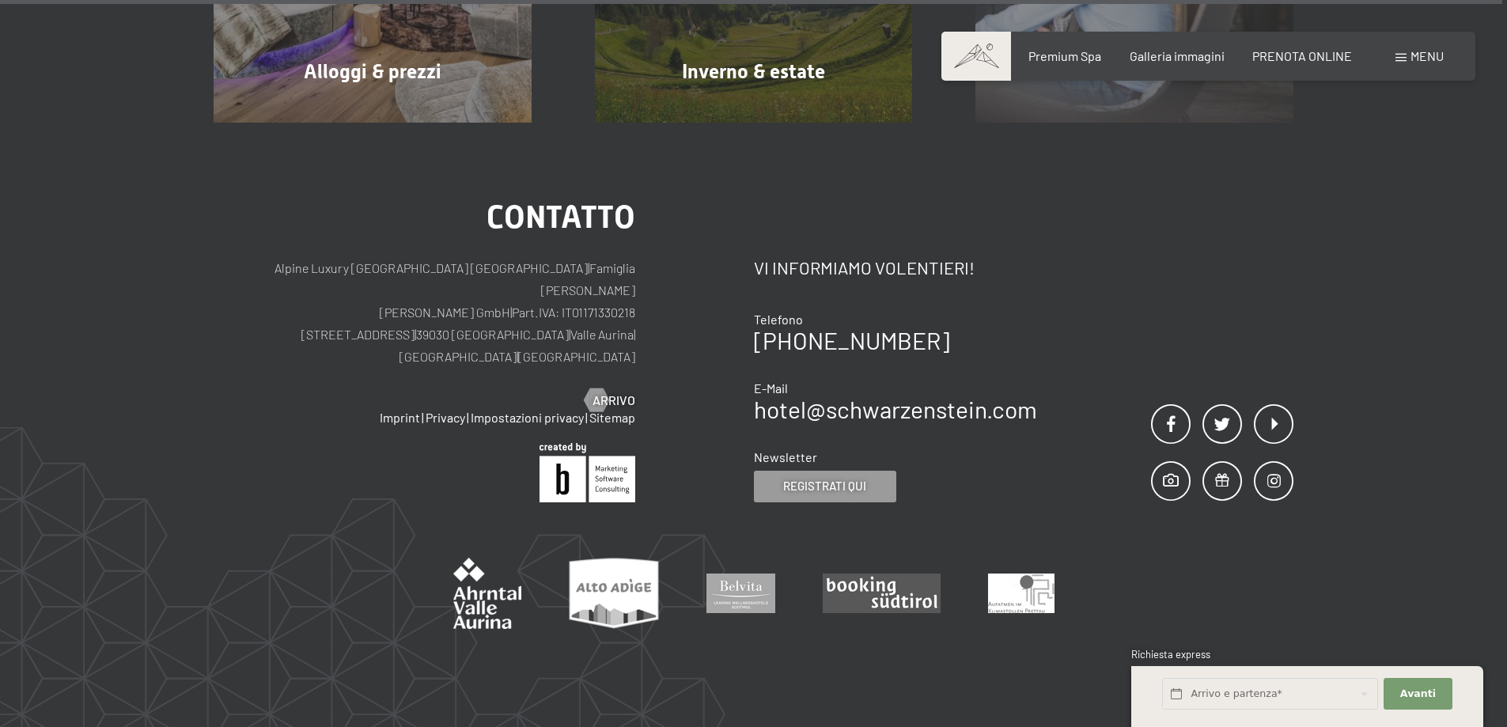
scroll to position [19961, 0]
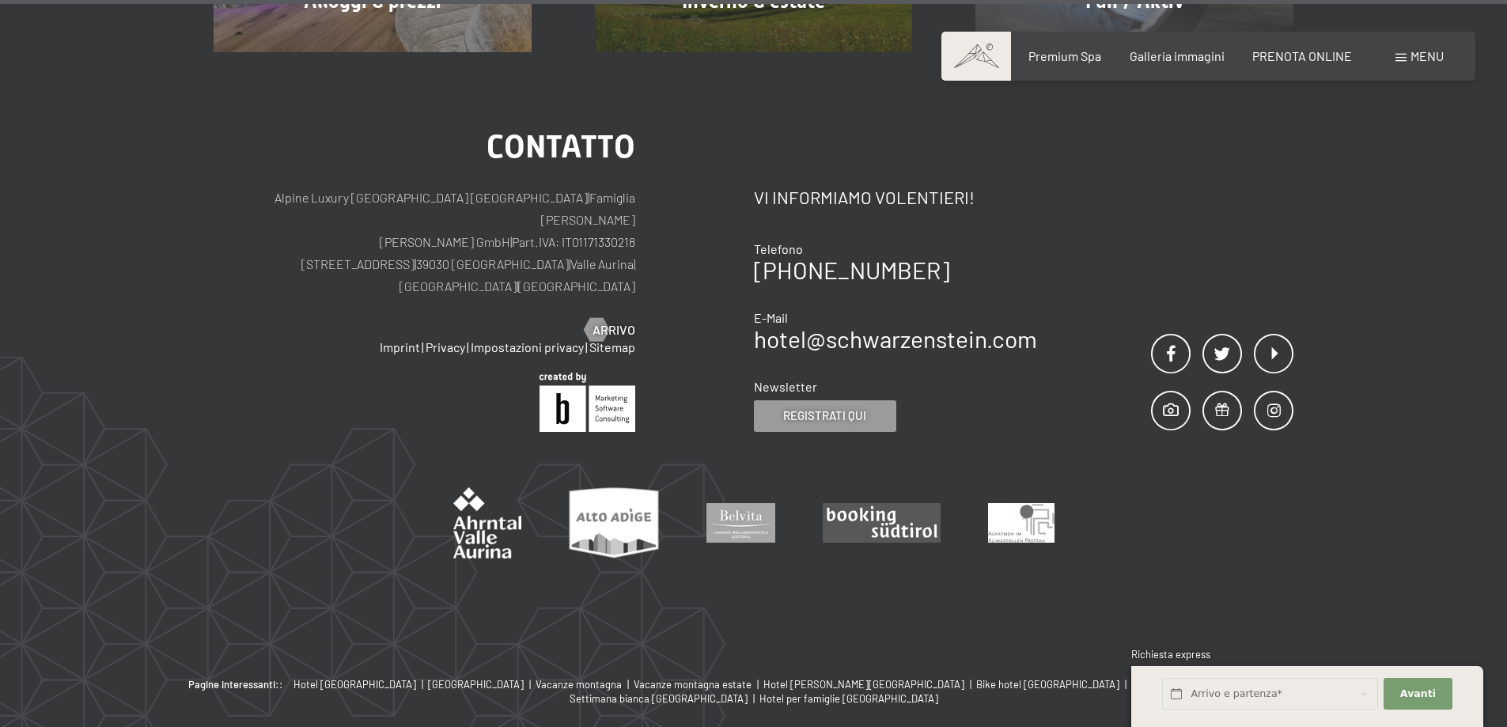
drag, startPoint x: 636, startPoint y: 166, endPoint x: 593, endPoint y: 153, distance: 45.5
click at [576, 163] on div "Contatto Alpine Luxury SPA Resort SCHWARZENSTEIN | Famiglia Zimmerhofer Otmar Z…" at bounding box center [484, 281] width 540 height 301
drag, startPoint x: 593, startPoint y: 153, endPoint x: 585, endPoint y: 163, distance: 13.0
click at [585, 187] on p "Alpine Luxury SPA Resort SCHWARZENSTEIN | Famiglia Zimmerhofer Otmar Zimmerhofe…" at bounding box center [425, 242] width 422 height 111
drag, startPoint x: 623, startPoint y: 161, endPoint x: 570, endPoint y: 154, distance: 53.5
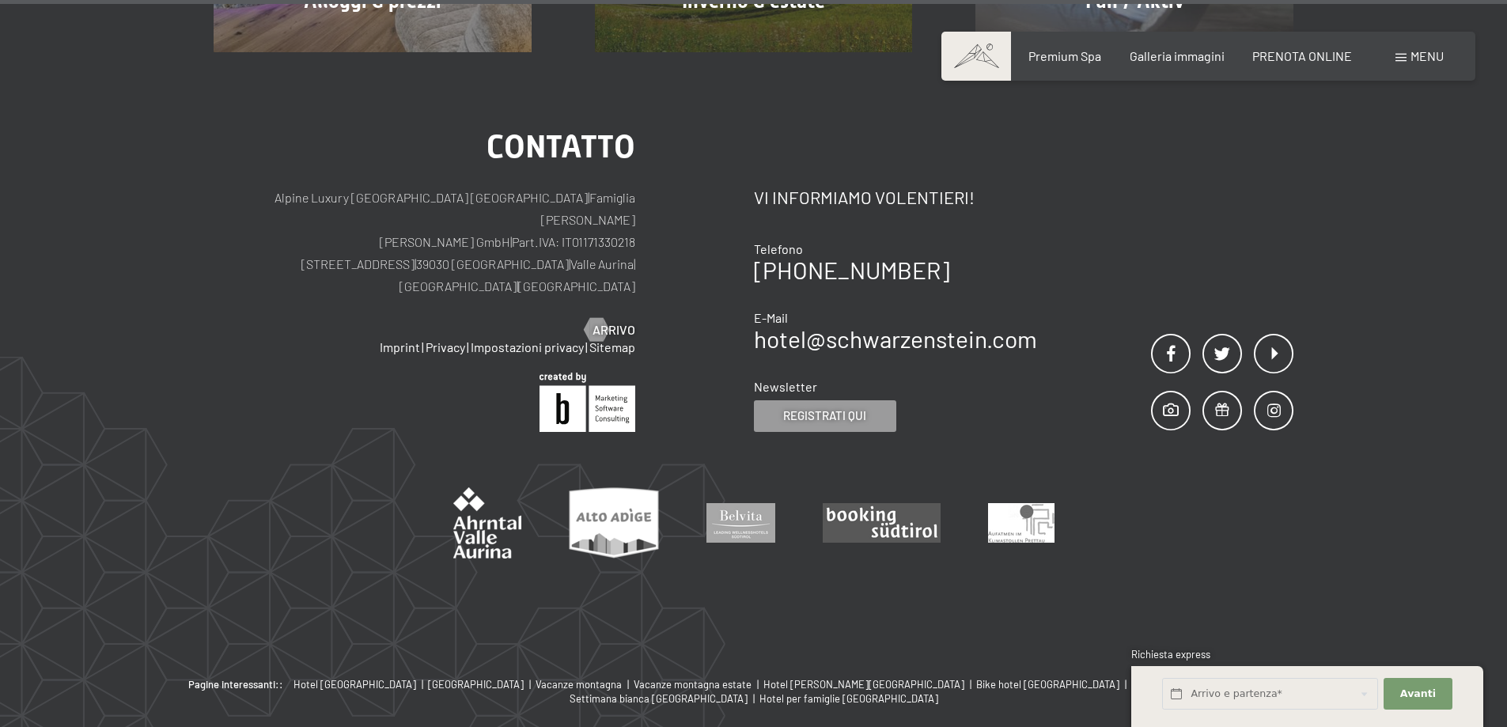
click at [570, 154] on div "Contatto Alpine Luxury SPA Resort SCHWARZENSTEIN | Famiglia Zimmerhofer Otmar Z…" at bounding box center [484, 281] width 540 height 301
drag, startPoint x: 578, startPoint y: 150, endPoint x: 684, endPoint y: 139, distance: 105.7
click at [731, 131] on div "Contatto Alpine Luxury SPA Resort SCHWARZENSTEIN | Famiglia Zimmerhofer Otmar Z…" at bounding box center [484, 281] width 540 height 301
drag, startPoint x: 642, startPoint y: 159, endPoint x: 574, endPoint y: 165, distance: 68.3
click at [574, 165] on div "Contatto Alpine Luxury SPA Resort SCHWARZENSTEIN | Famiglia Zimmerhofer Otmar Z…" at bounding box center [484, 281] width 540 height 301
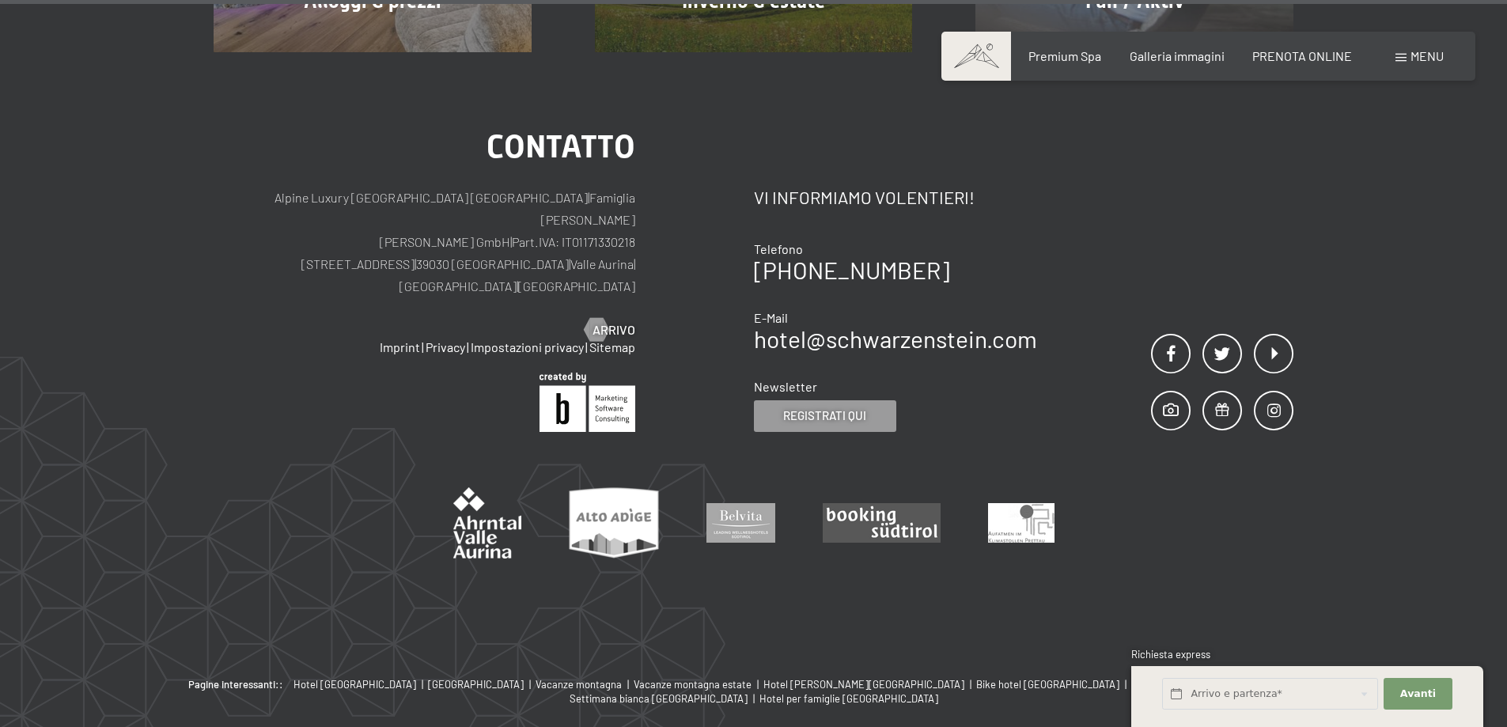
copy p "01171330218"
